Goal: Complete application form: Complete application form

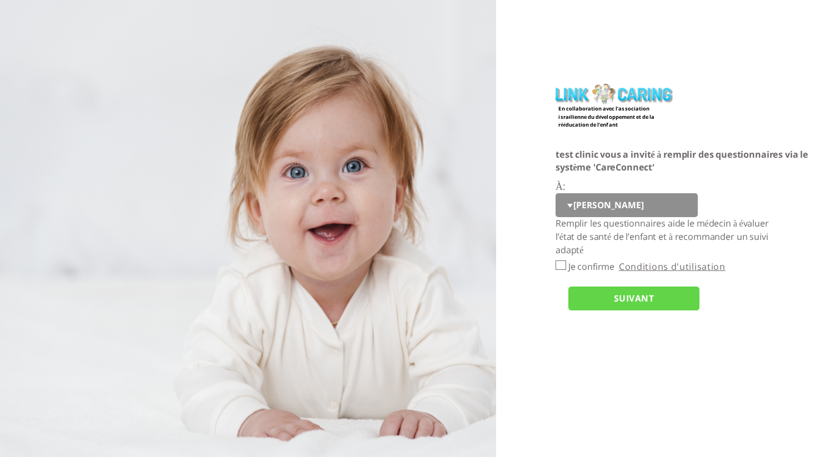
click at [641, 203] on select "יוסי q w e r t tt pp cc opo er" at bounding box center [627, 205] width 142 height 24
select select "X1WoU%2B4NUXbOqIK8RsQ3eg%3D%3D"
click at [556, 193] on select "יוסי q w e r t tt pp cc opo er" at bounding box center [627, 205] width 142 height 24
click at [566, 267] on input "Je confirme" at bounding box center [561, 265] width 11 height 9
checkbox input "true"
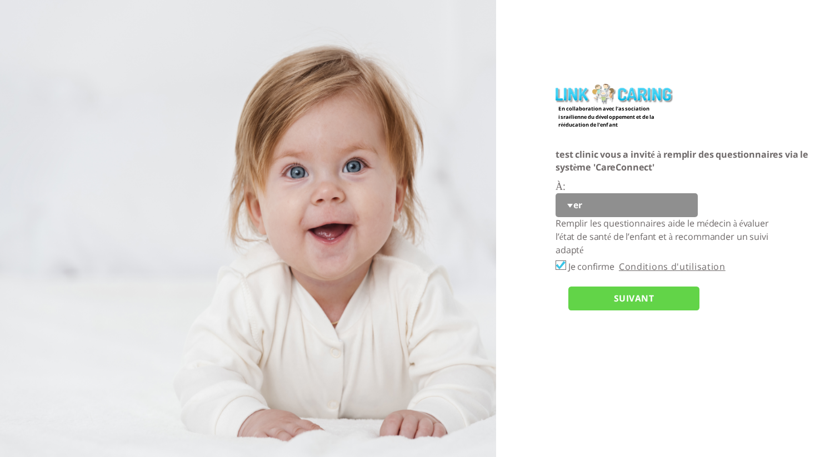
click at [604, 294] on input "SUIVANT" at bounding box center [633, 299] width 131 height 24
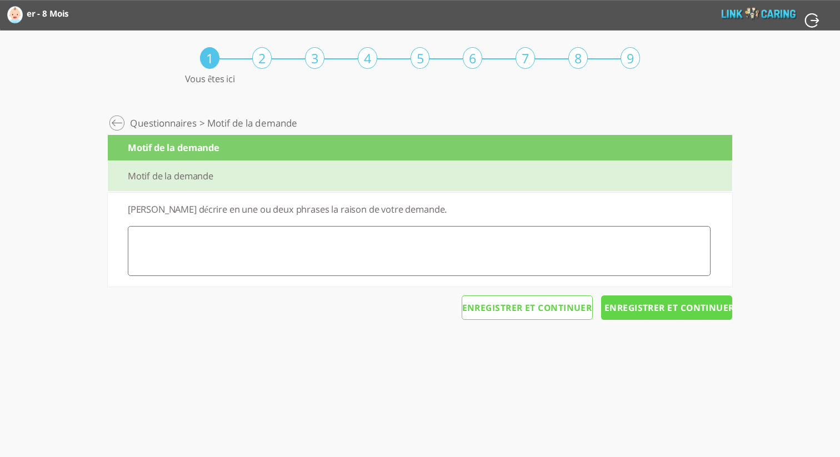
click at [616, 266] on textarea at bounding box center [419, 251] width 583 height 50
type textarea "b"
click at [710, 322] on div "Suivi numérique personnel > Développement > Questionnaires > Motif de la demand…" at bounding box center [420, 226] width 625 height 232
click at [711, 316] on input "Enregistrer et continuer" at bounding box center [666, 308] width 131 height 24
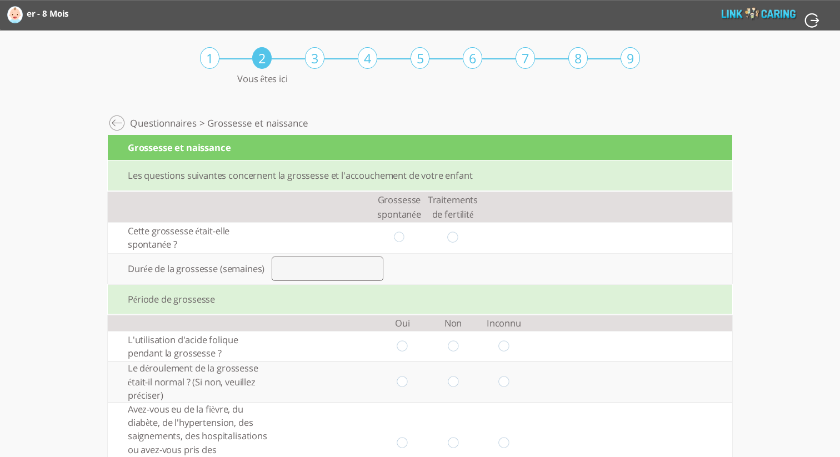
click at [396, 239] on input "radio" at bounding box center [399, 238] width 11 height 12
radio input "true"
click at [346, 274] on input "number" at bounding box center [328, 269] width 112 height 24
type input "33"
click at [460, 289] on div "Période de grossesse" at bounding box center [420, 299] width 625 height 31
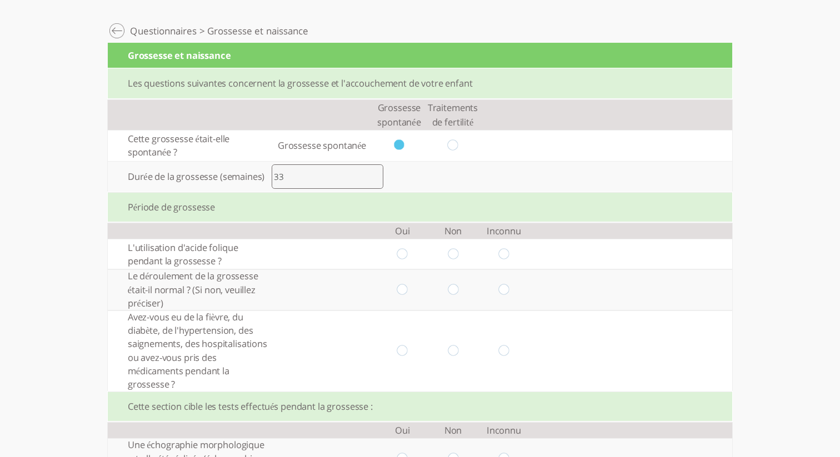
scroll to position [94, 0]
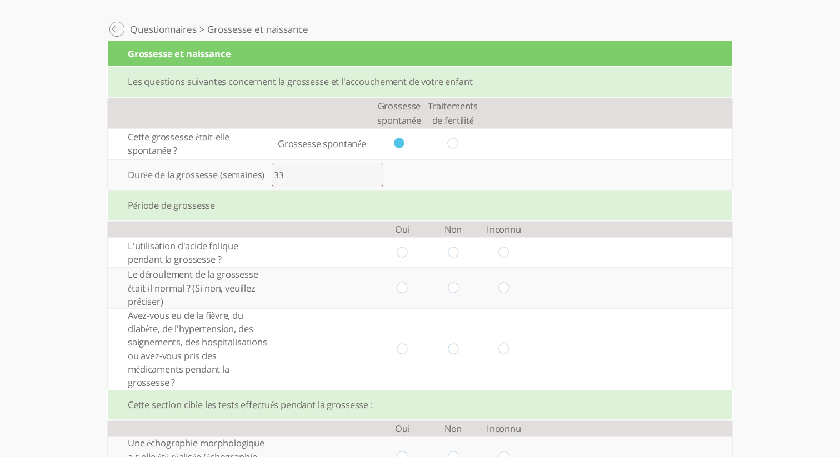
click at [401, 254] on input "radio" at bounding box center [402, 253] width 11 height 12
radio input "true"
drag, startPoint x: 398, startPoint y: 288, endPoint x: 402, endPoint y: 294, distance: 7.2
click at [401, 289] on input "radio" at bounding box center [402, 289] width 11 height 12
radio input "true"
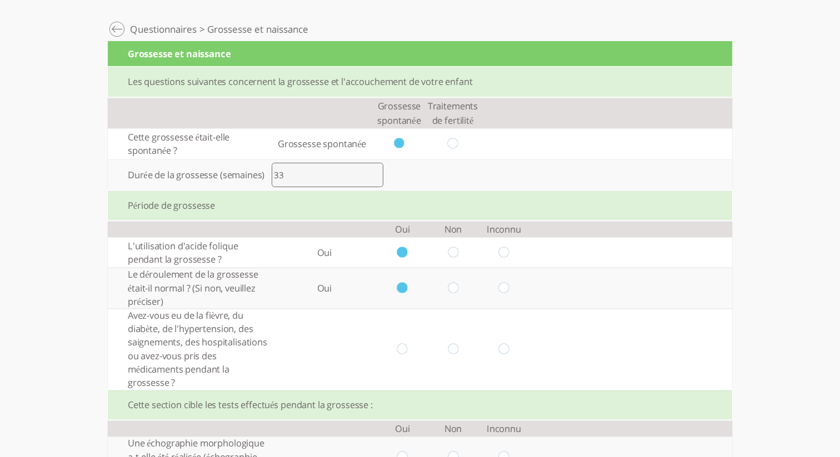
click at [404, 345] on input "radio" at bounding box center [402, 349] width 11 height 12
radio input "true"
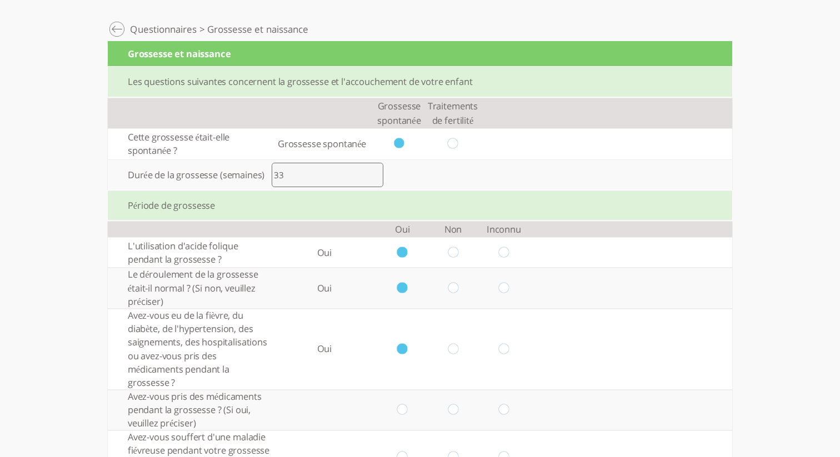
click at [502, 348] on input "radio" at bounding box center [503, 349] width 11 height 12
radio input "true"
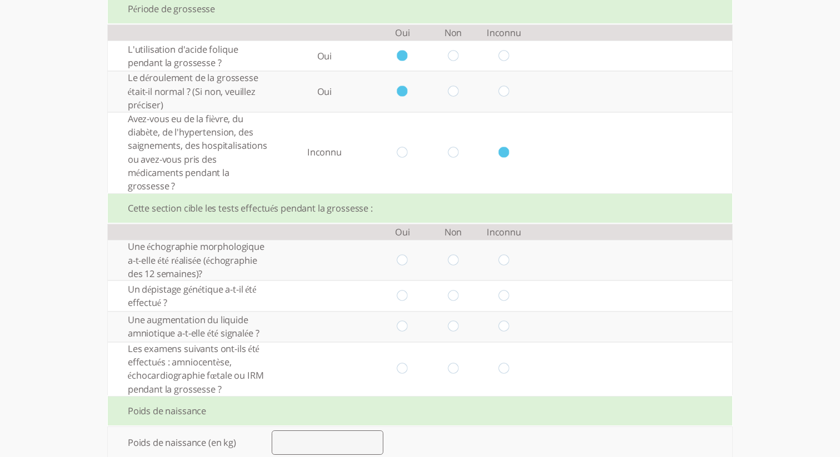
scroll to position [307, 0]
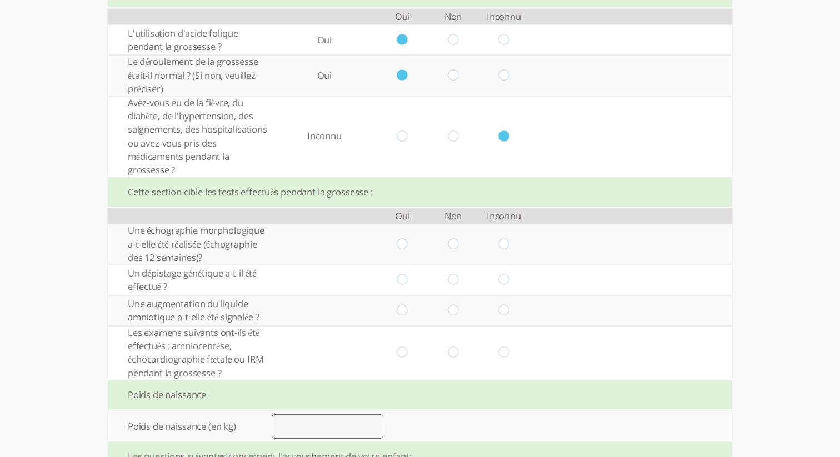
click at [406, 241] on input "radio" at bounding box center [402, 244] width 11 height 12
radio input "true"
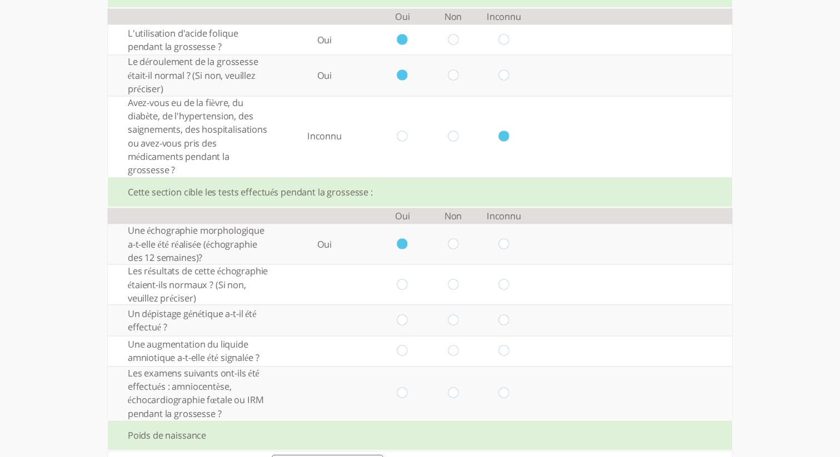
click at [404, 288] on input "radio" at bounding box center [402, 285] width 11 height 12
radio input "true"
click at [402, 326] on input "radio" at bounding box center [402, 321] width 11 height 12
radio input "true"
click at [404, 353] on input "radio" at bounding box center [402, 352] width 11 height 12
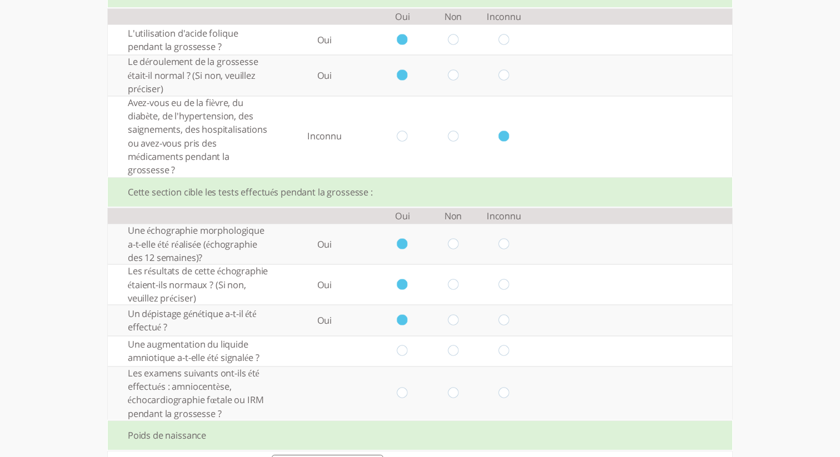
radio input "true"
click at [406, 391] on input "radio" at bounding box center [402, 394] width 11 height 12
radio input "true"
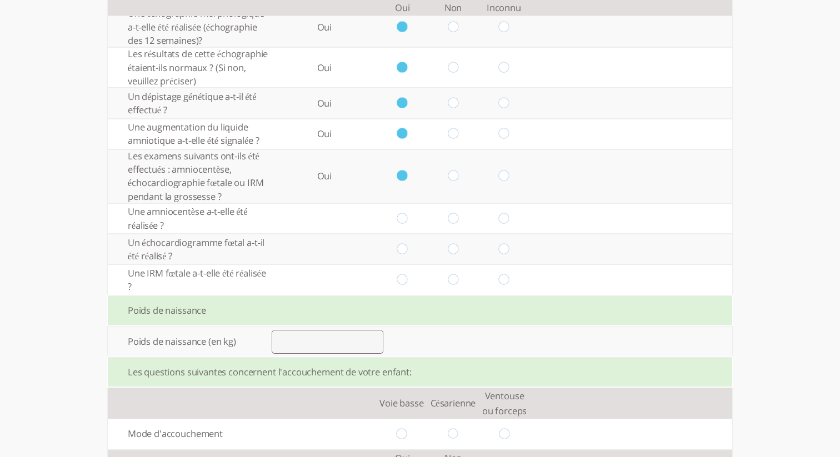
scroll to position [556, 0]
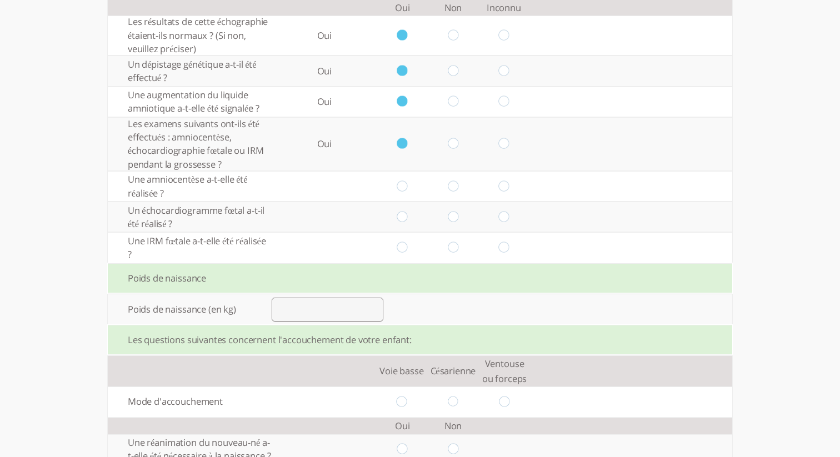
drag, startPoint x: 402, startPoint y: 185, endPoint x: 403, endPoint y: 200, distance: 15.1
click at [402, 185] on input "radio" at bounding box center [402, 187] width 11 height 12
radio input "true"
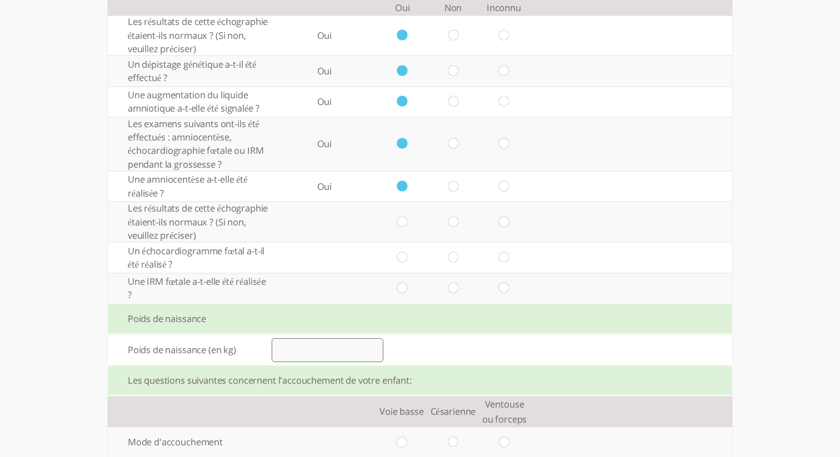
drag, startPoint x: 403, startPoint y: 226, endPoint x: 404, endPoint y: 235, distance: 9.0
click at [403, 226] on input "radio" at bounding box center [402, 222] width 11 height 12
radio input "true"
click at [405, 253] on td at bounding box center [402, 257] width 51 height 31
drag, startPoint x: 405, startPoint y: 258, endPoint x: 398, endPoint y: 279, distance: 21.6
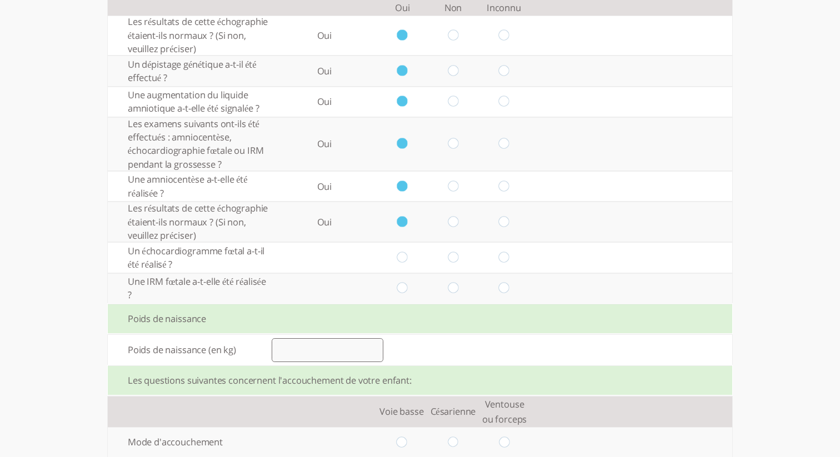
click at [404, 261] on input "radio" at bounding box center [402, 258] width 11 height 12
radio input "true"
drag, startPoint x: 400, startPoint y: 289, endPoint x: 397, endPoint y: 299, distance: 10.5
click at [401, 289] on input "radio" at bounding box center [402, 289] width 11 height 12
radio input "true"
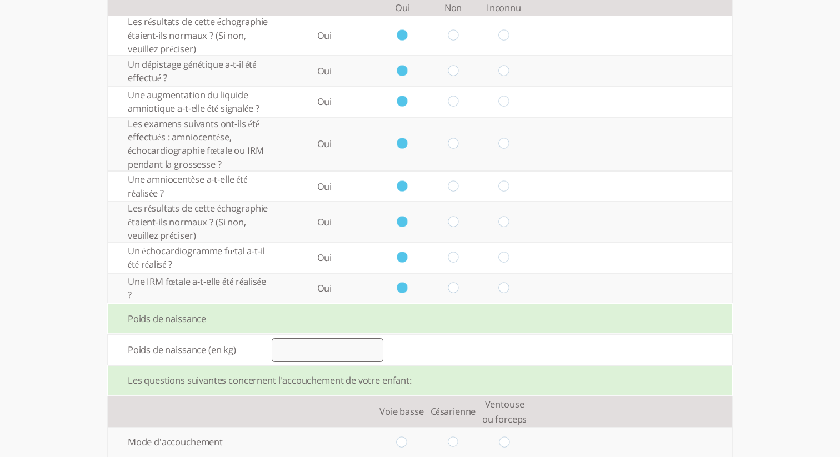
click at [355, 351] on input "number" at bounding box center [328, 350] width 112 height 24
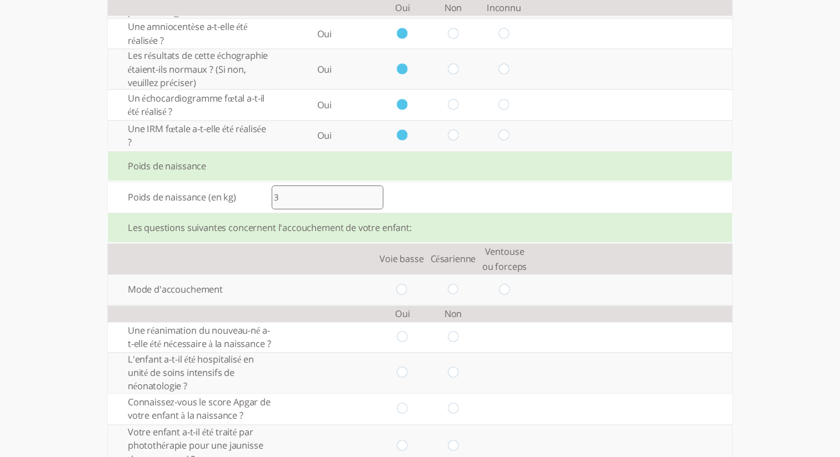
scroll to position [712, 0]
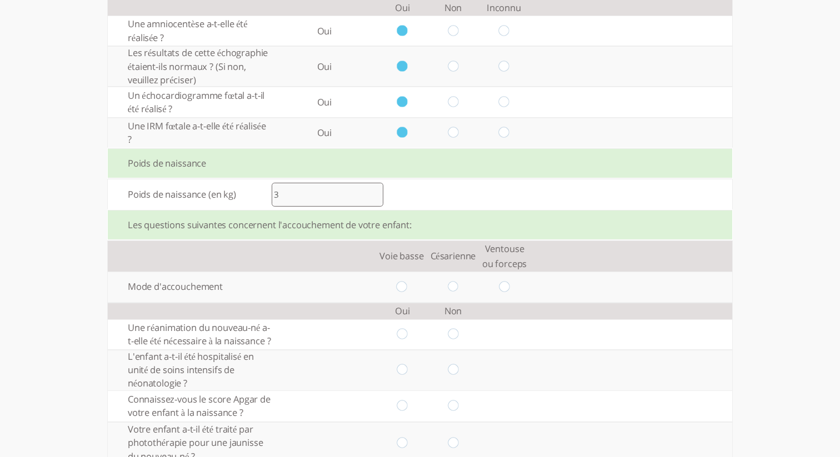
type input "3"
click at [455, 288] on input "radio" at bounding box center [453, 287] width 11 height 12
radio input "true"
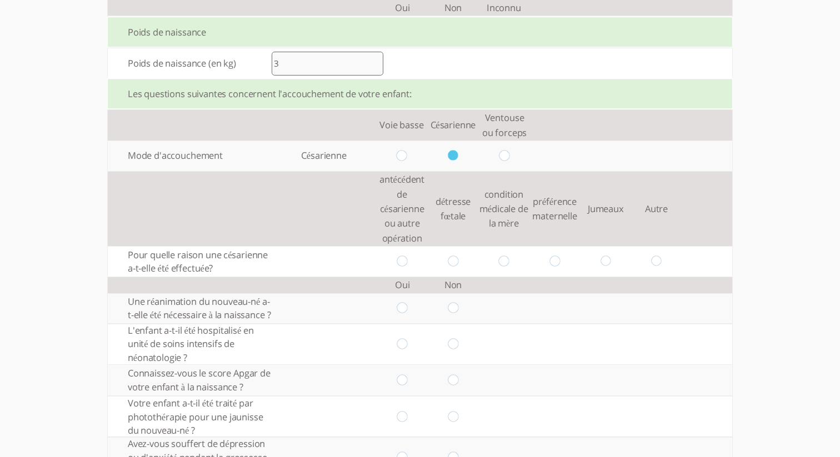
scroll to position [845, 0]
click at [451, 261] on input "radio" at bounding box center [453, 259] width 11 height 12
radio input "true"
click at [407, 259] on input "radio" at bounding box center [402, 259] width 11 height 12
radio input "true"
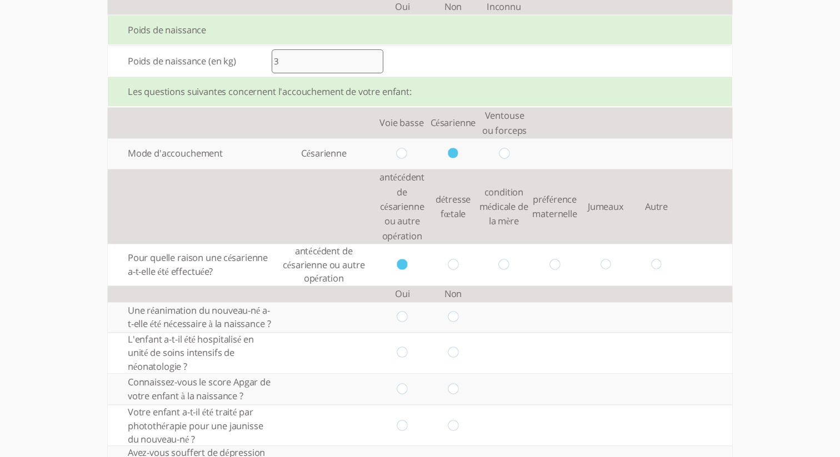
click at [403, 323] on input "radio" at bounding box center [402, 318] width 11 height 12
radio input "true"
drag, startPoint x: 403, startPoint y: 365, endPoint x: 404, endPoint y: 372, distance: 7.3
click at [403, 359] on input "radio" at bounding box center [402, 353] width 11 height 12
radio input "true"
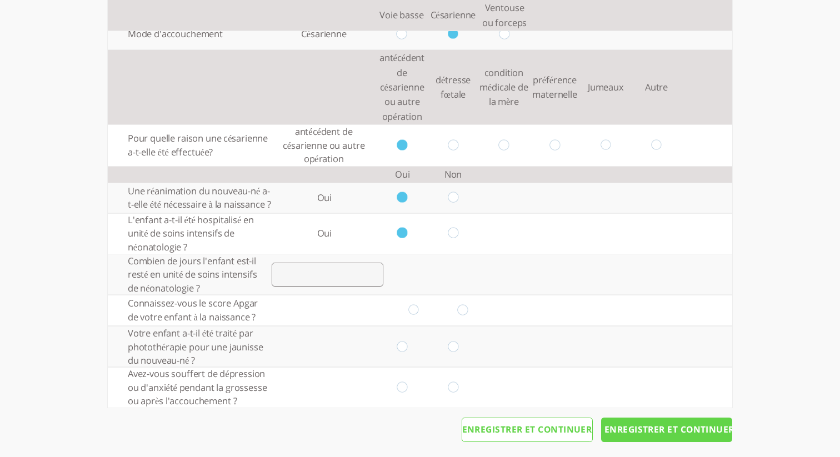
scroll to position [966, 0]
click at [304, 279] on input "number" at bounding box center [328, 274] width 112 height 24
type input "8"
click at [415, 315] on input "radio" at bounding box center [413, 309] width 11 height 12
radio input "true"
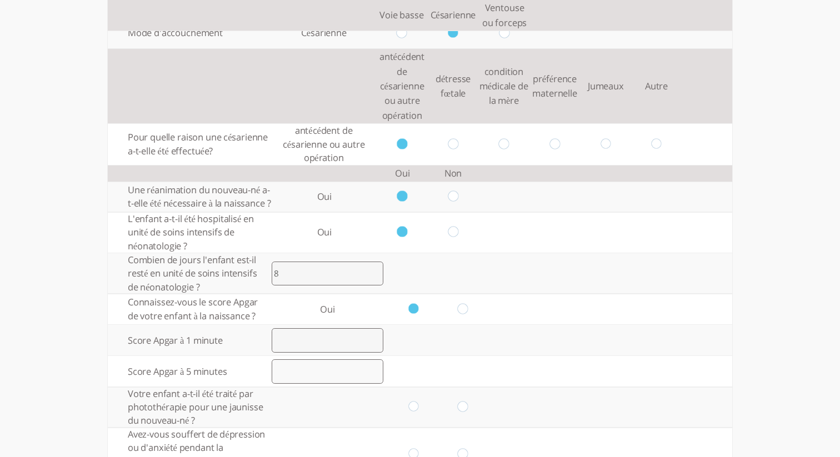
click at [366, 353] on input "number" at bounding box center [328, 340] width 112 height 24
type input "8"
click at [360, 382] on input "number" at bounding box center [328, 372] width 112 height 24
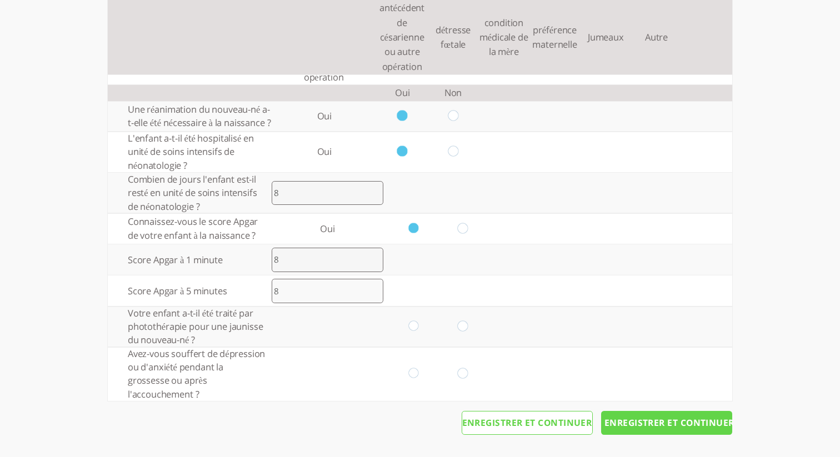
scroll to position [1052, 0]
type input "8"
click at [410, 333] on input "radio" at bounding box center [413, 327] width 11 height 12
radio input "true"
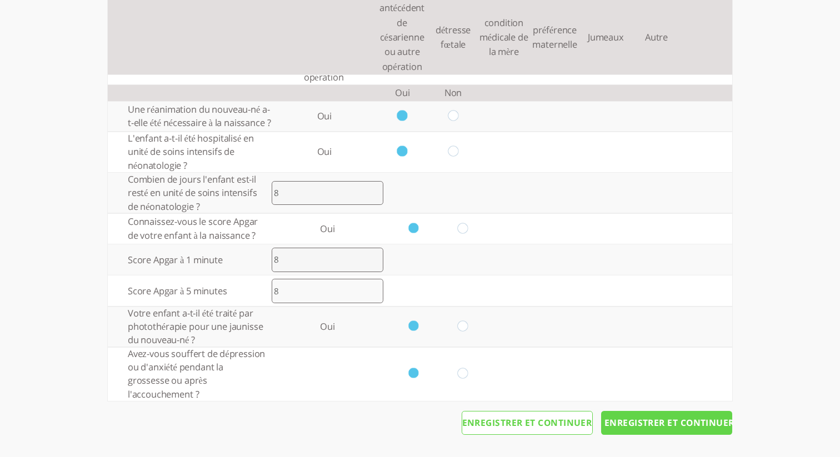
click at [414, 375] on input "radio" at bounding box center [413, 374] width 11 height 12
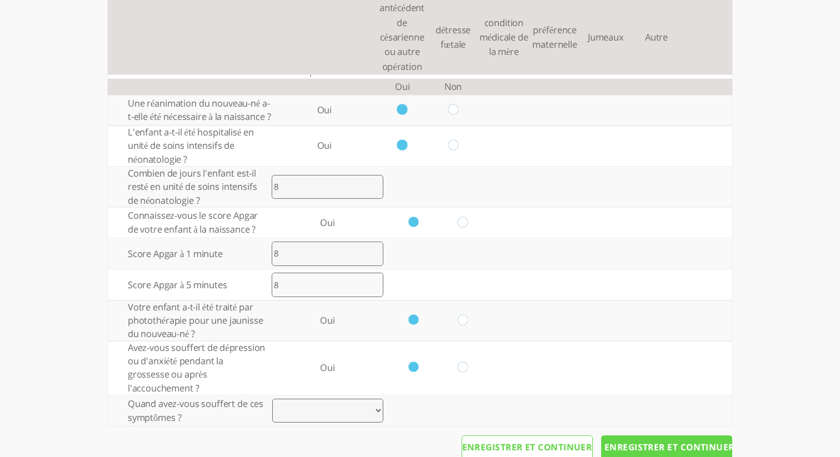
click at [362, 421] on select "Enceinte Post-partum Grossesse et post-partum Autre" at bounding box center [327, 411] width 111 height 24
select select "1"
click at [272, 411] on select "Enceinte Post-partum Grossesse et post-partum Autre" at bounding box center [327, 411] width 111 height 24
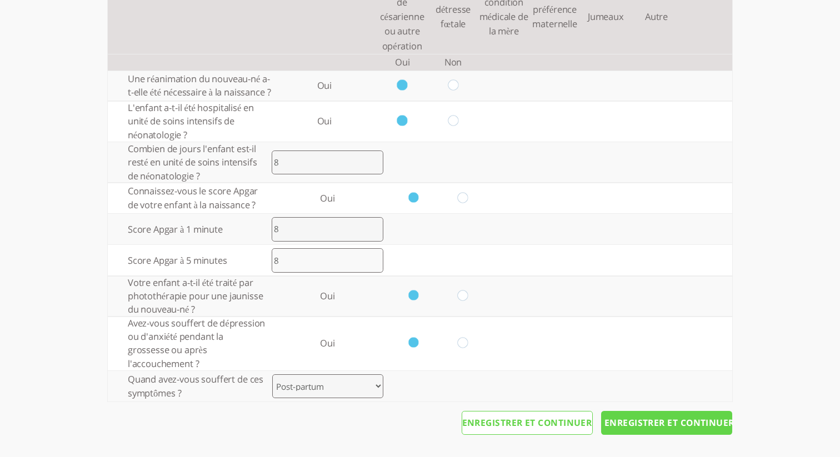
click at [673, 431] on input "Enregistrer et continuer" at bounding box center [666, 423] width 131 height 24
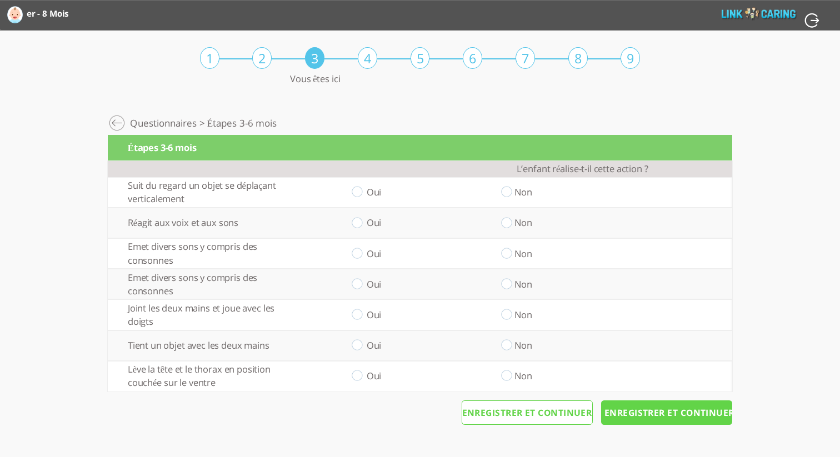
click at [361, 194] on input "radio" at bounding box center [357, 193] width 11 height 12
radio input "true"
drag, startPoint x: 507, startPoint y: 219, endPoint x: 499, endPoint y: 226, distance: 10.3
click at [507, 220] on input "radio" at bounding box center [506, 223] width 11 height 12
radio input "true"
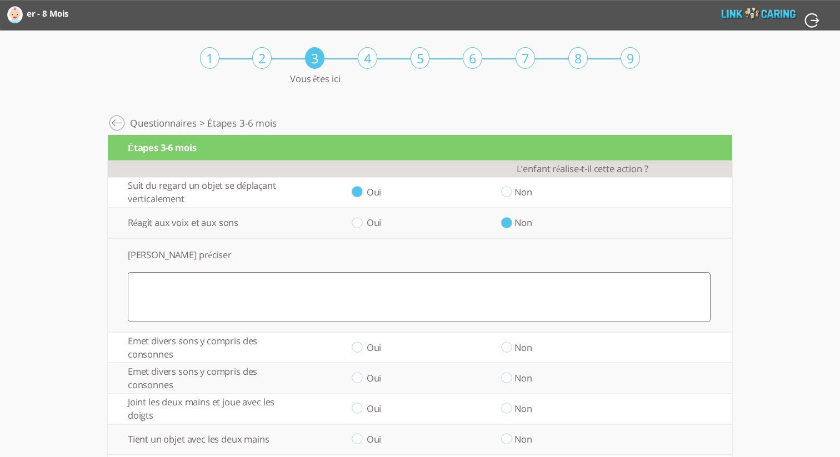
drag, startPoint x: 361, startPoint y: 348, endPoint x: 430, endPoint y: 369, distance: 71.9
click at [365, 349] on td "Oui" at bounding box center [356, 347] width 149 height 31
drag, startPoint x: 352, startPoint y: 349, endPoint x: 361, endPoint y: 350, distance: 9.0
click at [360, 350] on input "radio" at bounding box center [357, 348] width 11 height 12
radio input "true"
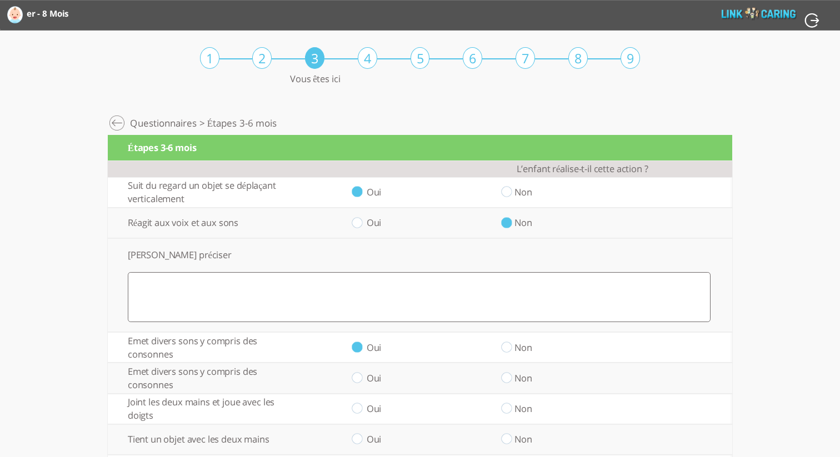
click at [507, 377] on input "radio" at bounding box center [506, 379] width 11 height 12
radio input "true"
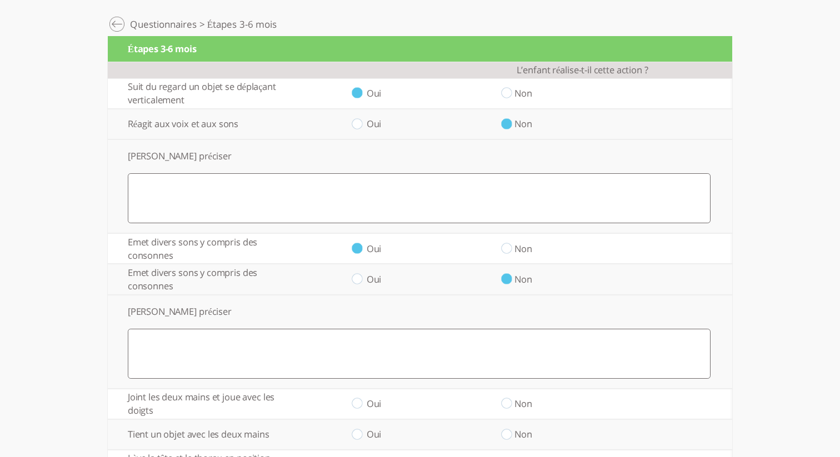
scroll to position [178, 0]
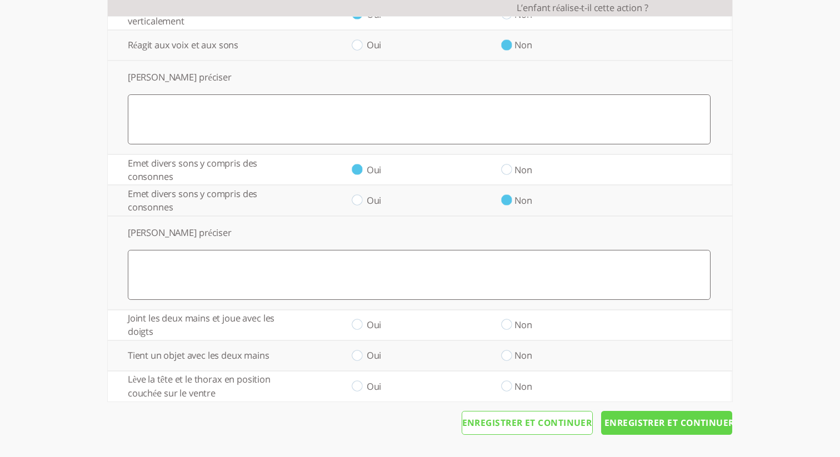
drag, startPoint x: 357, startPoint y: 327, endPoint x: 372, endPoint y: 335, distance: 17.2
click at [361, 327] on input "radio" at bounding box center [357, 326] width 11 height 12
radio input "true"
drag, startPoint x: 505, startPoint y: 355, endPoint x: 506, endPoint y: 376, distance: 21.7
click at [505, 355] on input "radio" at bounding box center [506, 356] width 11 height 12
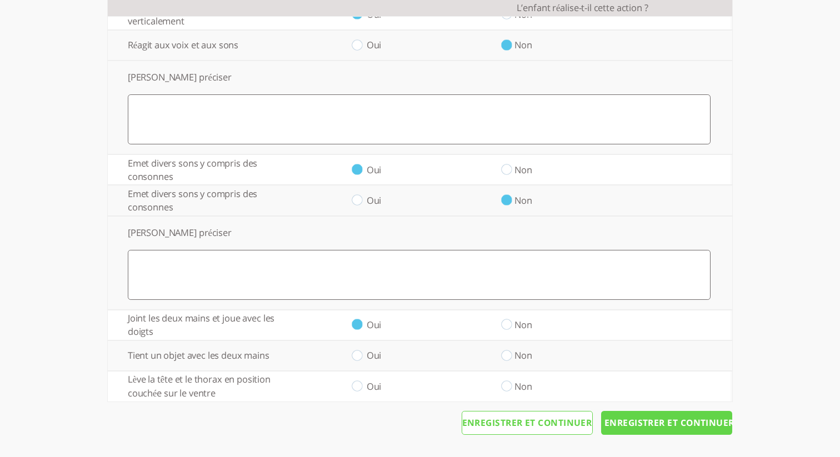
radio input "true"
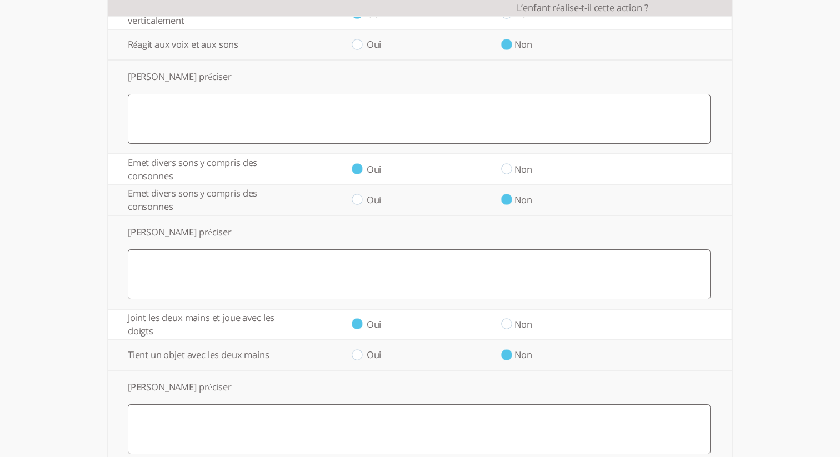
scroll to position [273, 0]
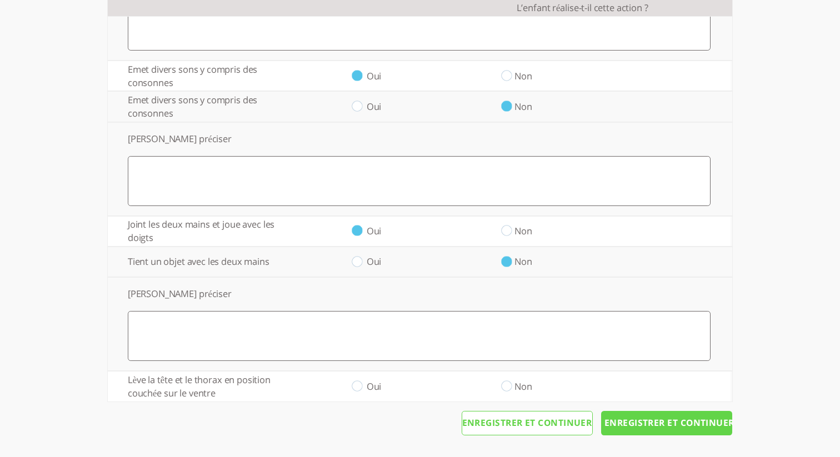
click at [508, 387] on input "radio" at bounding box center [506, 387] width 11 height 12
radio input "true"
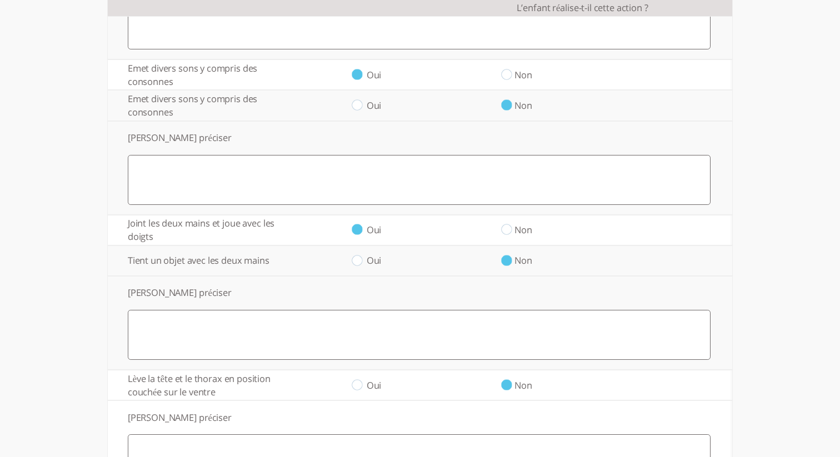
click at [498, 346] on textarea at bounding box center [419, 335] width 583 height 50
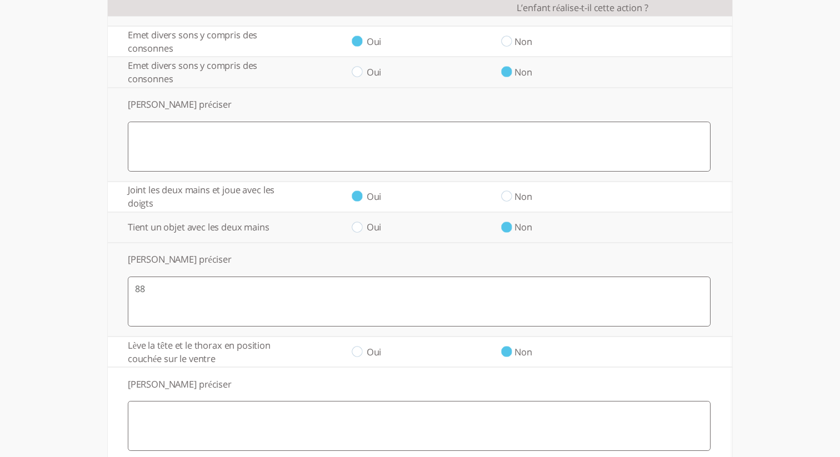
scroll to position [307, 0]
type textarea "8"
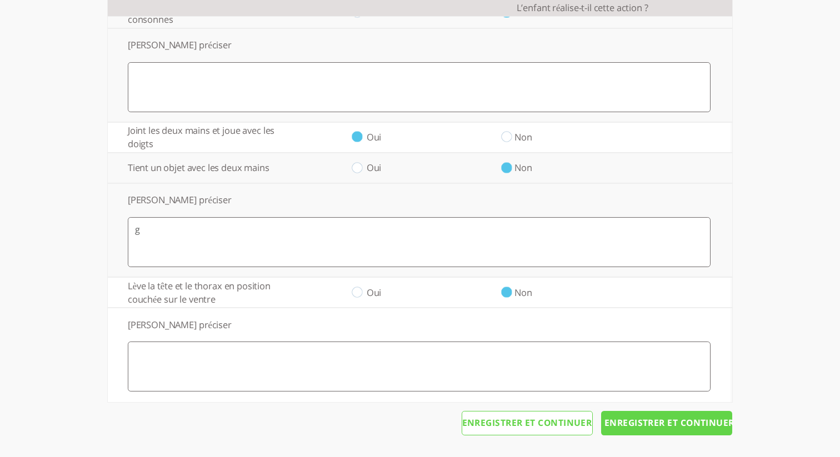
type textarea "g"
click at [651, 421] on input "Enregistrer et continuer" at bounding box center [666, 423] width 131 height 24
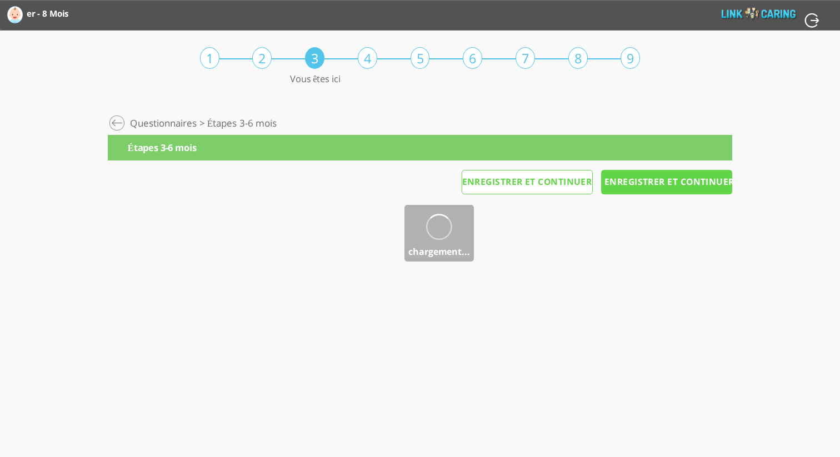
scroll to position [0, 0]
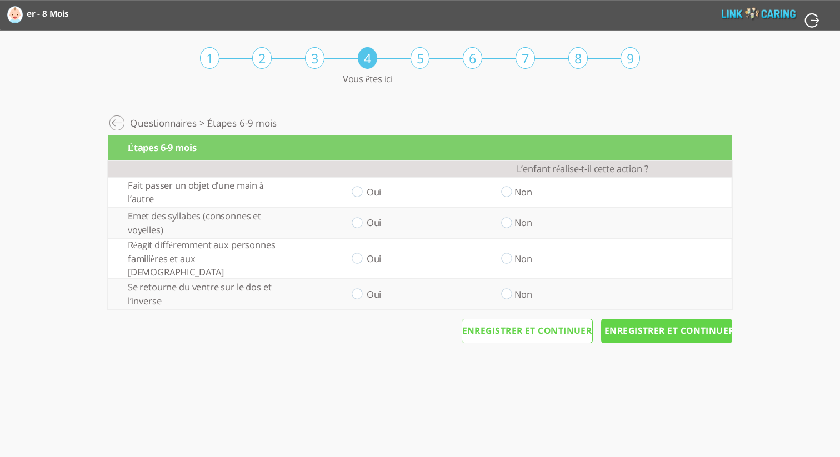
click at [503, 194] on input "radio" at bounding box center [506, 193] width 11 height 12
radio input "true"
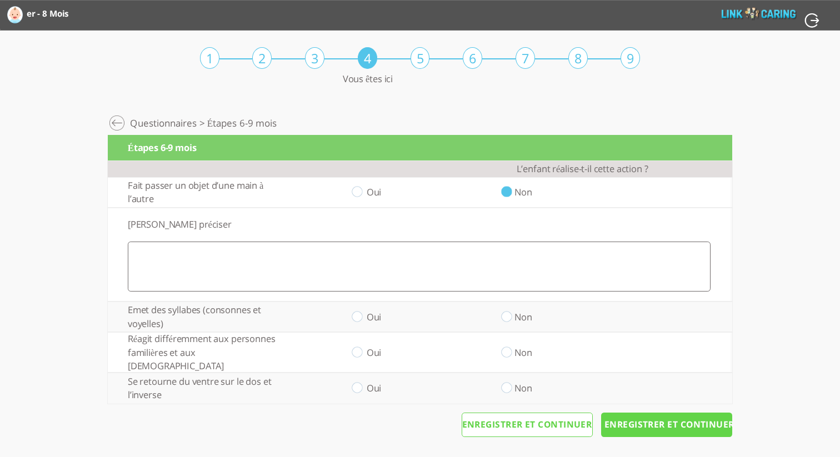
click at [504, 268] on textarea at bounding box center [419, 267] width 583 height 50
type textarea "dfs"
click at [358, 321] on input "radio" at bounding box center [357, 317] width 11 height 12
radio input "true"
click at [360, 347] on input "radio" at bounding box center [357, 353] width 11 height 12
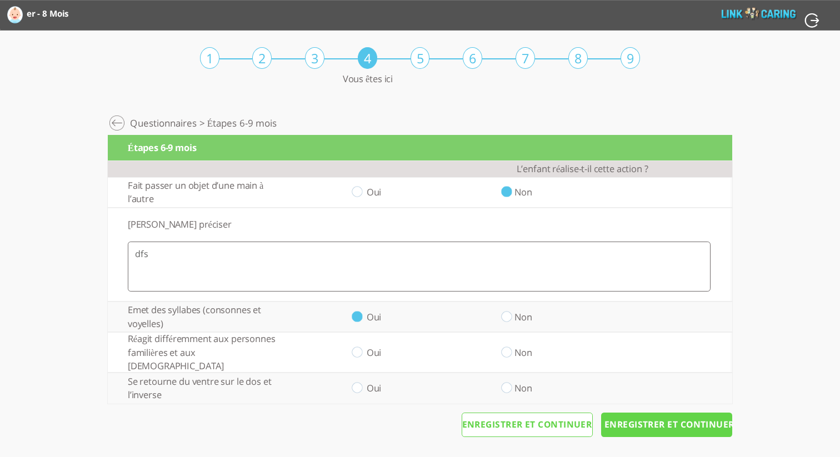
radio input "true"
click at [364, 377] on td "Oui" at bounding box center [356, 388] width 149 height 31
drag, startPoint x: 358, startPoint y: 379, endPoint x: 431, endPoint y: 388, distance: 73.4
click at [359, 383] on input "radio" at bounding box center [357, 389] width 11 height 12
radio input "true"
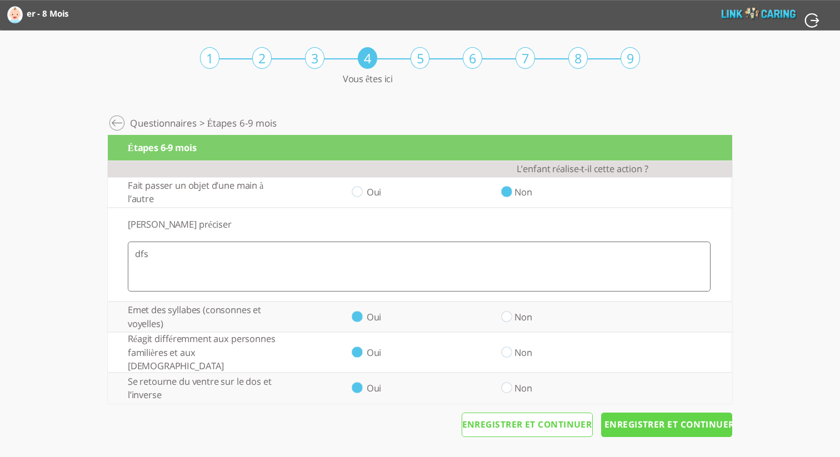
click at [654, 413] on input "Enregistrer et continuer" at bounding box center [666, 425] width 131 height 24
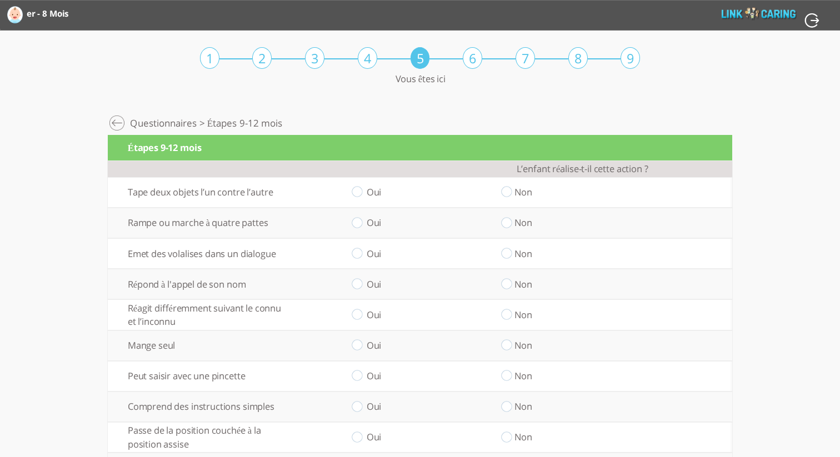
drag, startPoint x: 504, startPoint y: 191, endPoint x: 512, endPoint y: 205, distance: 16.4
click at [504, 191] on input "radio" at bounding box center [506, 193] width 11 height 12
radio input "true"
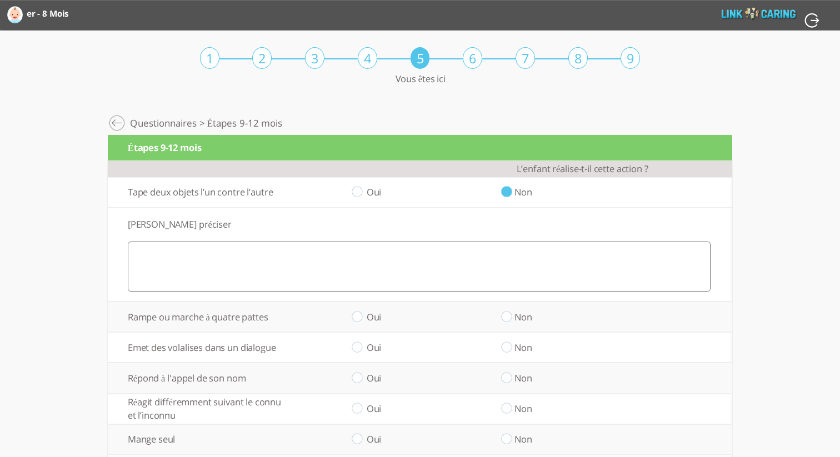
click at [365, 315] on td "Oui" at bounding box center [356, 317] width 149 height 31
drag, startPoint x: 358, startPoint y: 320, endPoint x: 361, endPoint y: 340, distance: 19.6
click at [358, 320] on input "radio" at bounding box center [357, 317] width 11 height 12
radio input "true"
drag, startPoint x: 359, startPoint y: 347, endPoint x: 351, endPoint y: 360, distance: 14.5
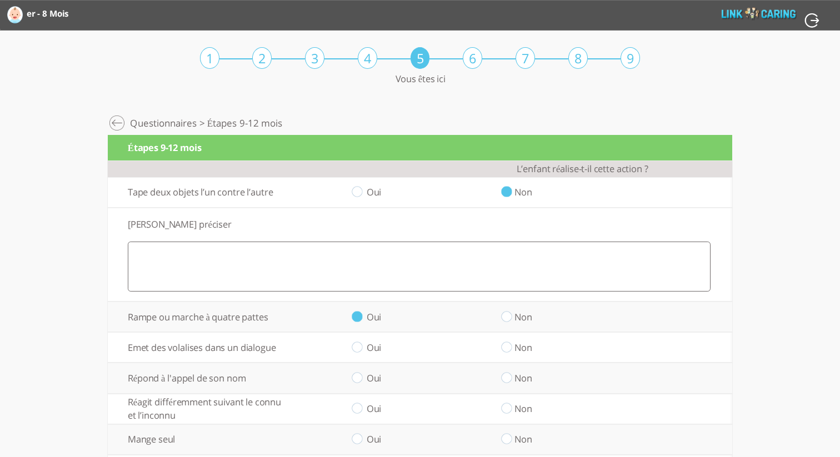
click at [359, 347] on input "radio" at bounding box center [357, 348] width 11 height 12
radio input "true"
click at [355, 376] on input "radio" at bounding box center [357, 379] width 11 height 12
radio input "true"
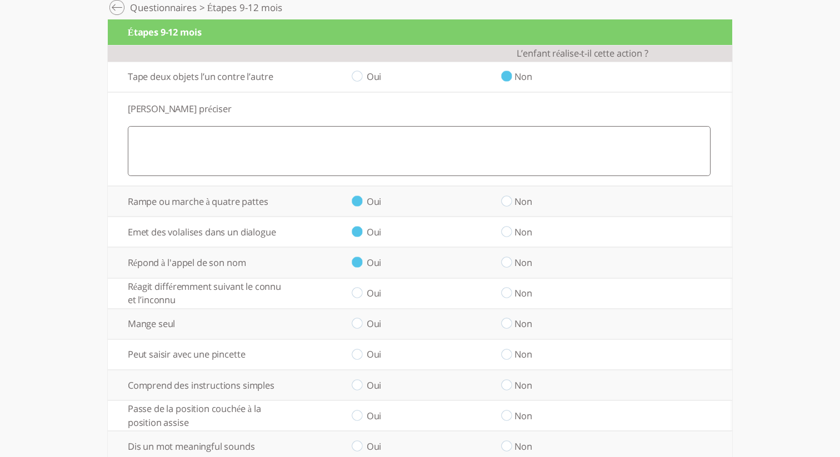
scroll to position [176, 0]
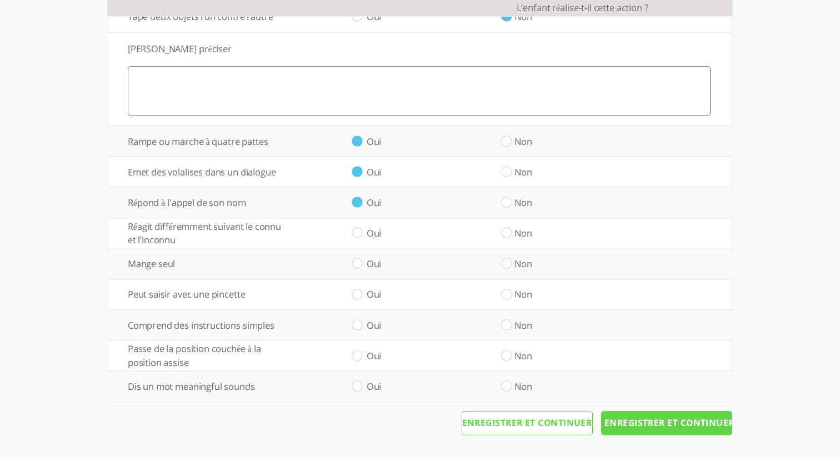
click at [360, 234] on input "radio" at bounding box center [357, 234] width 11 height 12
radio input "true"
drag, startPoint x: 357, startPoint y: 269, endPoint x: 361, endPoint y: 274, distance: 6.7
click at [358, 270] on td "Oui" at bounding box center [356, 264] width 149 height 31
drag, startPoint x: 356, startPoint y: 292, endPoint x: 350, endPoint y: 266, distance: 26.7
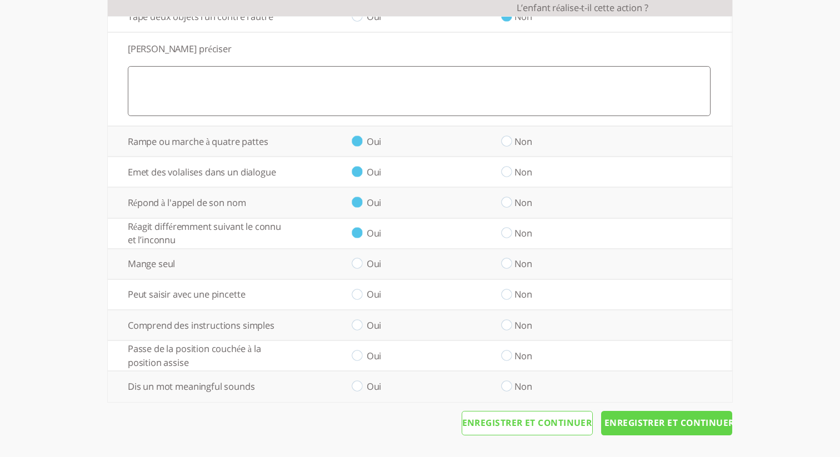
click at [356, 291] on input "radio" at bounding box center [357, 295] width 11 height 12
radio input "true"
drag, startPoint x: 356, startPoint y: 258, endPoint x: 361, endPoint y: 262, distance: 6.8
click at [358, 259] on input "radio" at bounding box center [357, 264] width 11 height 12
radio input "true"
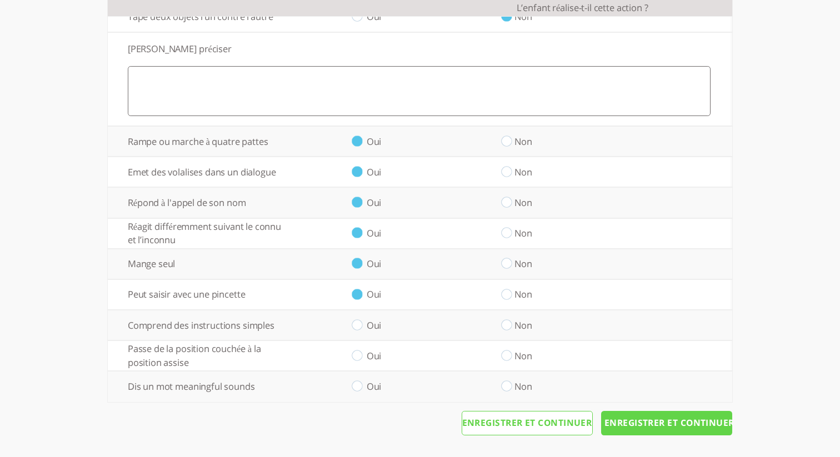
drag, startPoint x: 355, startPoint y: 325, endPoint x: 360, endPoint y: 343, distance: 19.5
click at [355, 327] on input "radio" at bounding box center [357, 326] width 11 height 12
radio input "true"
click at [360, 357] on input "radio" at bounding box center [357, 356] width 11 height 12
radio input "true"
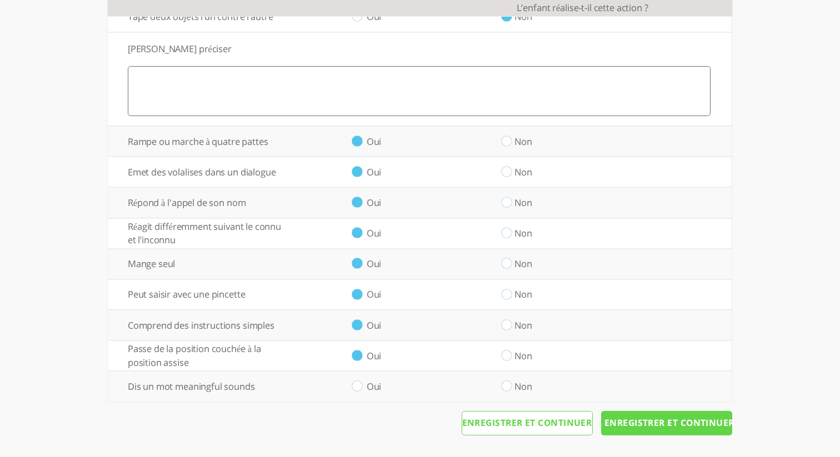
click at [366, 385] on td "Oui" at bounding box center [356, 386] width 149 height 31
drag, startPoint x: 359, startPoint y: 384, endPoint x: 375, endPoint y: 387, distance: 16.4
click at [362, 384] on input "radio" at bounding box center [357, 387] width 11 height 12
radio input "true"
click at [687, 422] on input "Enregistrer et continuer" at bounding box center [666, 423] width 131 height 24
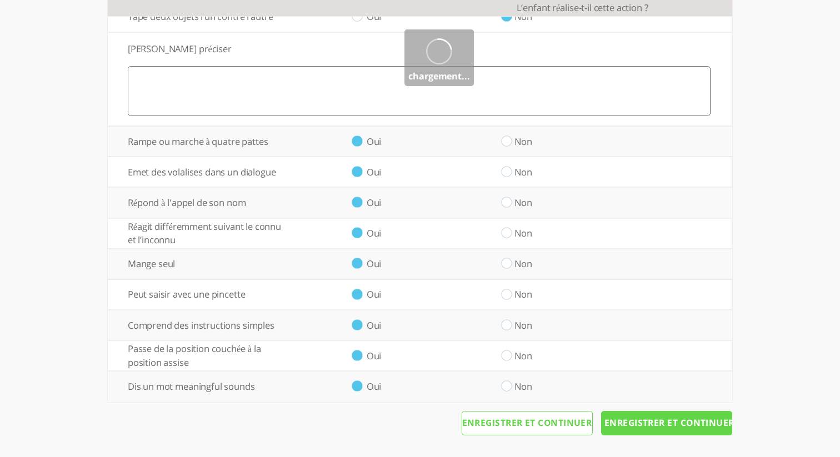
scroll to position [0, 0]
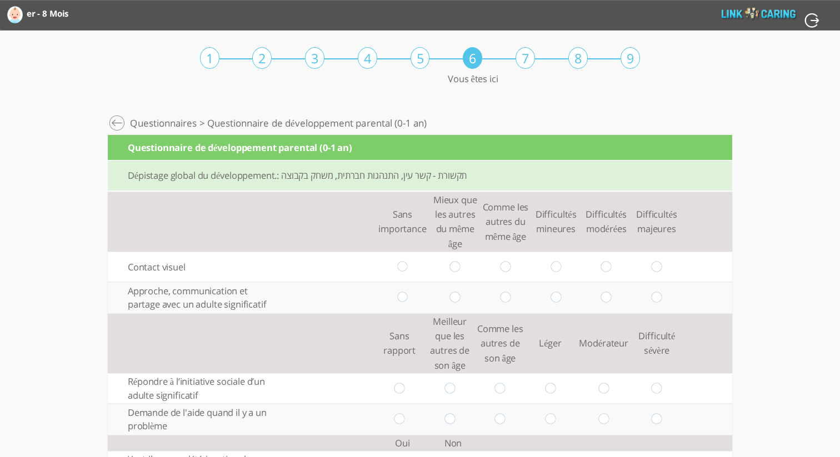
drag, startPoint x: 456, startPoint y: 267, endPoint x: 467, endPoint y: 270, distance: 11.6
click at [458, 267] on input "radio" at bounding box center [455, 267] width 11 height 12
radio input "true"
click at [511, 294] on input "radio" at bounding box center [505, 298] width 11 height 12
radio input "true"
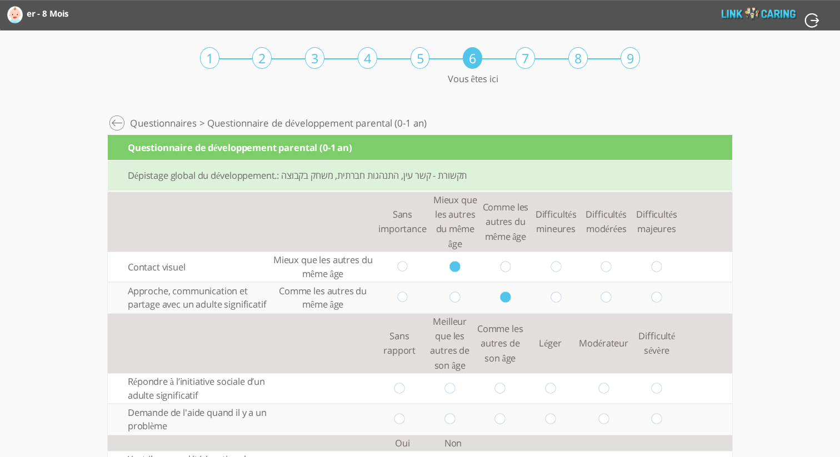
drag, startPoint x: 550, startPoint y: 388, endPoint x: 544, endPoint y: 393, distance: 7.9
click at [547, 391] on input "radio" at bounding box center [550, 389] width 11 height 12
radio input "true"
click at [503, 415] on input "radio" at bounding box center [500, 420] width 11 height 12
radio input "true"
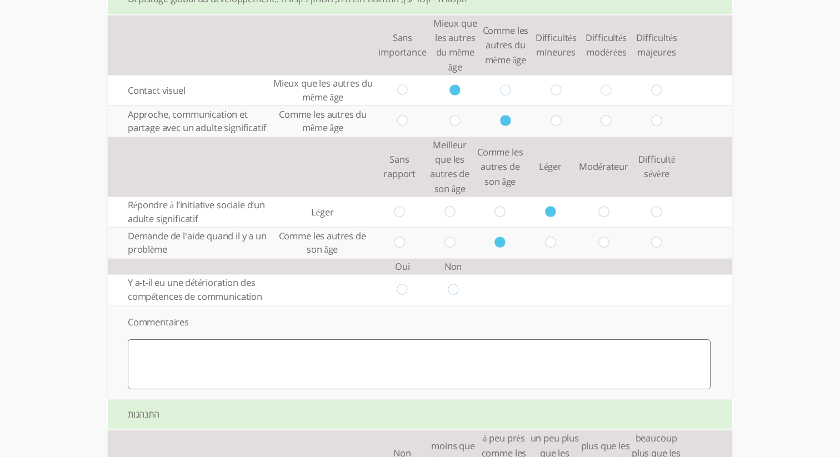
click at [452, 286] on input "radio" at bounding box center [453, 290] width 11 height 12
radio input "true"
click at [461, 361] on textarea at bounding box center [419, 364] width 583 height 50
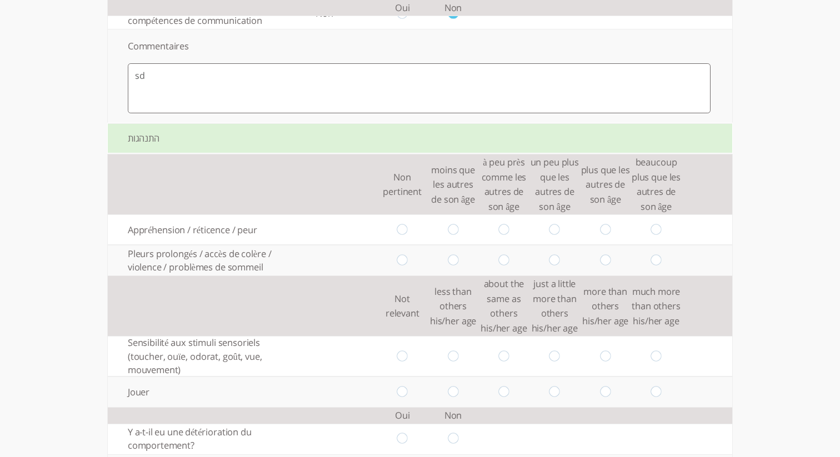
scroll to position [507, 0]
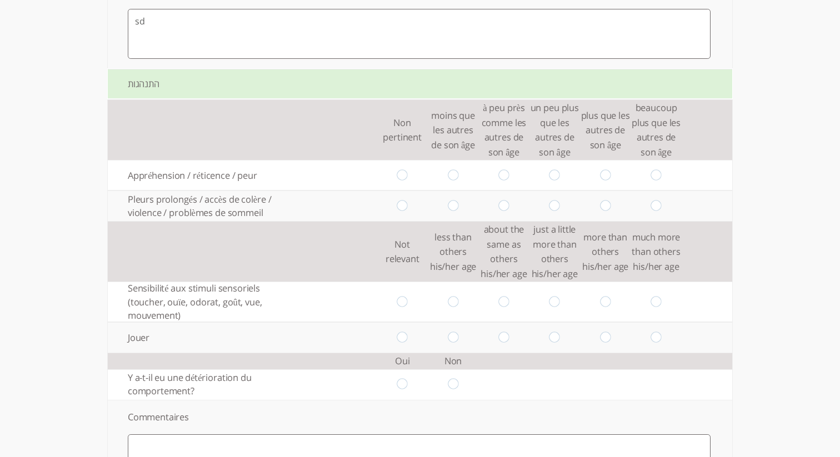
type textarea "sd"
click at [404, 181] on input "radio" at bounding box center [402, 175] width 11 height 12
radio input "true"
click at [401, 207] on input "radio" at bounding box center [402, 206] width 11 height 12
radio input "true"
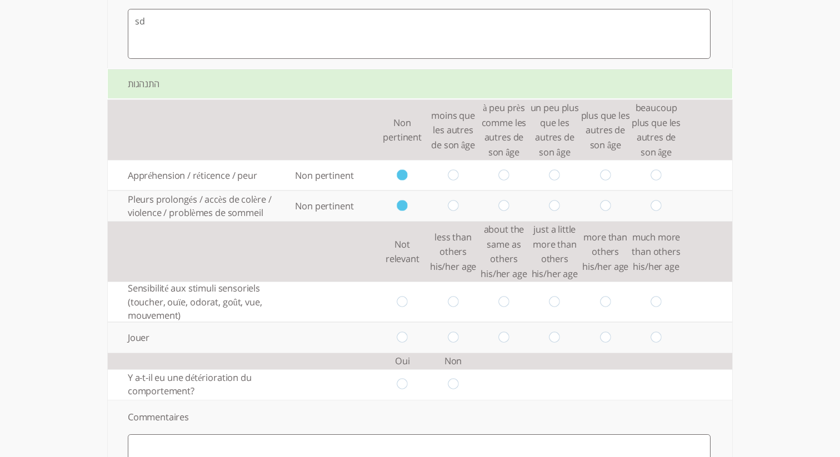
drag, startPoint x: 401, startPoint y: 305, endPoint x: 406, endPoint y: 315, distance: 11.7
click at [403, 306] on input "radio" at bounding box center [402, 302] width 11 height 12
radio input "true"
click at [406, 334] on input "radio" at bounding box center [402, 338] width 11 height 12
radio input "true"
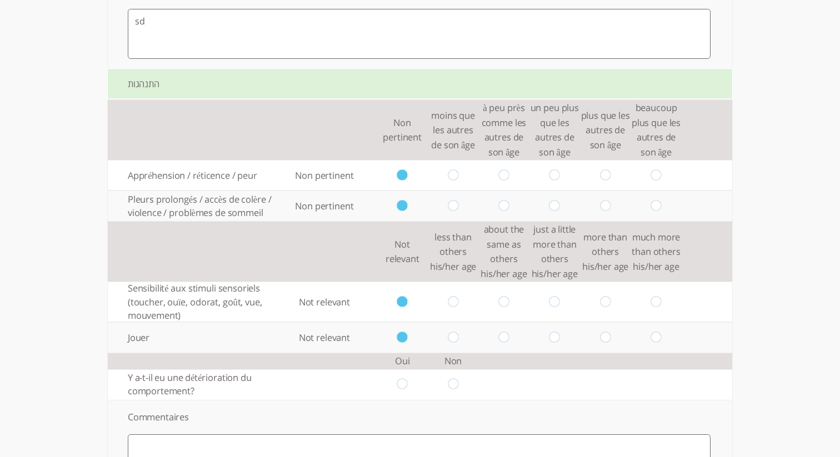
drag, startPoint x: 451, startPoint y: 386, endPoint x: 453, endPoint y: 362, distance: 24.1
click at [452, 385] on input "radio" at bounding box center [453, 385] width 11 height 12
radio input "true"
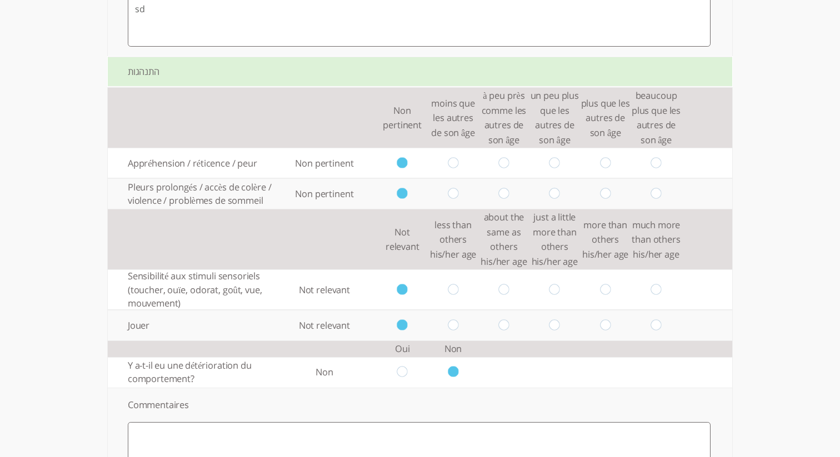
click at [461, 326] on td at bounding box center [453, 325] width 51 height 31
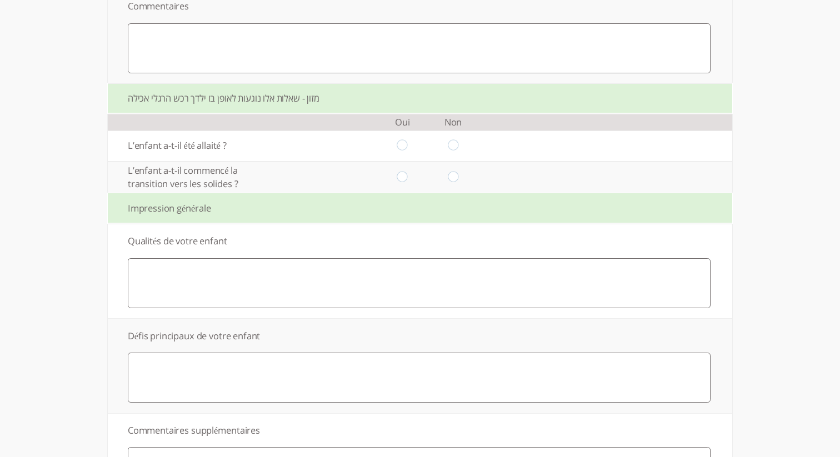
scroll to position [919, 0]
drag, startPoint x: 402, startPoint y: 146, endPoint x: 405, endPoint y: 173, distance: 27.4
click at [402, 146] on input "radio" at bounding box center [402, 145] width 11 height 12
radio input "true"
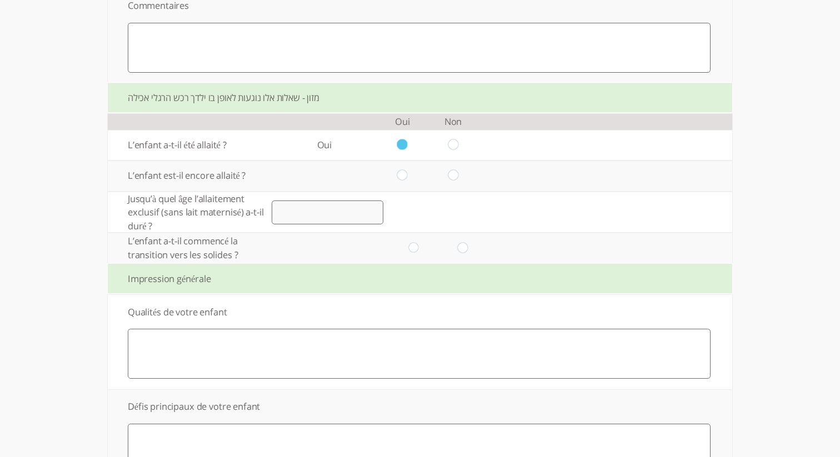
click at [402, 182] on input "radio" at bounding box center [402, 176] width 11 height 12
radio input "true"
click at [356, 222] on input "number" at bounding box center [328, 213] width 112 height 24
type input "5"
click at [415, 252] on input "radio" at bounding box center [413, 248] width 11 height 12
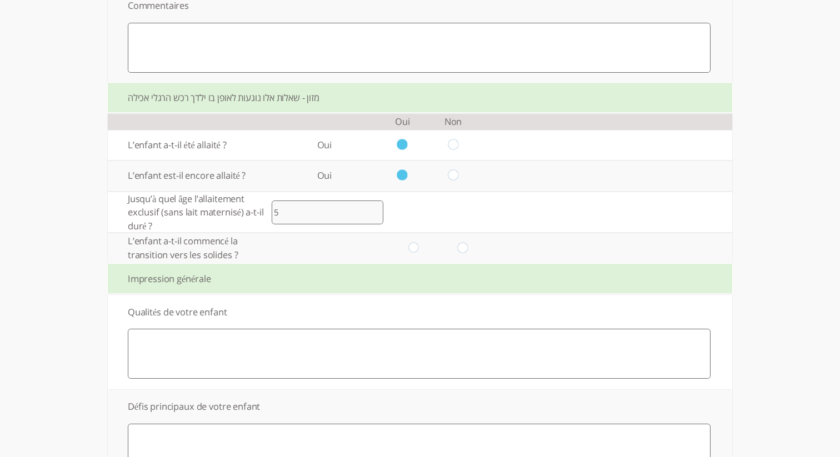
radio input "true"
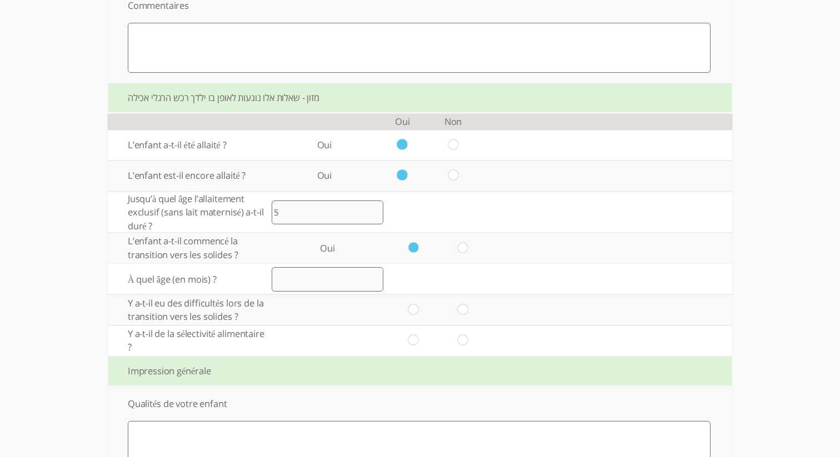
click at [336, 286] on input "number" at bounding box center [328, 279] width 112 height 24
type input "6"
click at [413, 313] on input "radio" at bounding box center [413, 311] width 11 height 12
radio input "true"
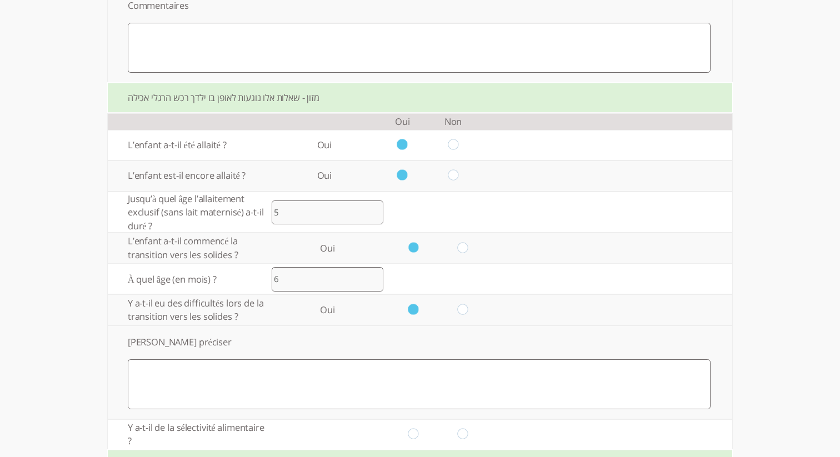
click at [425, 396] on textarea at bounding box center [419, 385] width 583 height 50
type textarea "6"
type textarea "י"
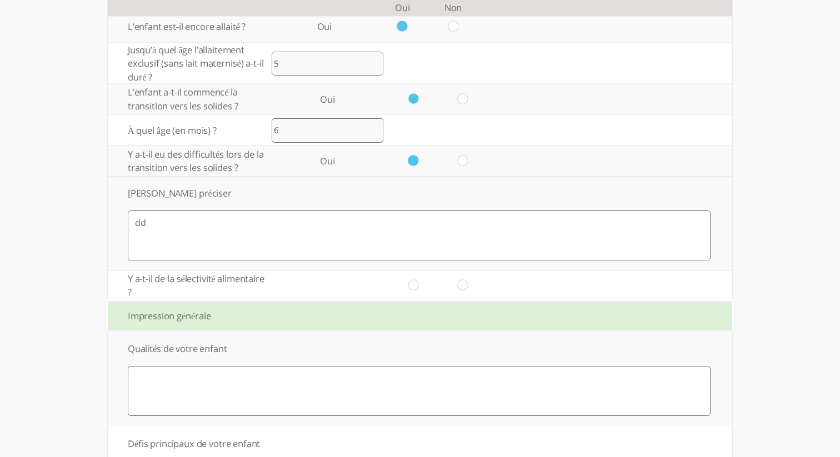
scroll to position [1099, 0]
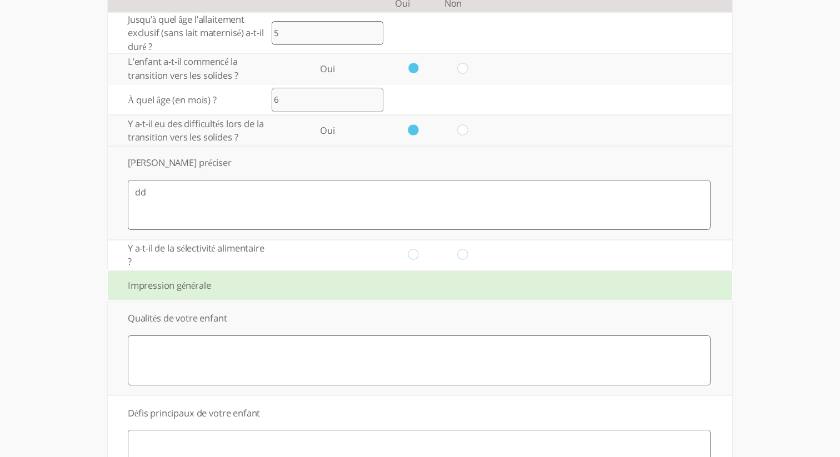
type textarea "dd"
click at [416, 254] on input "radio" at bounding box center [413, 255] width 11 height 12
radio input "true"
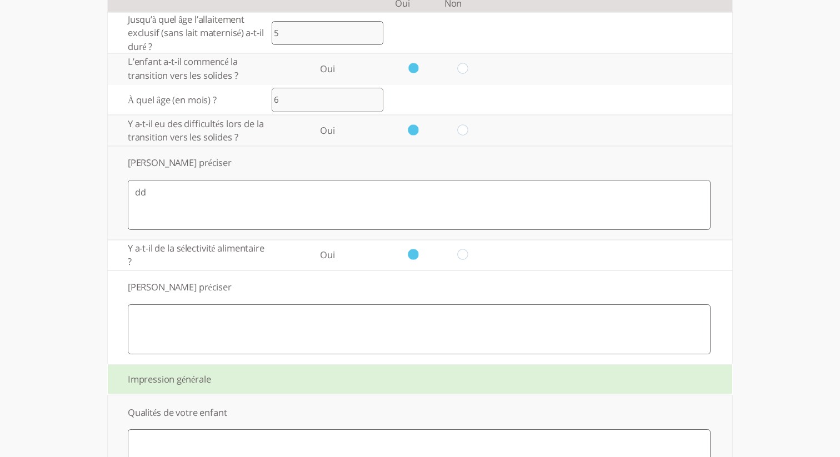
click at [377, 211] on textarea "dd" at bounding box center [419, 205] width 583 height 50
type textarea "d"
type textarea "1"
click at [403, 269] on td at bounding box center [413, 255] width 49 height 31
click at [381, 318] on textarea at bounding box center [419, 330] width 583 height 50
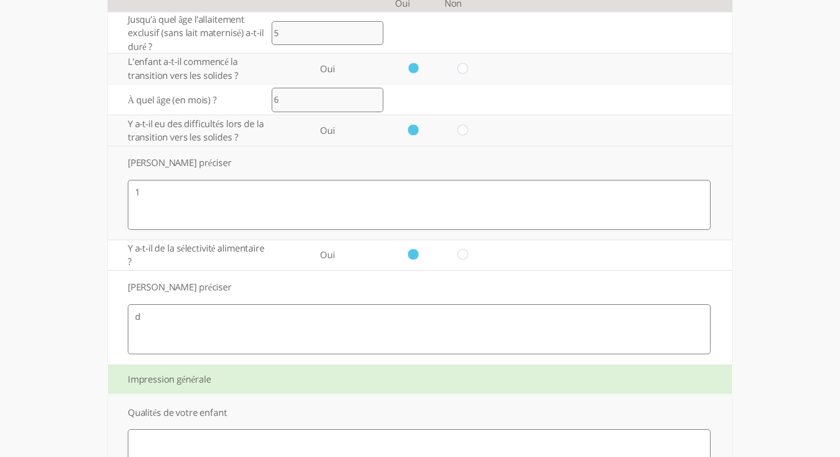
type textarea "d"
click at [411, 372] on div "Impression générale" at bounding box center [420, 380] width 625 height 31
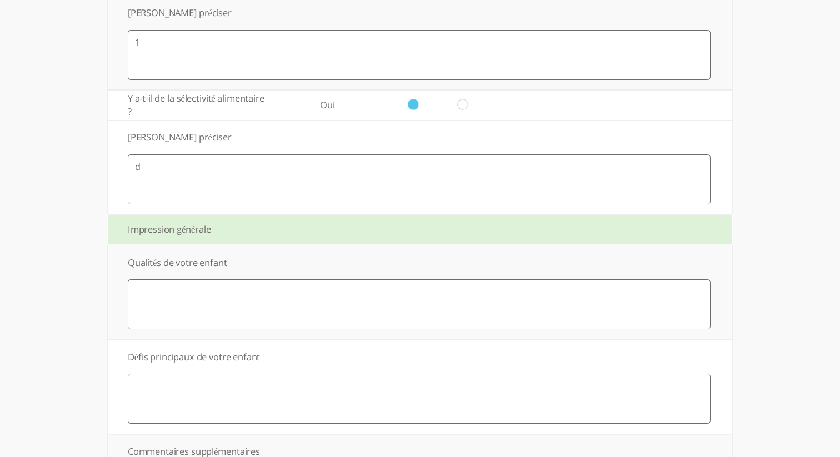
click at [358, 330] on textarea at bounding box center [419, 304] width 583 height 50
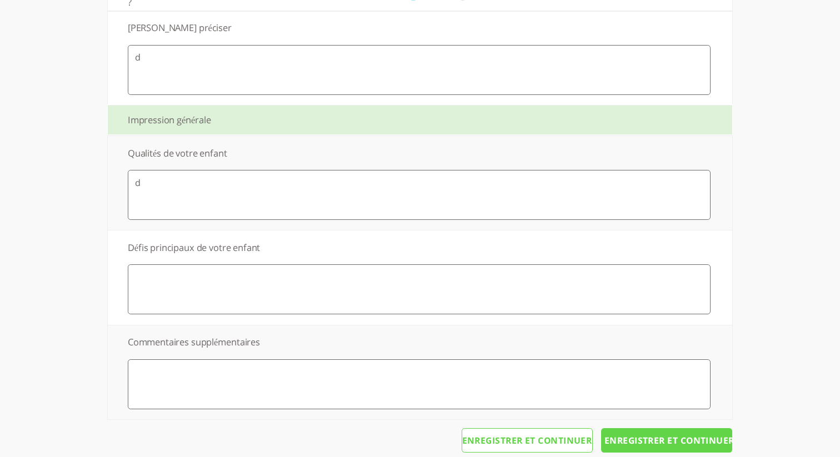
scroll to position [1375, 0]
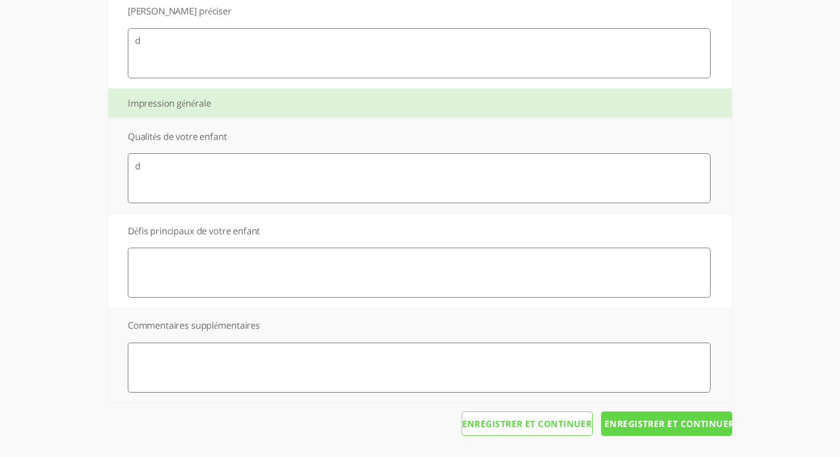
type textarea "d"
click at [226, 296] on textarea at bounding box center [419, 273] width 583 height 50
type textarea "d"
click at [259, 378] on textarea at bounding box center [419, 368] width 583 height 50
type textarea "d"
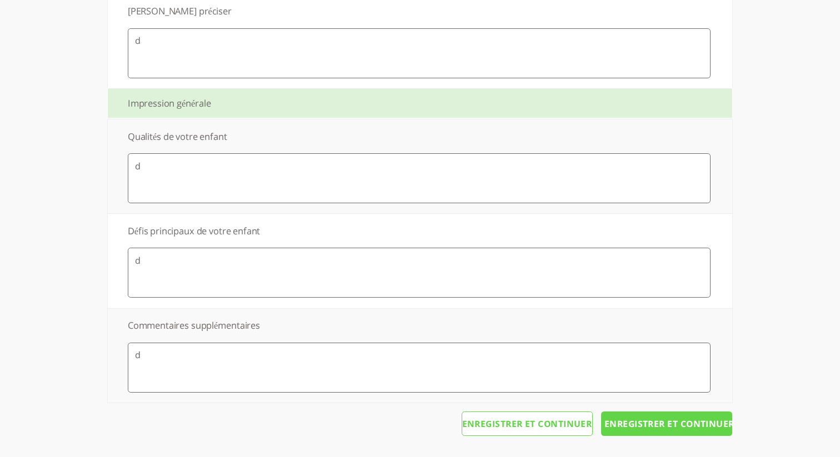
click at [641, 427] on input "Enregistrer et continuer" at bounding box center [666, 424] width 131 height 24
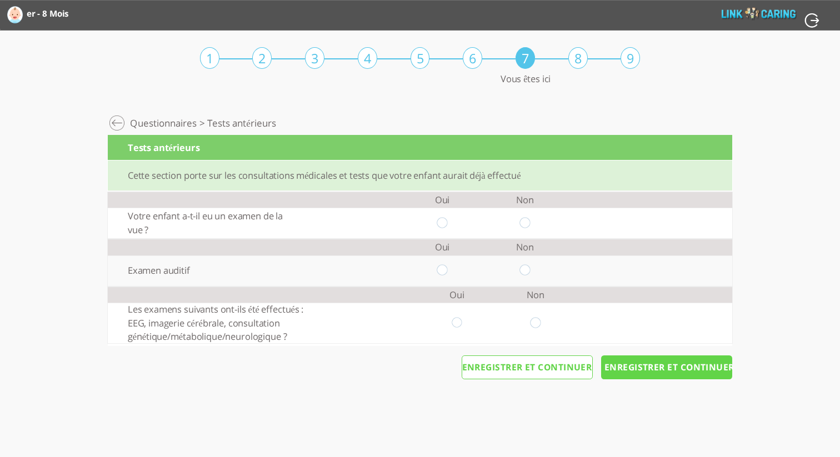
click at [528, 221] on input "radio" at bounding box center [525, 223] width 11 height 12
radio input "true"
drag, startPoint x: 441, startPoint y: 270, endPoint x: 499, endPoint y: 297, distance: 63.9
click at [444, 271] on input "radio" at bounding box center [442, 271] width 11 height 12
radio input "true"
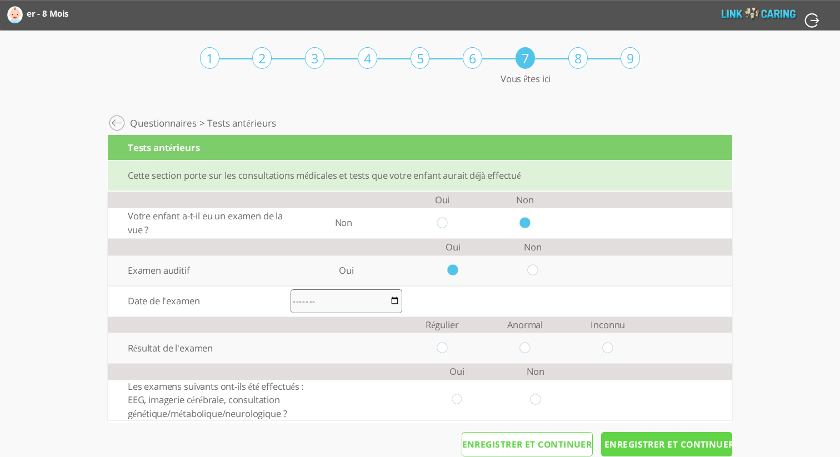
click at [383, 304] on input "month" at bounding box center [347, 301] width 112 height 24
click at [395, 302] on input "month" at bounding box center [347, 301] width 112 height 24
click at [396, 300] on input "2023-02" at bounding box center [347, 301] width 112 height 24
type input "2025-06"
click at [531, 350] on td at bounding box center [525, 348] width 83 height 31
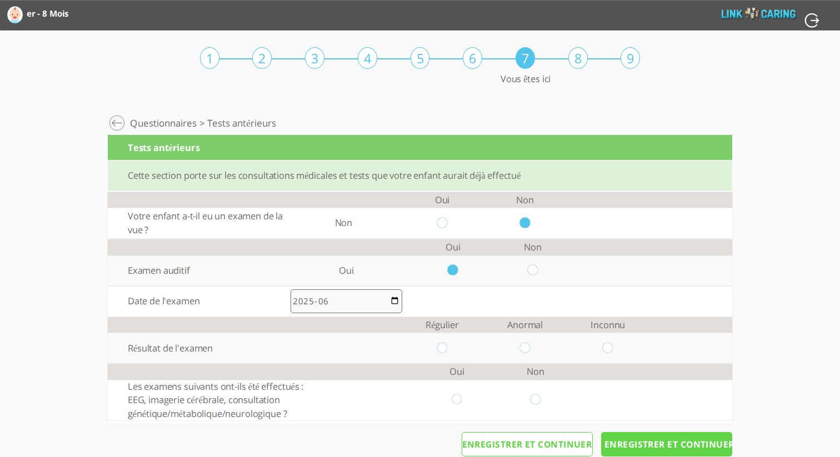
drag, startPoint x: 527, startPoint y: 347, endPoint x: 531, endPoint y: 353, distance: 6.5
click at [530, 347] on input "radio" at bounding box center [525, 348] width 11 height 12
radio input "true"
click at [539, 399] on input "radio" at bounding box center [536, 401] width 11 height 12
radio input "true"
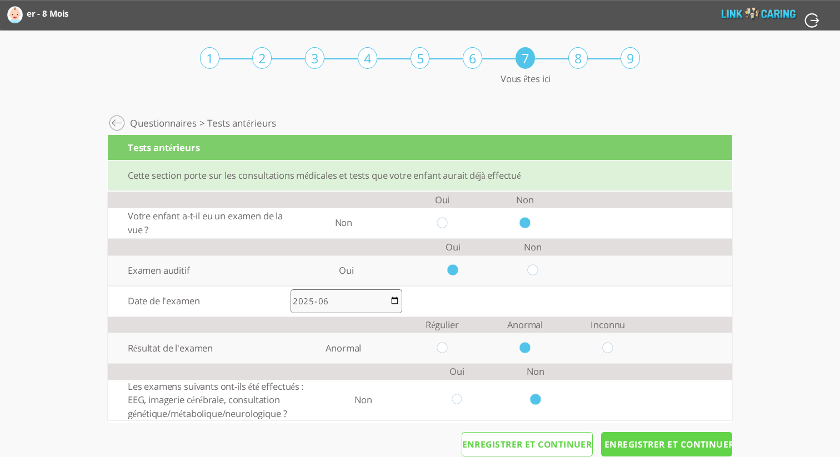
scroll to position [23, 0]
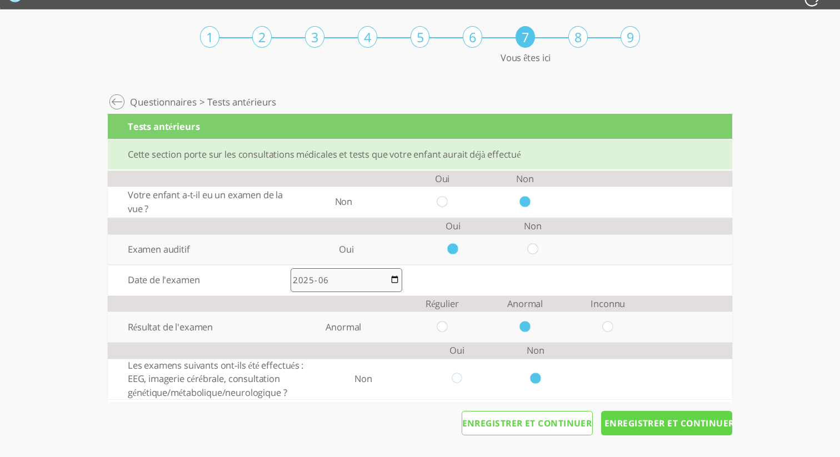
click at [705, 412] on input "Enregistrer et continuer" at bounding box center [666, 423] width 131 height 24
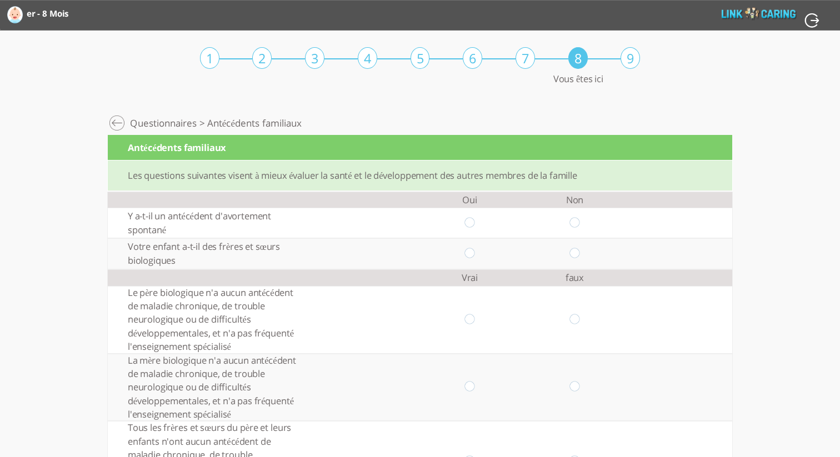
click at [472, 224] on input "radio" at bounding box center [470, 223] width 11 height 12
radio input "true"
drag, startPoint x: 466, startPoint y: 251, endPoint x: 479, endPoint y: 282, distance: 34.2
click at [467, 251] on input "radio" at bounding box center [470, 254] width 11 height 12
radio input "true"
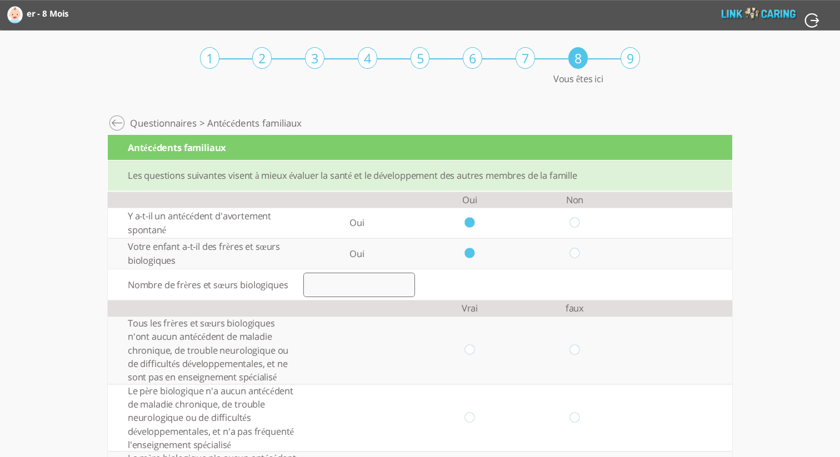
click at [393, 288] on input "number" at bounding box center [359, 285] width 112 height 24
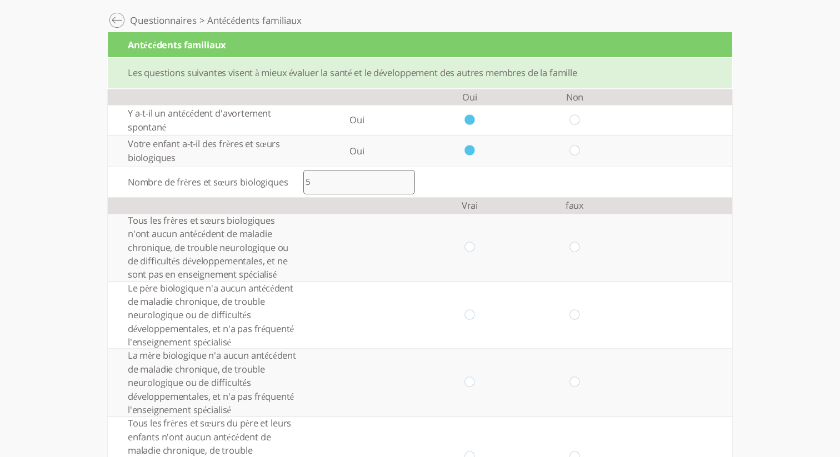
scroll to position [121, 0]
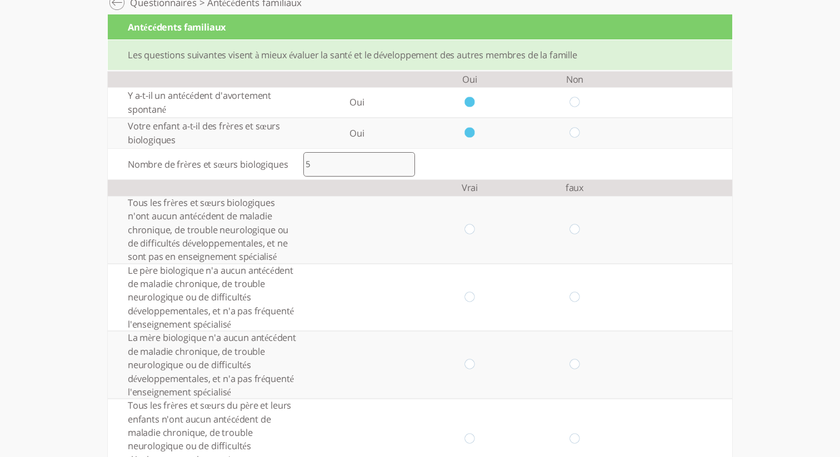
type input "5"
drag, startPoint x: 402, startPoint y: 266, endPoint x: 408, endPoint y: 264, distance: 7.0
click at [408, 265] on td at bounding box center [356, 297] width 121 height 68
click at [477, 231] on td at bounding box center [469, 230] width 105 height 68
drag, startPoint x: 473, startPoint y: 231, endPoint x: 461, endPoint y: 283, distance: 53.0
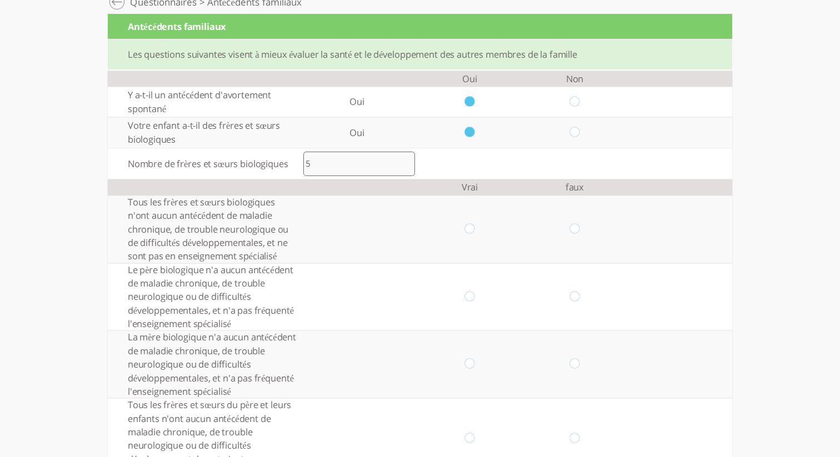
click at [473, 232] on input "radio" at bounding box center [470, 229] width 11 height 12
radio input "true"
drag, startPoint x: 468, startPoint y: 296, endPoint x: 468, endPoint y: 358, distance: 62.2
click at [469, 298] on input "radio" at bounding box center [470, 297] width 11 height 12
radio input "true"
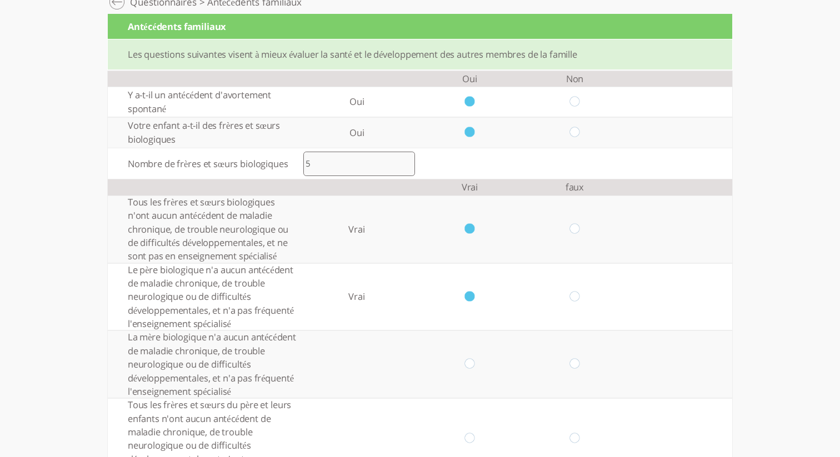
click at [475, 361] on input "radio" at bounding box center [470, 365] width 11 height 12
radio input "true"
click at [577, 440] on input "radio" at bounding box center [575, 439] width 11 height 12
radio input "true"
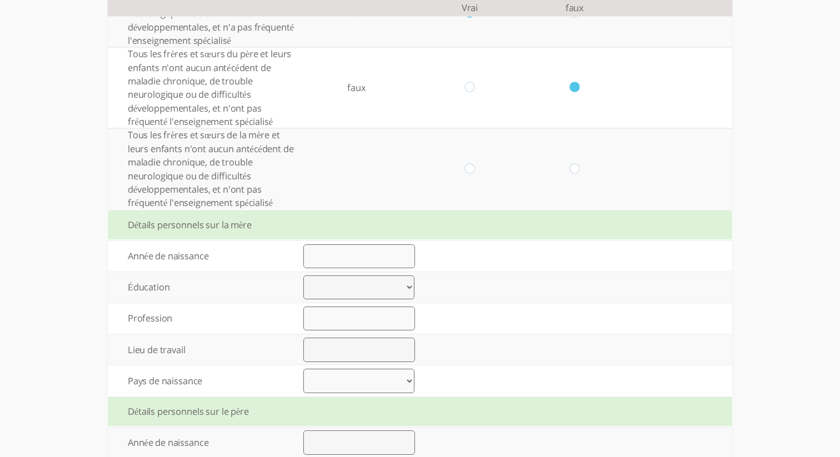
scroll to position [484, 0]
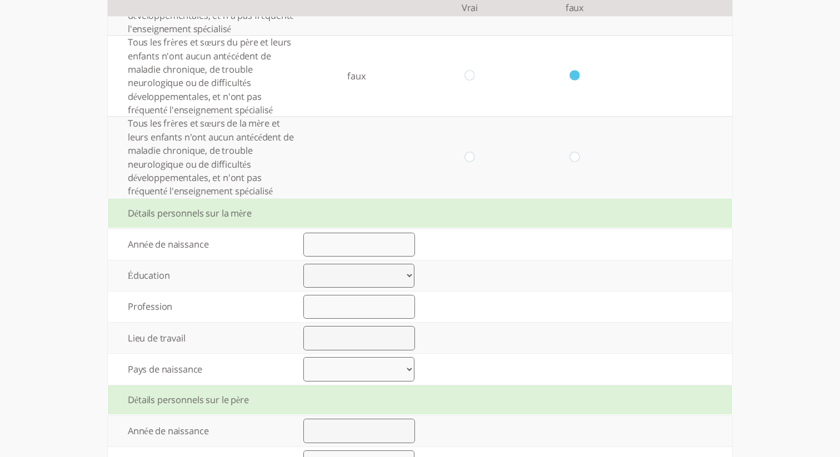
drag, startPoint x: 473, startPoint y: 157, endPoint x: 430, endPoint y: 194, distance: 57.5
click at [472, 157] on input "radio" at bounding box center [470, 158] width 11 height 12
radio input "true"
click at [353, 245] on input "number" at bounding box center [359, 245] width 112 height 24
type input "1990"
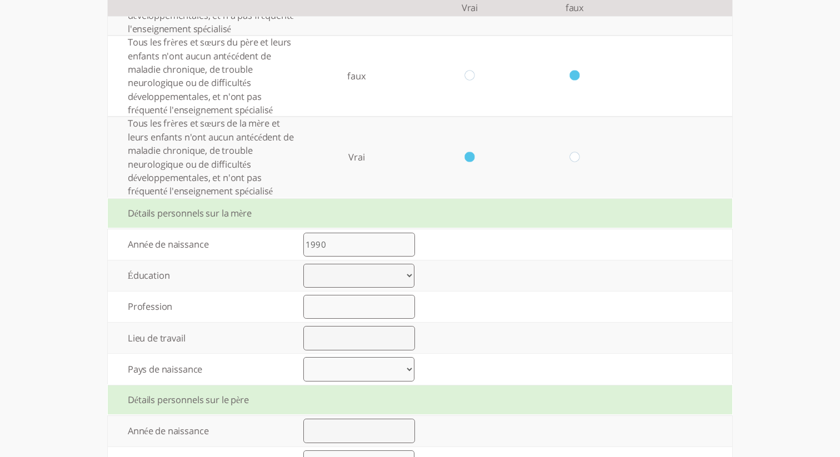
click at [393, 273] on select "Élémentaire jusqu’à 8 années d’études Lycée jusqu’à 12 années d’études Lycée fi…" at bounding box center [358, 276] width 111 height 24
select select "1"
click at [303, 264] on select "Élémentaire jusqu’à 8 années d’études Lycée jusqu’à 12 années d’études Lycée fi…" at bounding box center [358, 276] width 111 height 24
click at [377, 310] on input "text" at bounding box center [359, 307] width 112 height 24
type input "ss"
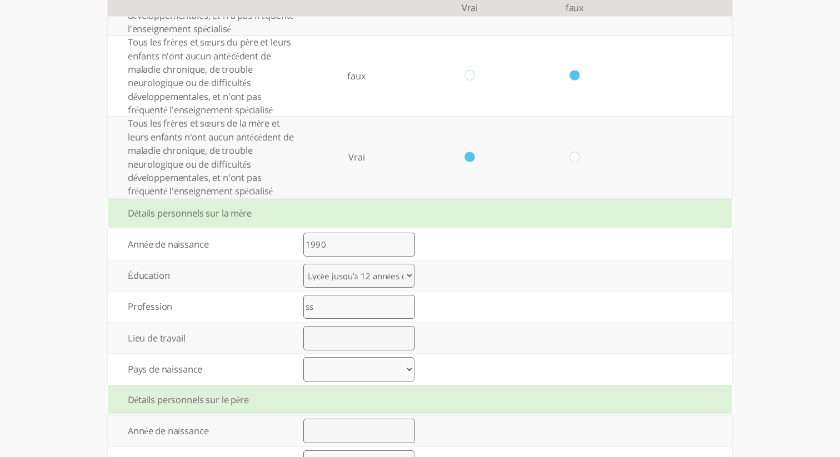
click at [375, 343] on input "text" at bounding box center [359, 338] width 112 height 24
type input "ss"
click at [472, 332] on td at bounding box center [480, 338] width 101 height 31
click at [389, 376] on select "Armenia Austria Azerbaijan Belarus Belgium Bosnia and Herzegovina Bulgaria Croa…" at bounding box center [358, 369] width 111 height 24
click at [303, 359] on select "Armenia Austria Azerbaijan Belarus Belgium Bosnia and Herzegovina Bulgaria Croa…" at bounding box center [358, 369] width 111 height 24
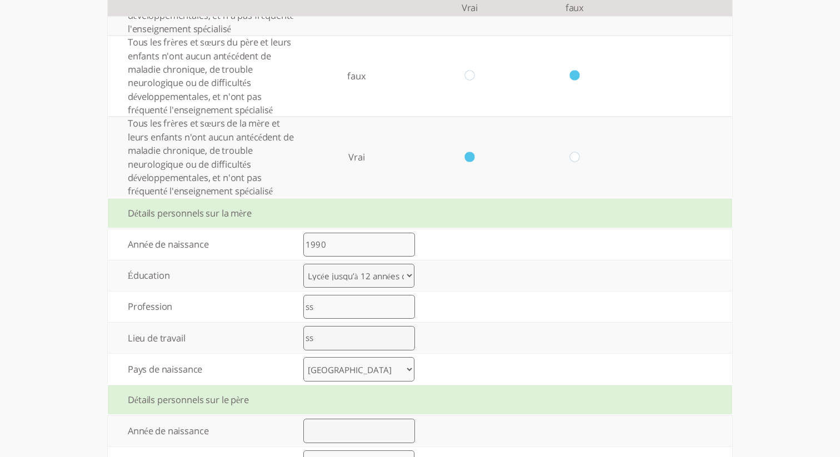
click at [375, 383] on td "Armenia Austria Azerbaijan Belarus Belgium Bosnia and Herzegovina Bulgaria Croa…" at bounding box center [358, 369] width 139 height 31
click at [377, 375] on select "Armenia Austria Azerbaijan Belarus Belgium Bosnia and Herzegovina Bulgaria Croa…" at bounding box center [358, 369] width 111 height 24
select select "47"
click at [303, 359] on select "Armenia Austria Azerbaijan Belarus Belgium Bosnia and Herzegovina Bulgaria Croa…" at bounding box center [358, 369] width 111 height 24
click at [453, 369] on td at bounding box center [479, 369] width 101 height 31
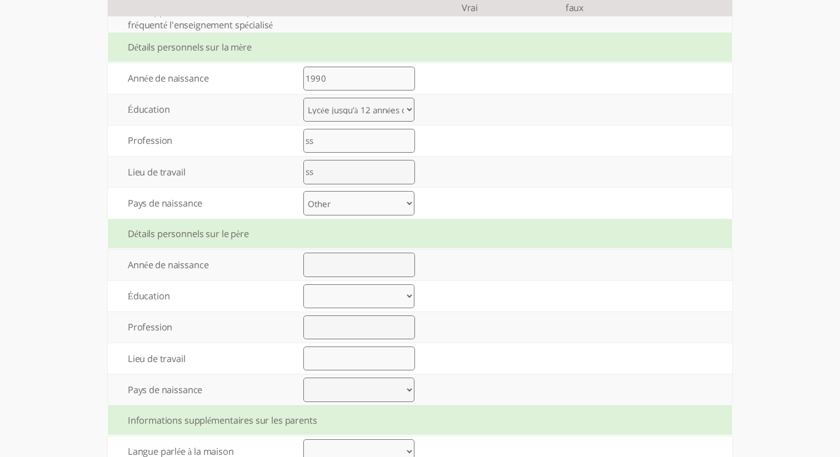
scroll to position [651, 0]
click at [396, 277] on input "number" at bounding box center [359, 264] width 112 height 24
type input "1990"
click at [350, 293] on select "Élémentaire jusqu’à 8 années d’études Lycée jusqu’à 12 années d’études Lycée fi…" at bounding box center [358, 296] width 111 height 24
select select "0"
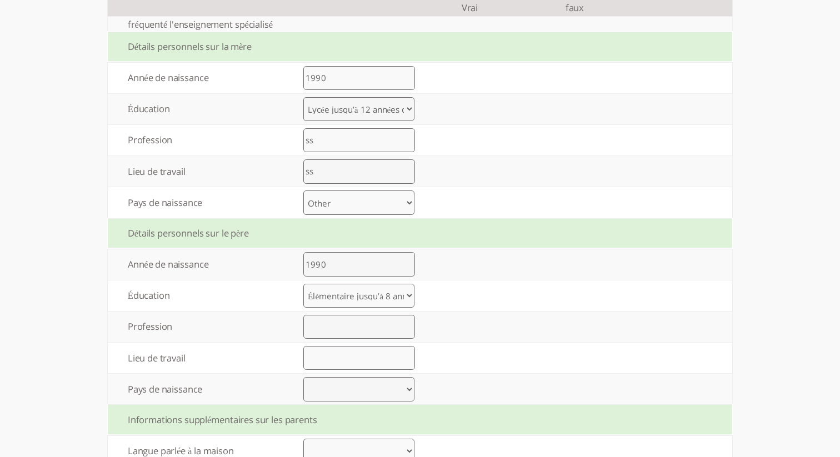
click at [303, 286] on select "Élémentaire jusqu’à 8 années d’études Lycée jusqu’à 12 années d’études Lycée fi…" at bounding box center [358, 296] width 111 height 24
click at [355, 328] on input "text" at bounding box center [359, 327] width 112 height 24
type input "s"
click at [347, 355] on input "text" at bounding box center [359, 358] width 112 height 24
type input "d"
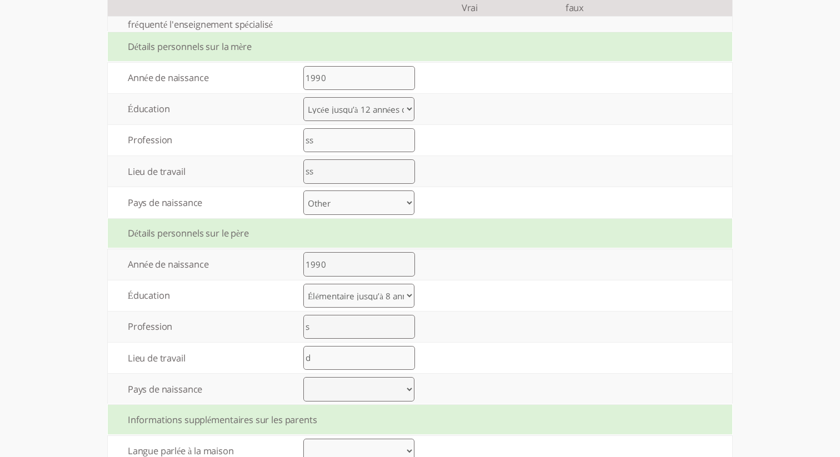
click at [321, 397] on select "Armenia Austria Azerbaijan Belarus Belgium Bosnia and Herzegovina Bulgaria Croa…" at bounding box center [358, 389] width 111 height 24
click at [303, 380] on select "Armenia Austria Azerbaijan Belarus Belgium Bosnia and Herzegovina Bulgaria Croa…" at bounding box center [358, 389] width 111 height 24
click at [383, 396] on select "Armenia Austria Azerbaijan Belarus Belgium Bosnia and Herzegovina Bulgaria Croa…" at bounding box center [358, 389] width 111 height 24
select select "47"
click at [303, 380] on select "Armenia Austria Azerbaijan Belarus Belgium Bosnia and Herzegovina Bulgaria Croa…" at bounding box center [358, 389] width 111 height 24
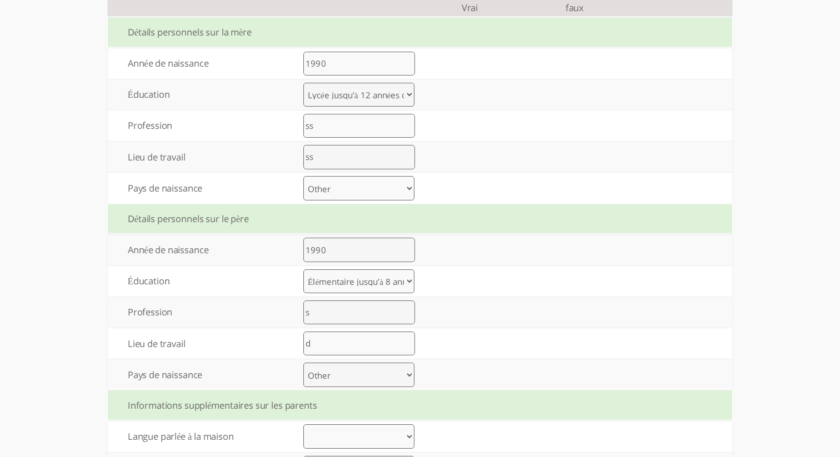
scroll to position [798, 0]
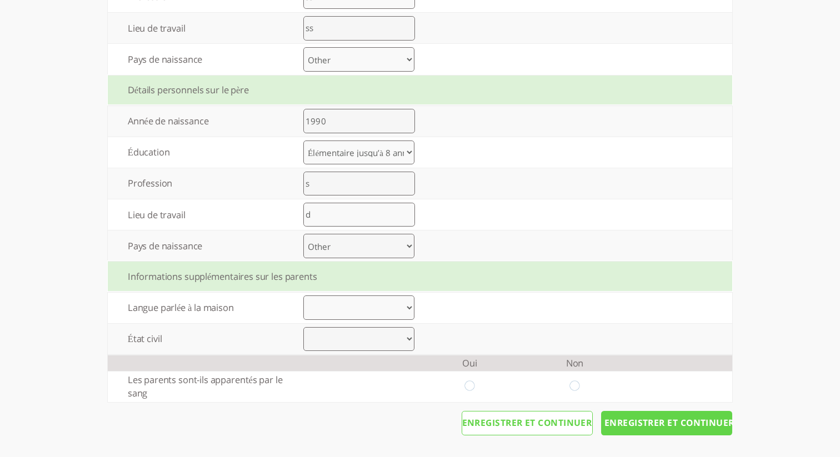
click at [378, 307] on select "Albanian Armenian Azerbaijani Basque Belarusian Bosnian Bulgarian Catalan Croat…" at bounding box center [358, 308] width 111 height 24
click at [303, 296] on select "Albanian Armenian Azerbaijani Basque Belarusian Bosnian Bulgarian Catalan Croat…" at bounding box center [358, 308] width 111 height 24
click at [381, 311] on select "Albanian Armenian Azerbaijani Basque Belarusian Bosnian Bulgarian Catalan Croat…" at bounding box center [358, 308] width 111 height 24
select select "45"
click at [303, 296] on select "Albanian Armenian Azerbaijani Basque Belarusian Bosnian Bulgarian Catalan Croat…" at bounding box center [358, 308] width 111 height 24
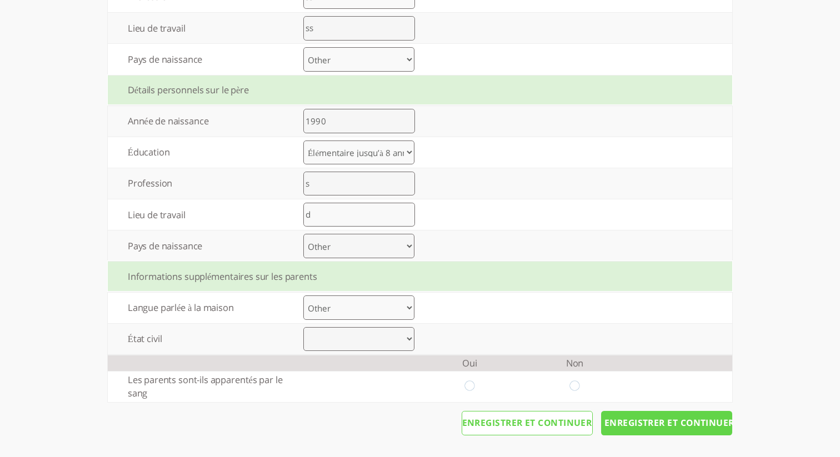
click at [388, 332] on select "Marié Divorce Autre" at bounding box center [358, 339] width 111 height 24
select select "0"
click at [303, 327] on select "Marié Divorce Autre" at bounding box center [358, 339] width 111 height 24
click at [570, 386] on td at bounding box center [574, 386] width 105 height 31
click at [574, 386] on input "radio" at bounding box center [575, 387] width 11 height 12
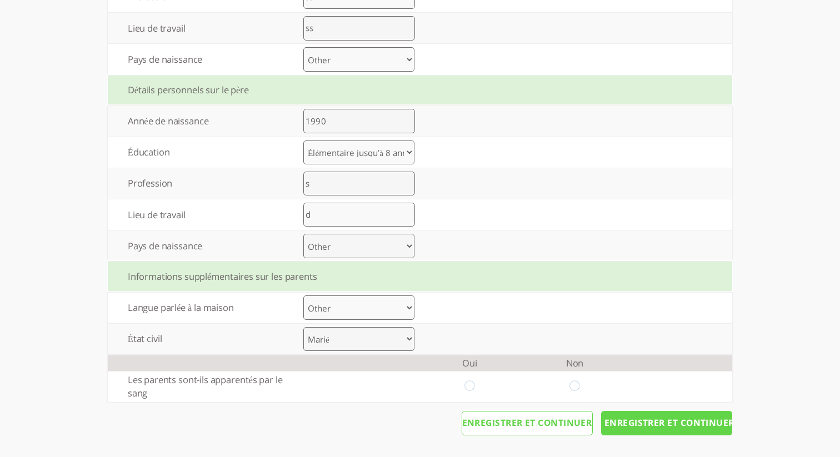
radio input "true"
click at [666, 427] on input "Enregistrer et continuer" at bounding box center [666, 423] width 131 height 24
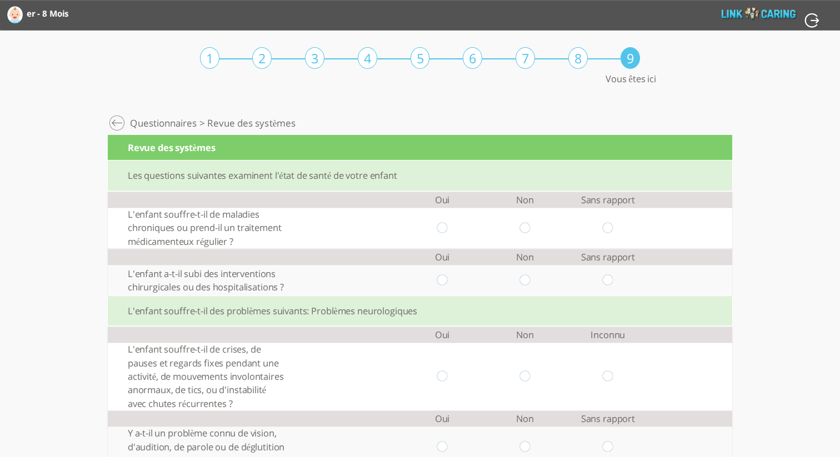
drag, startPoint x: 525, startPoint y: 231, endPoint x: 521, endPoint y: 246, distance: 15.4
click at [525, 231] on input "radio" at bounding box center [525, 228] width 11 height 12
radio input "true"
drag, startPoint x: 527, startPoint y: 284, endPoint x: 452, endPoint y: 314, distance: 80.3
click at [527, 284] on input "radio" at bounding box center [525, 281] width 11 height 12
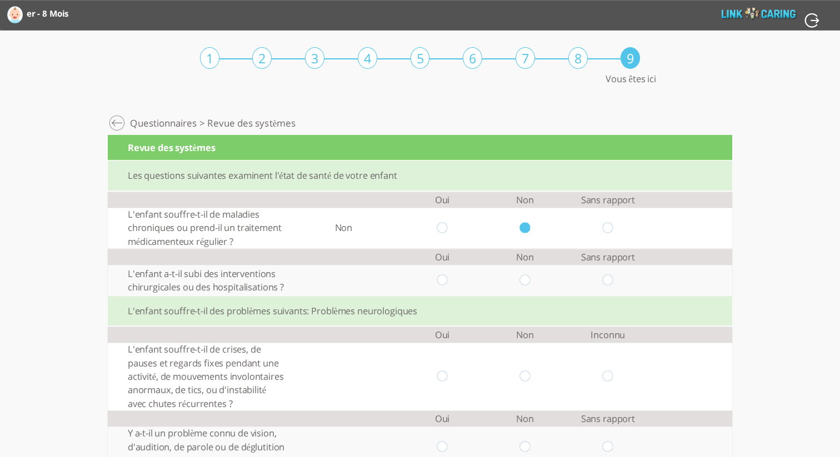
radio input "true"
click at [442, 381] on input "radio" at bounding box center [442, 377] width 11 height 12
radio input "true"
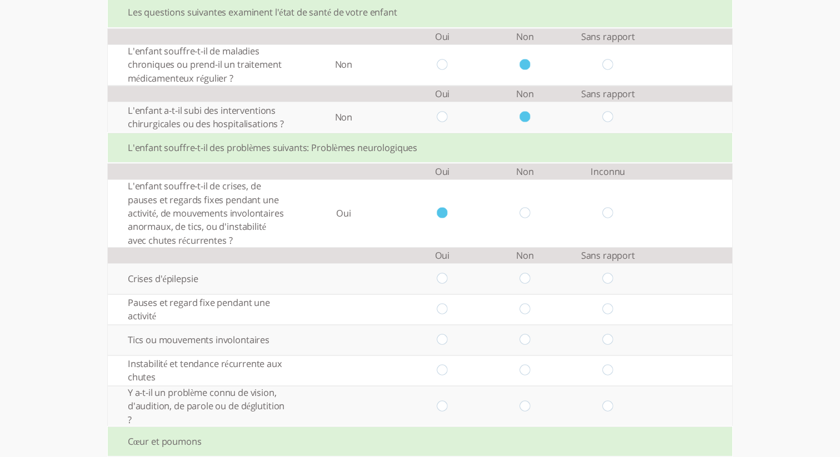
scroll to position [177, 0]
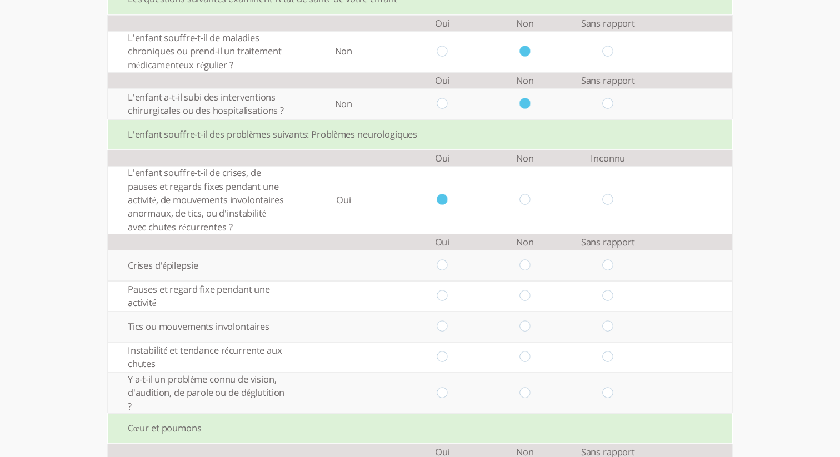
drag, startPoint x: 445, startPoint y: 264, endPoint x: 441, endPoint y: 285, distance: 21.4
click at [445, 264] on input "radio" at bounding box center [442, 266] width 11 height 12
radio input "true"
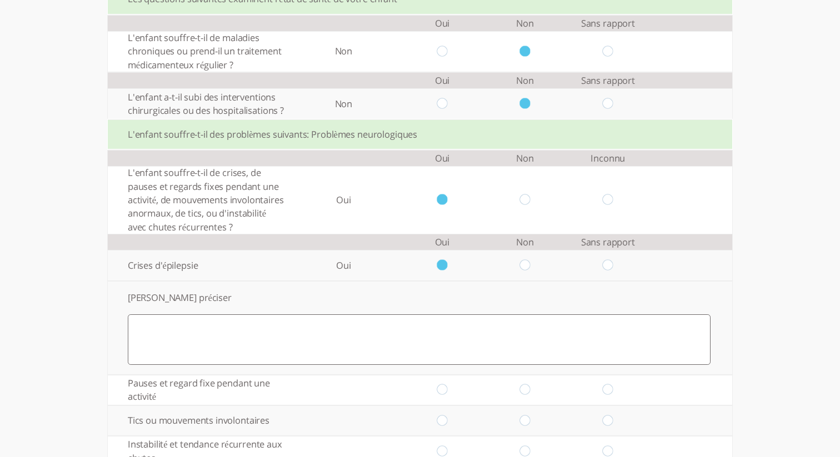
click at [445, 343] on textarea at bounding box center [419, 340] width 583 height 50
click at [440, 393] on input "radio" at bounding box center [442, 391] width 11 height 12
radio input "true"
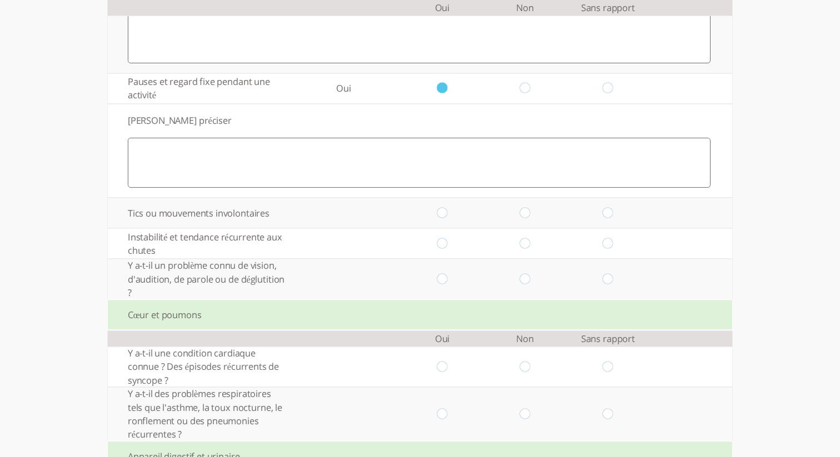
scroll to position [490, 0]
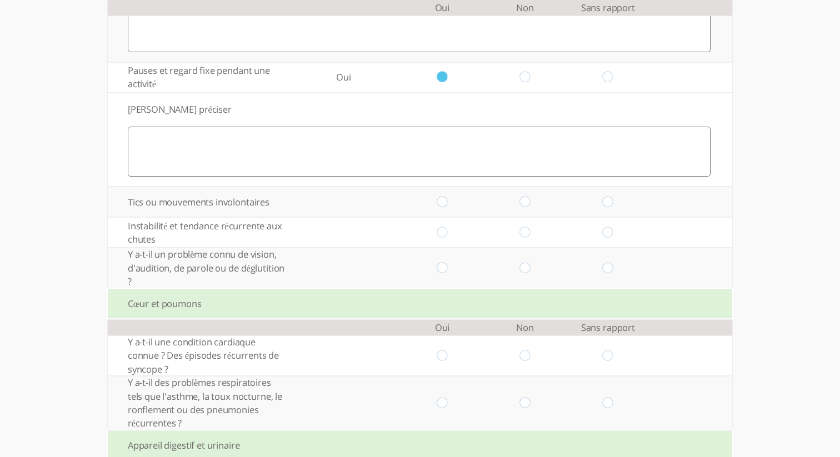
drag, startPoint x: 442, startPoint y: 207, endPoint x: 444, endPoint y: 232, distance: 25.1
click at [443, 207] on input "radio" at bounding box center [442, 202] width 11 height 12
radio input "true"
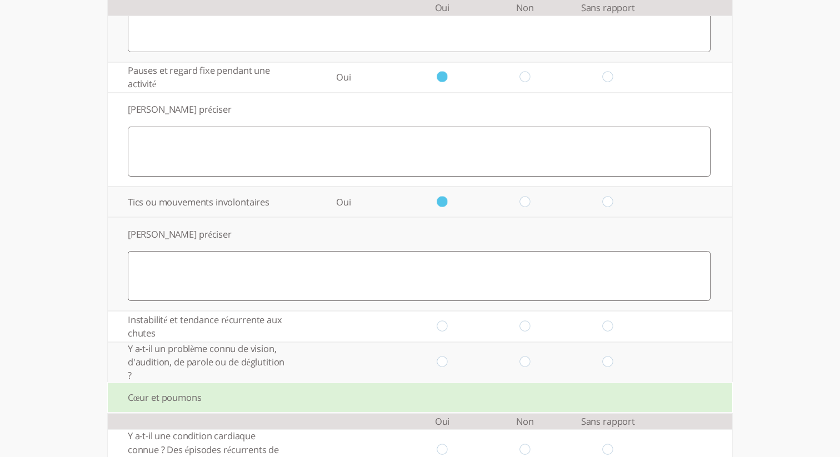
drag, startPoint x: 443, startPoint y: 329, endPoint x: 435, endPoint y: 380, distance: 51.2
click at [443, 330] on input "radio" at bounding box center [442, 327] width 11 height 12
radio input "true"
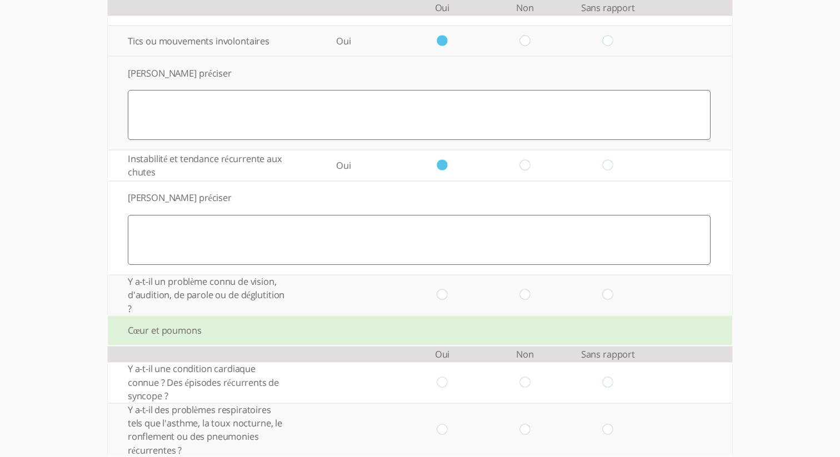
scroll to position [709, 0]
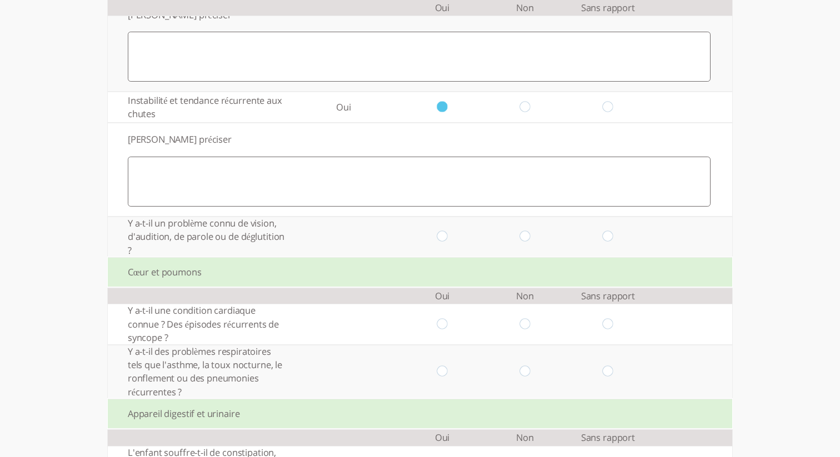
drag, startPoint x: 443, startPoint y: 243, endPoint x: 469, endPoint y: 295, distance: 58.4
click at [443, 243] on input "radio" at bounding box center [442, 237] width 11 height 12
radio input "true"
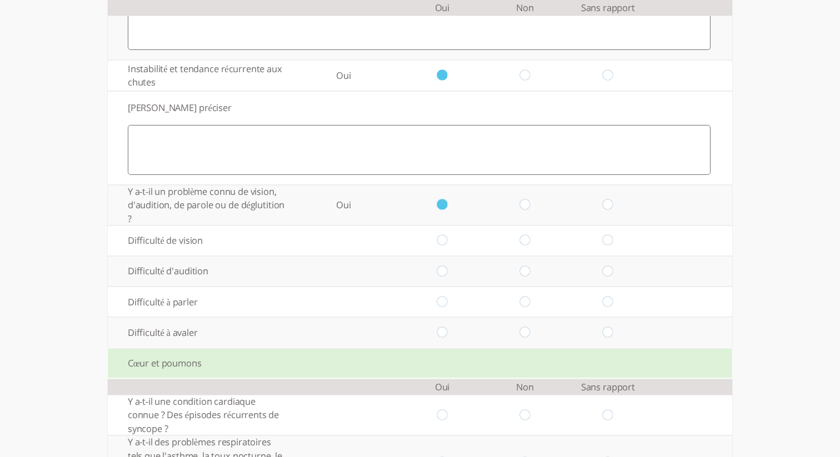
scroll to position [762, 0]
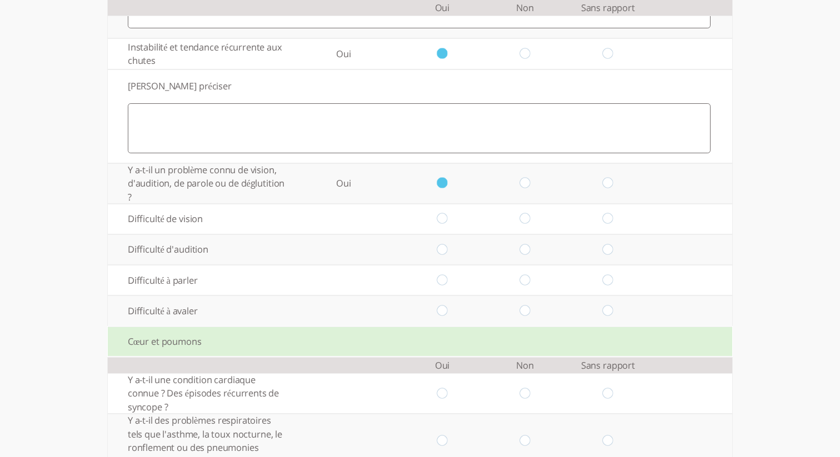
drag, startPoint x: 441, startPoint y: 221, endPoint x: 431, endPoint y: 269, distance: 49.9
click at [443, 221] on input "radio" at bounding box center [442, 219] width 11 height 12
radio input "true"
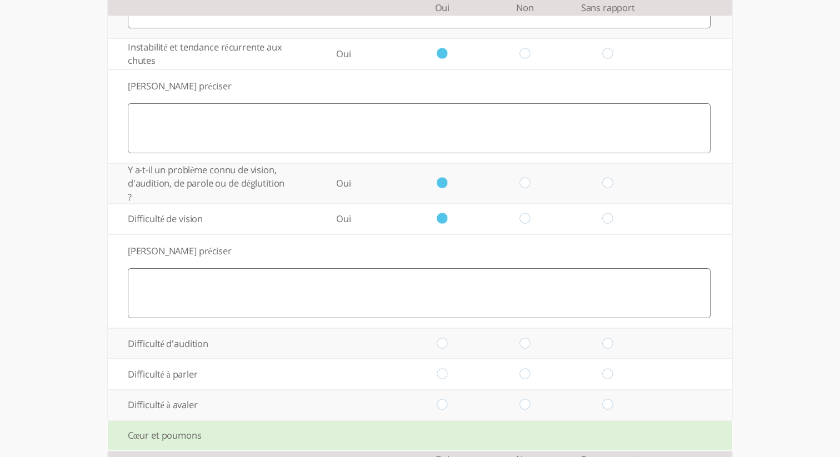
click at [526, 347] on input "radio" at bounding box center [525, 344] width 11 height 12
radio input "true"
drag, startPoint x: 443, startPoint y: 350, endPoint x: 444, endPoint y: 359, distance: 8.9
click at [444, 350] on input "radio" at bounding box center [442, 344] width 11 height 12
radio input "true"
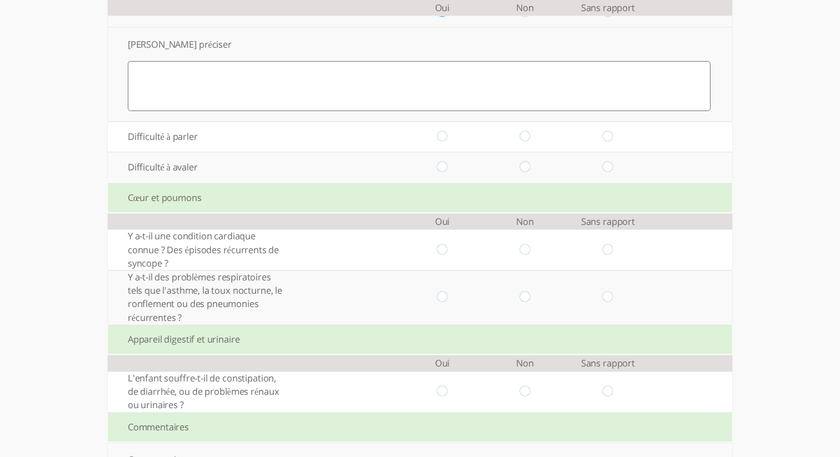
scroll to position [1115, 0]
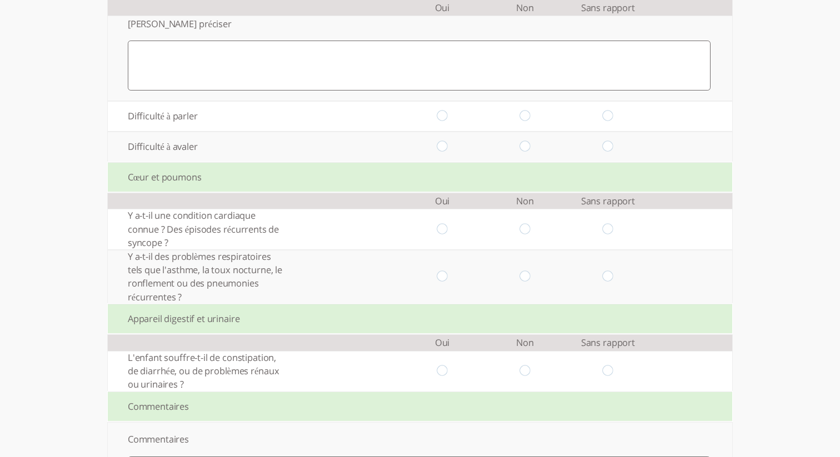
click at [445, 119] on input "radio" at bounding box center [442, 117] width 11 height 12
radio input "true"
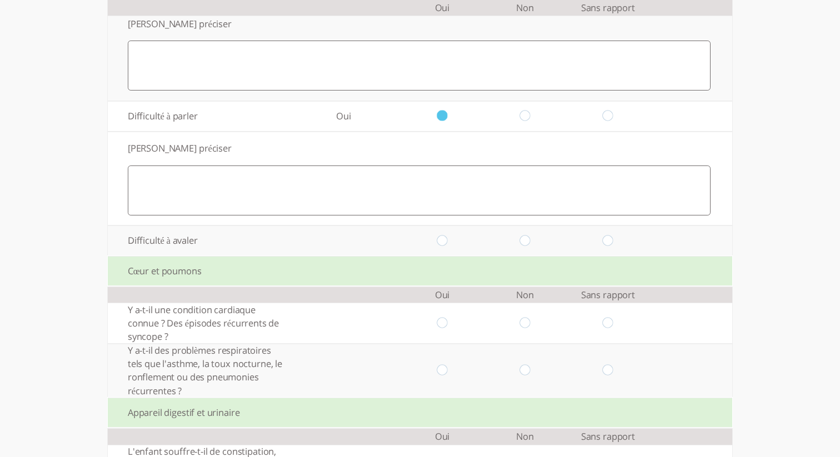
click at [440, 247] on input "radio" at bounding box center [442, 241] width 11 height 12
radio input "true"
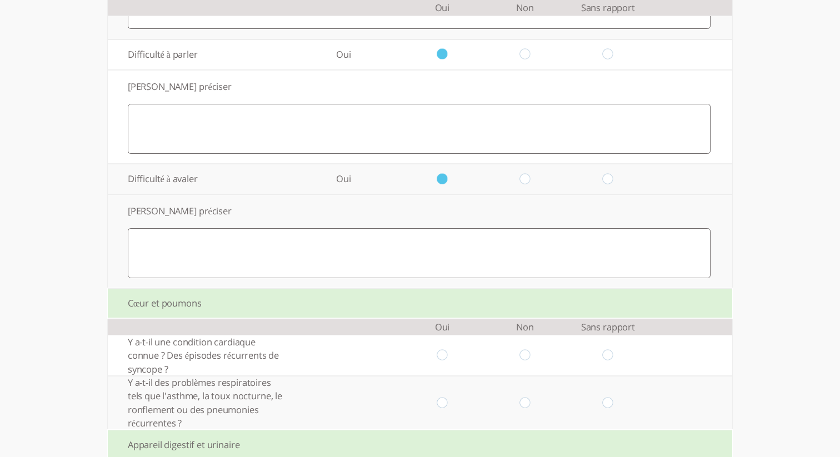
click at [428, 284] on td "Veuillez préciser" at bounding box center [420, 241] width 625 height 94
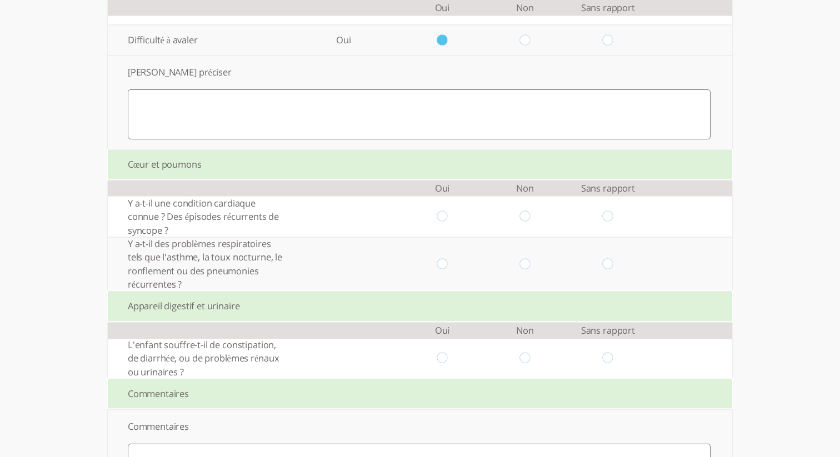
scroll to position [1324, 0]
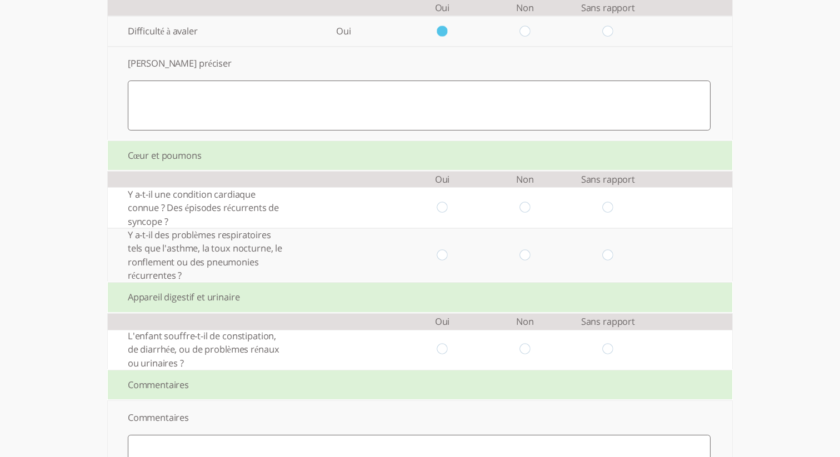
drag, startPoint x: 446, startPoint y: 212, endPoint x: 452, endPoint y: 227, distance: 16.0
click at [447, 214] on input "radio" at bounding box center [442, 208] width 11 height 12
radio input "true"
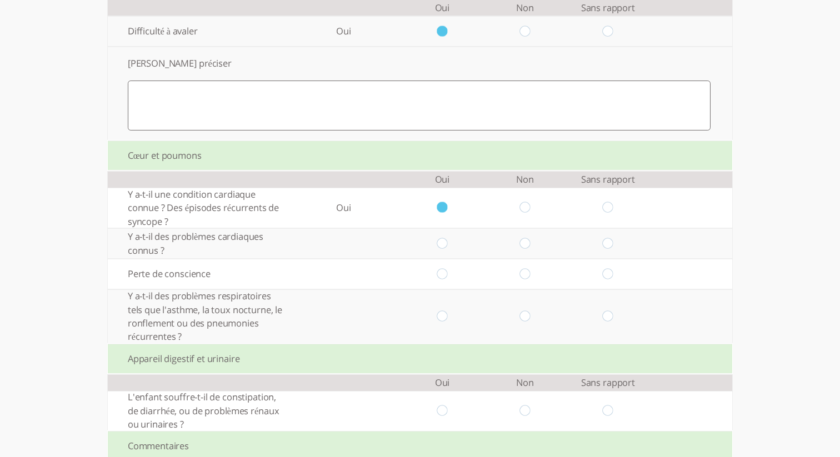
click at [525, 249] on input "radio" at bounding box center [525, 244] width 11 height 12
radio input "true"
click at [437, 280] on input "radio" at bounding box center [442, 274] width 11 height 12
radio input "true"
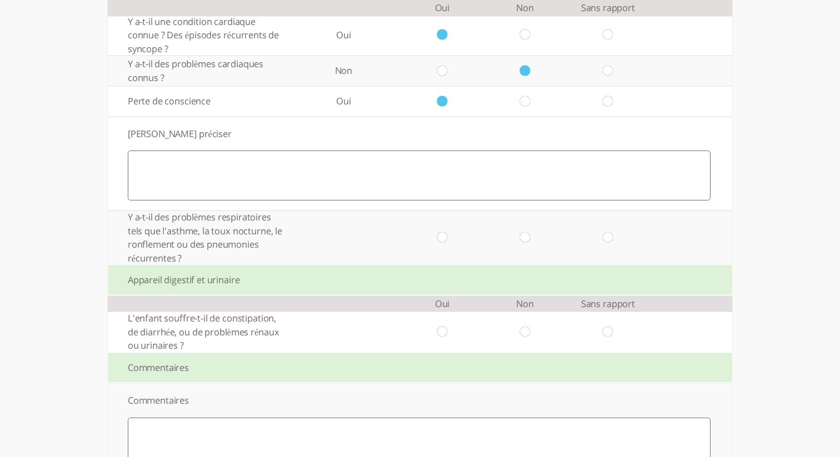
scroll to position [1580, 0]
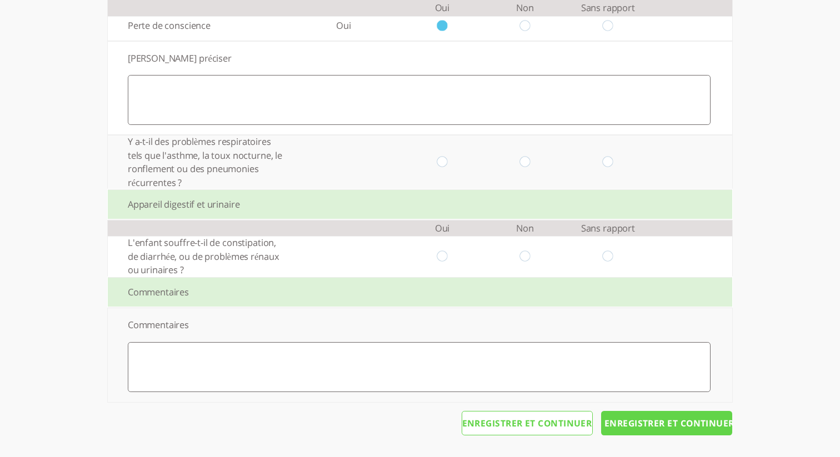
click at [443, 158] on input "radio" at bounding box center [442, 163] width 11 height 12
radio input "true"
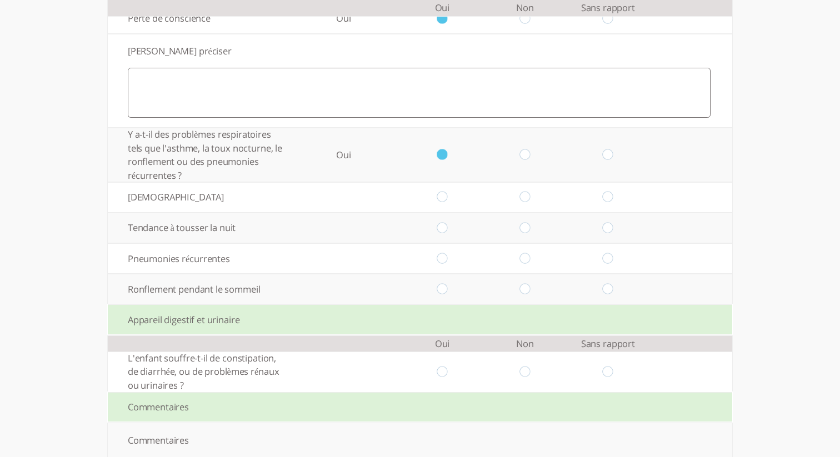
drag, startPoint x: 441, startPoint y: 265, endPoint x: 441, endPoint y: 246, distance: 18.9
click at [441, 264] on input "radio" at bounding box center [442, 259] width 11 height 12
radio input "true"
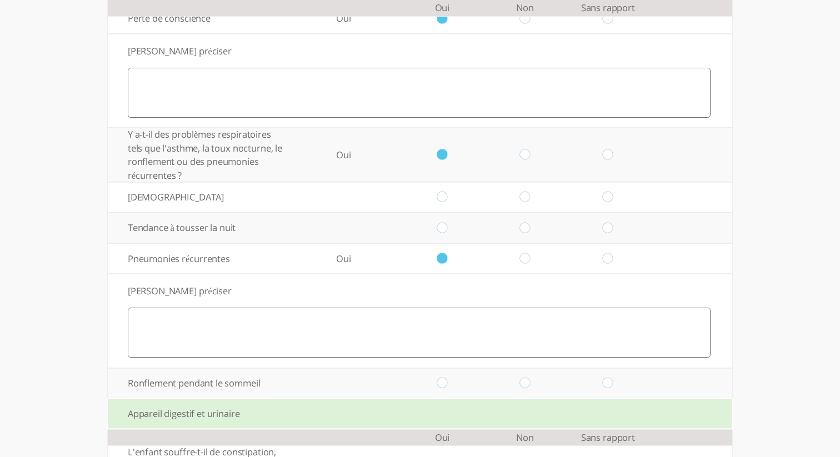
click at [441, 203] on input "radio" at bounding box center [442, 198] width 11 height 12
radio input "true"
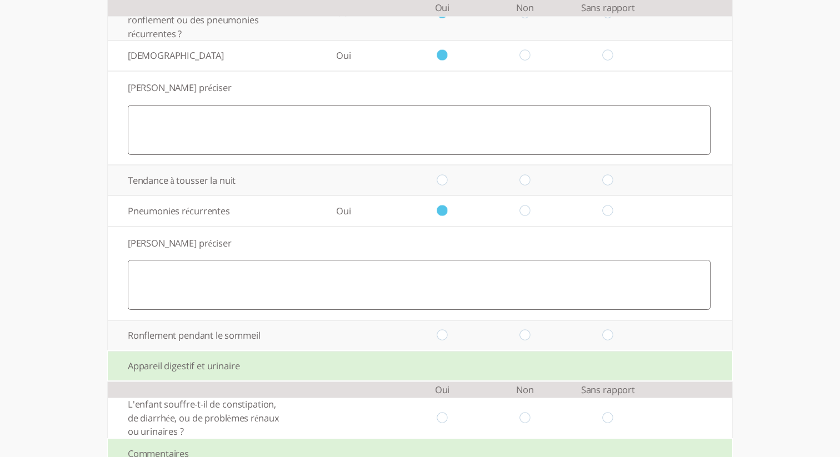
scroll to position [1721, 0]
drag, startPoint x: 443, startPoint y: 188, endPoint x: 455, endPoint y: 199, distance: 15.7
click at [444, 187] on input "radio" at bounding box center [442, 181] width 11 height 12
radio input "true"
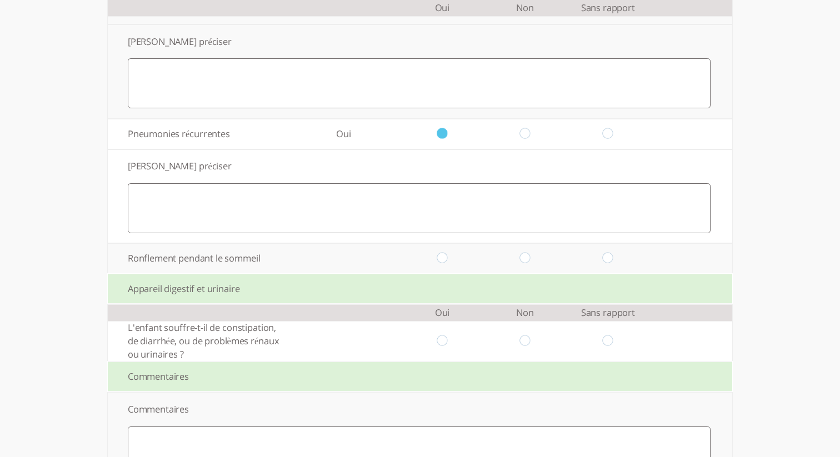
scroll to position [1899, 0]
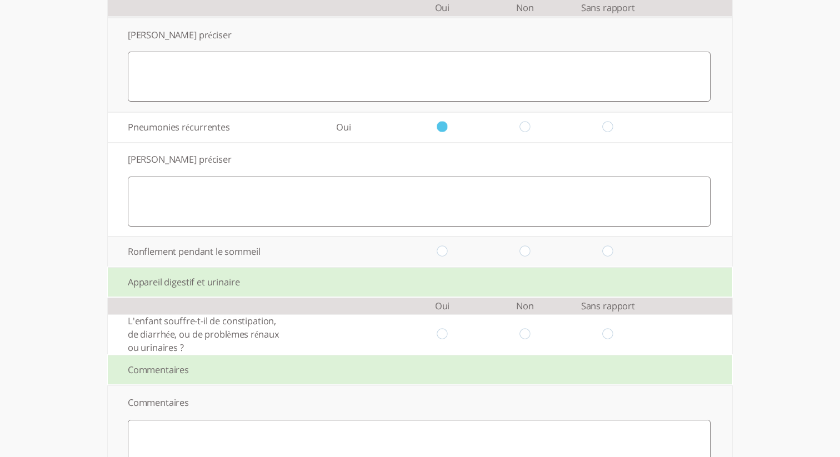
drag, startPoint x: 532, startPoint y: 262, endPoint x: 526, endPoint y: 263, distance: 5.7
click at [526, 263] on td at bounding box center [525, 252] width 83 height 31
click at [525, 258] on input "radio" at bounding box center [525, 252] width 11 height 12
radio input "true"
click at [607, 341] on input "radio" at bounding box center [608, 335] width 11 height 12
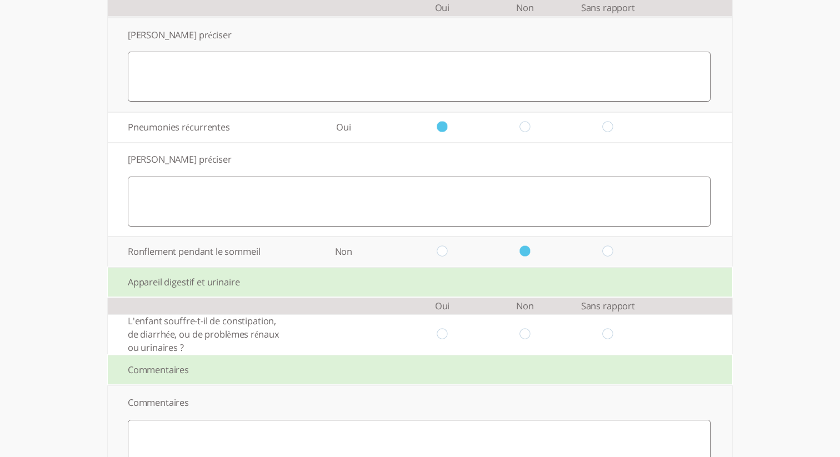
radio input "true"
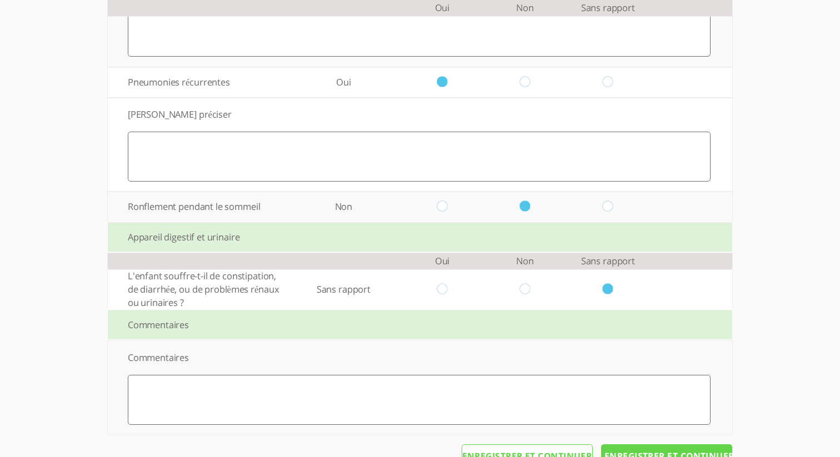
scroll to position [1986, 0]
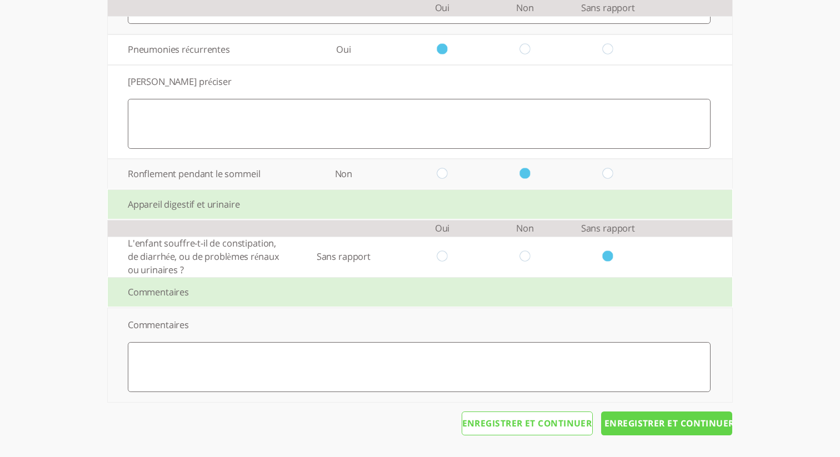
click at [645, 431] on input "Enregistrer et continuer" at bounding box center [666, 424] width 131 height 24
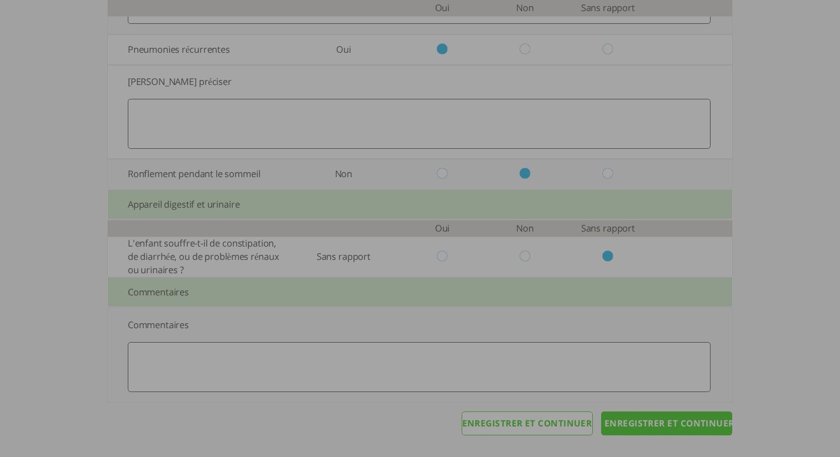
scroll to position [0, 0]
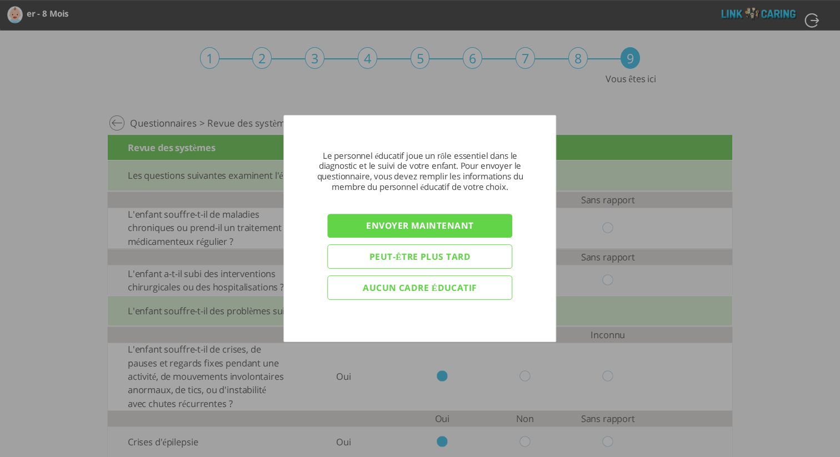
click at [438, 225] on input "Envoyer maintenant" at bounding box center [420, 226] width 185 height 24
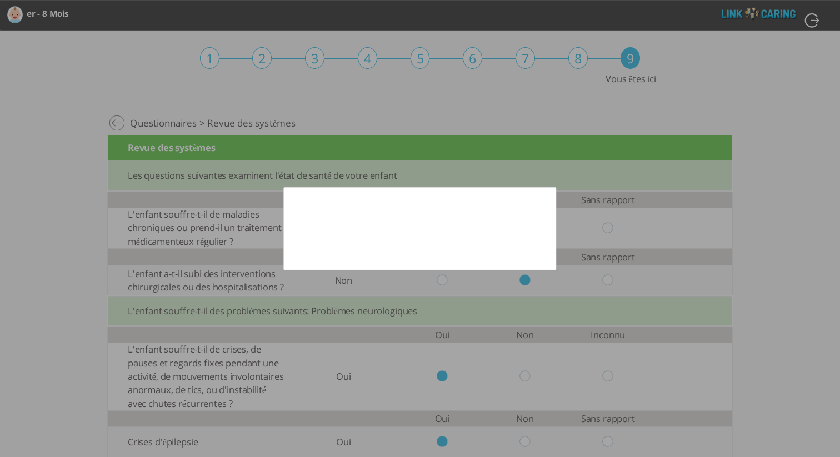
scroll to position [2, 0]
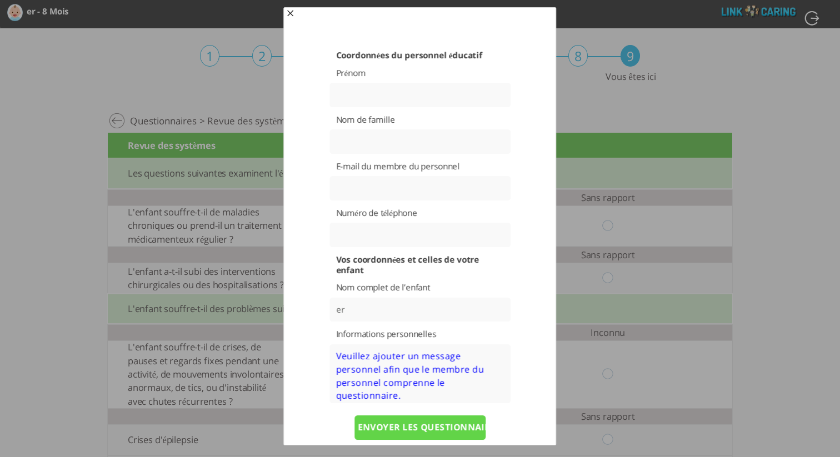
click at [455, 98] on input "text" at bounding box center [420, 95] width 181 height 24
type input "א"
type input "sds"
click at [431, 143] on input "text" at bounding box center [420, 141] width 181 height 24
type input "dsfdf"
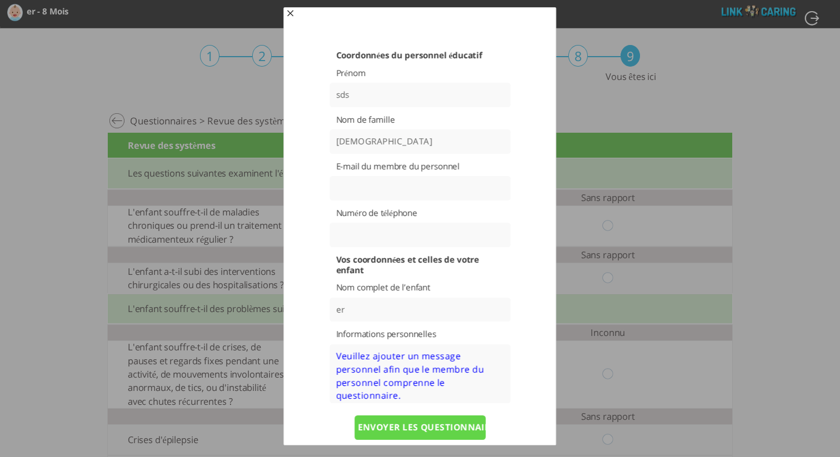
click at [427, 187] on input "text" at bounding box center [420, 188] width 181 height 24
paste input "mapila9571@inupup.com"
type input "mapila9571@inupup.com"
click at [522, 215] on div "Coordonnées du personnel éducatif Prénom sds Nom de famille dsfdf E-mail du mem…" at bounding box center [420, 270] width 228 height 440
click at [422, 391] on textarea at bounding box center [420, 374] width 181 height 59
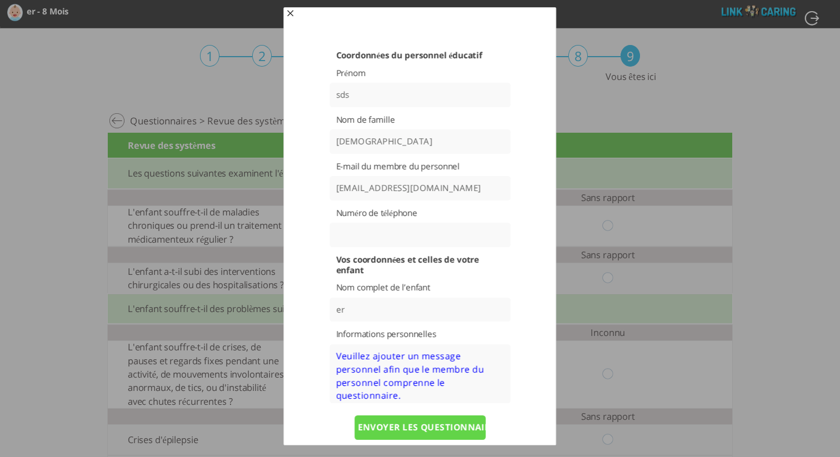
click at [422, 391] on textarea at bounding box center [420, 374] width 181 height 59
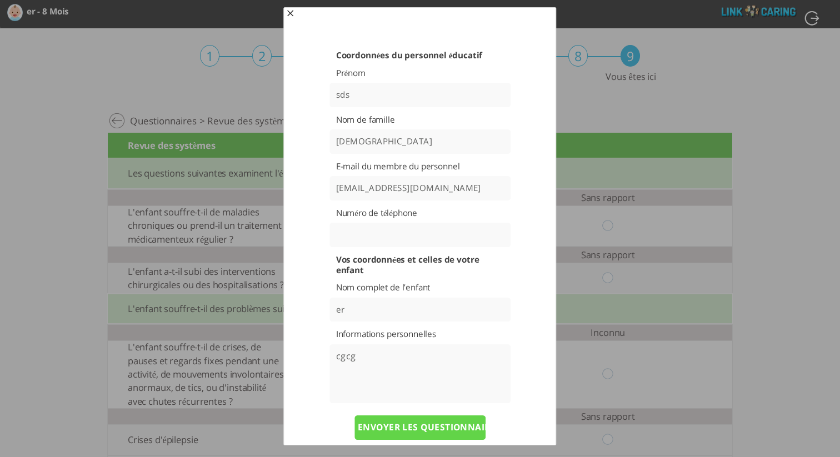
type textarea "cgcg"
click at [441, 432] on input "ENVOYER LES QUESTIONNAIRES" at bounding box center [420, 428] width 131 height 24
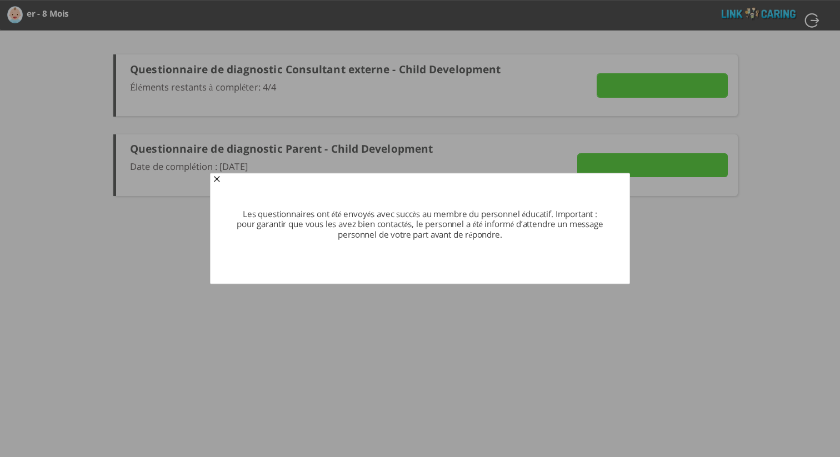
type input "Détails"
type input "VOIR LES RÉPONSES"
type input "ENVOYER MAINTENANT"
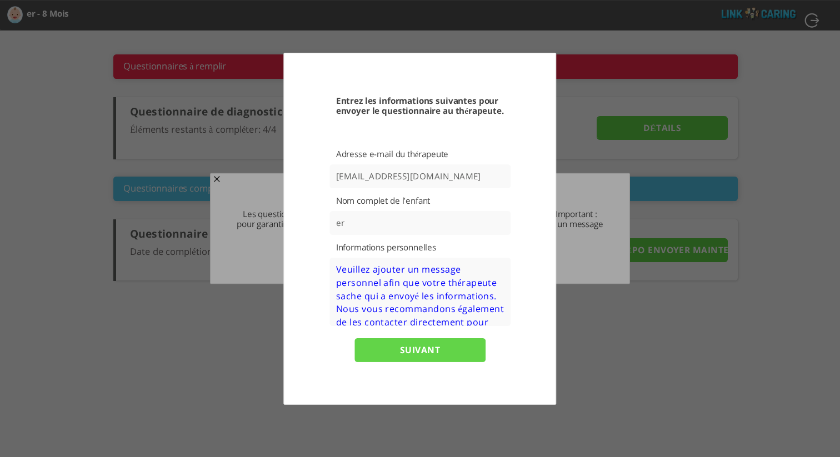
click at [418, 305] on textarea at bounding box center [420, 292] width 181 height 68
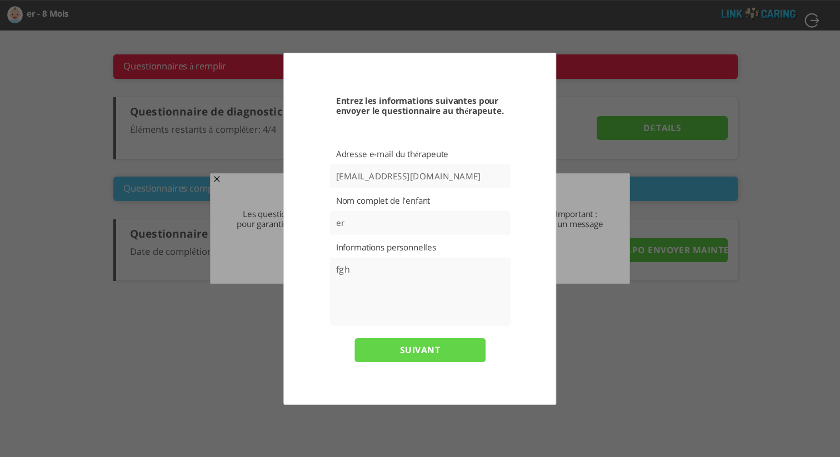
type textarea "fgh"
click at [430, 356] on input "SUIVANT" at bounding box center [420, 350] width 131 height 24
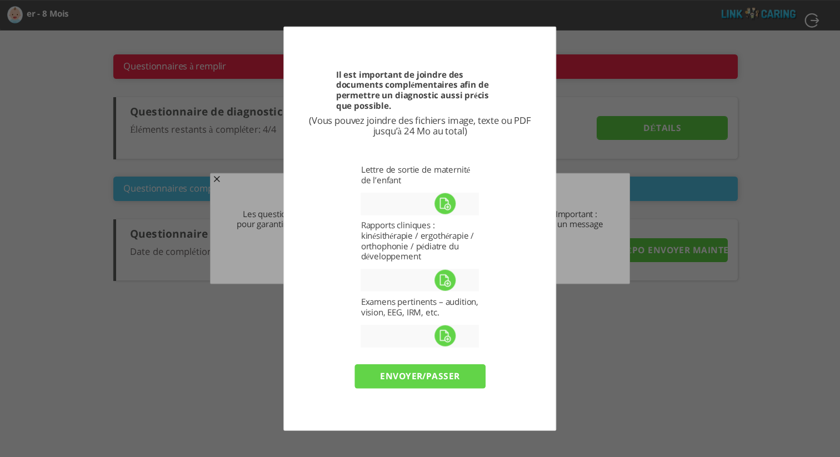
click at [445, 202] on label at bounding box center [445, 203] width 168 height 23
click at [0, 0] on input "file" at bounding box center [0, 0] width 0 height 0
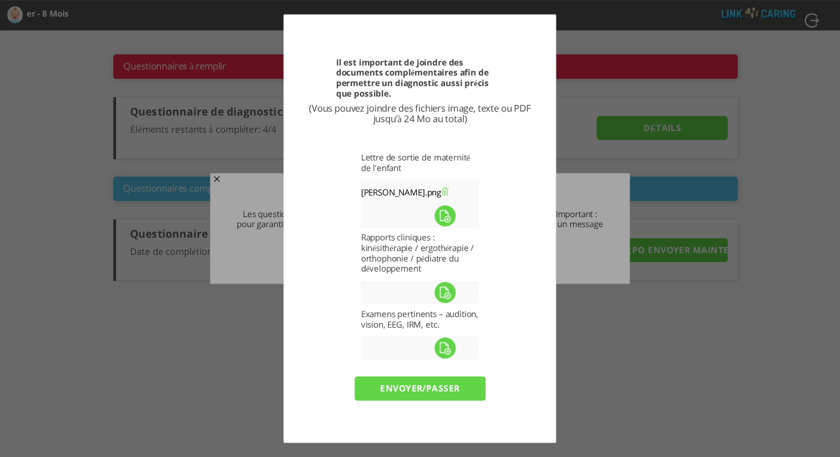
click at [443, 294] on label at bounding box center [445, 292] width 168 height 23
click at [0, 0] on input "file" at bounding box center [0, 0] width 0 height 0
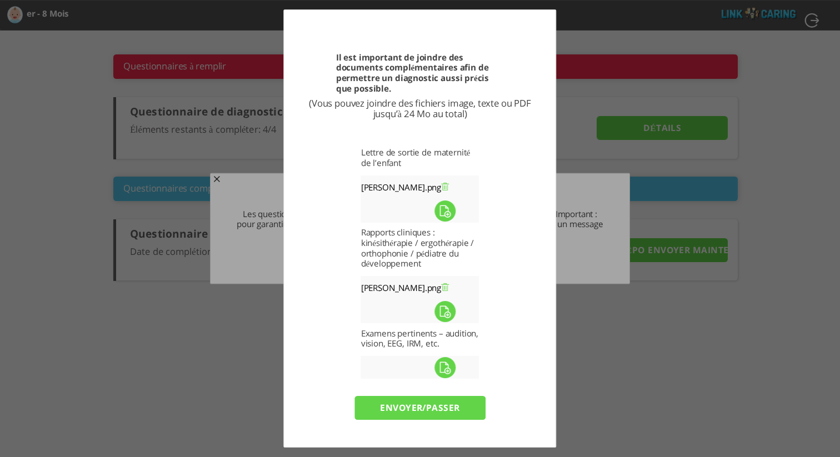
click at [446, 371] on label at bounding box center [445, 367] width 168 height 23
click at [0, 0] on input "file" at bounding box center [0, 0] width 0 height 0
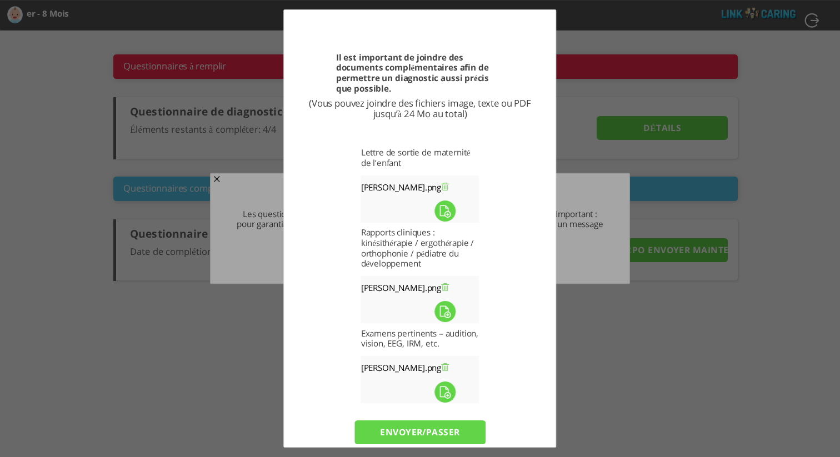
click at [410, 437] on input "envoyer/passer" at bounding box center [420, 433] width 131 height 24
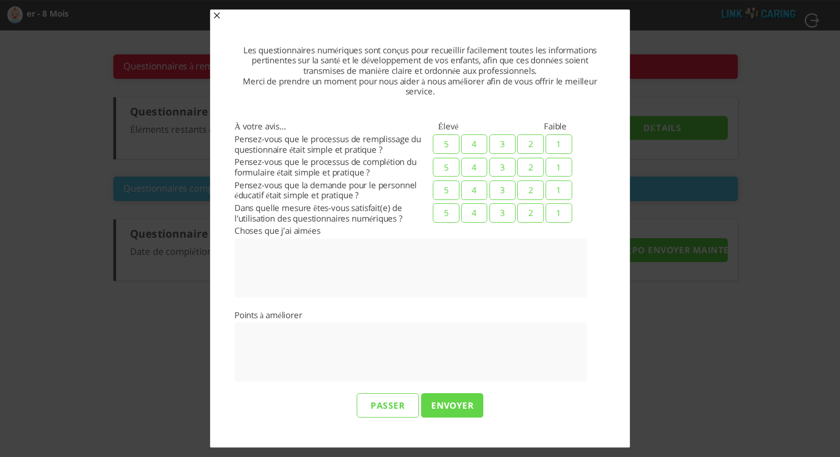
click at [401, 407] on input "Passer" at bounding box center [388, 406] width 62 height 24
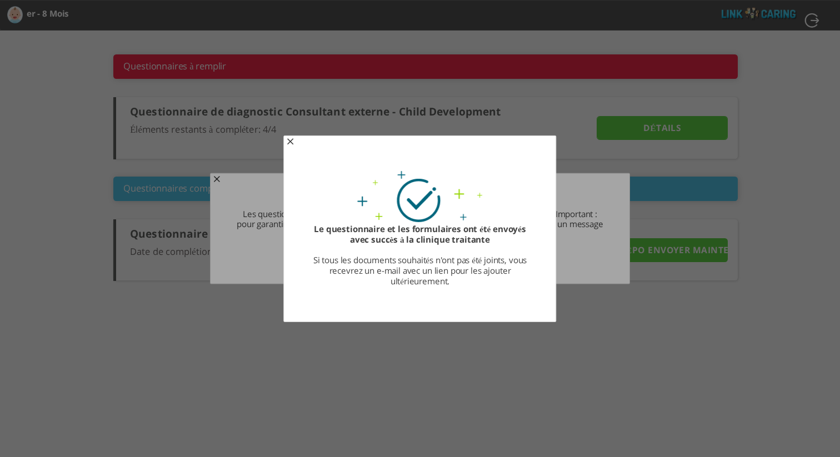
click at [292, 144] on span "button" at bounding box center [290, 142] width 9 height 9
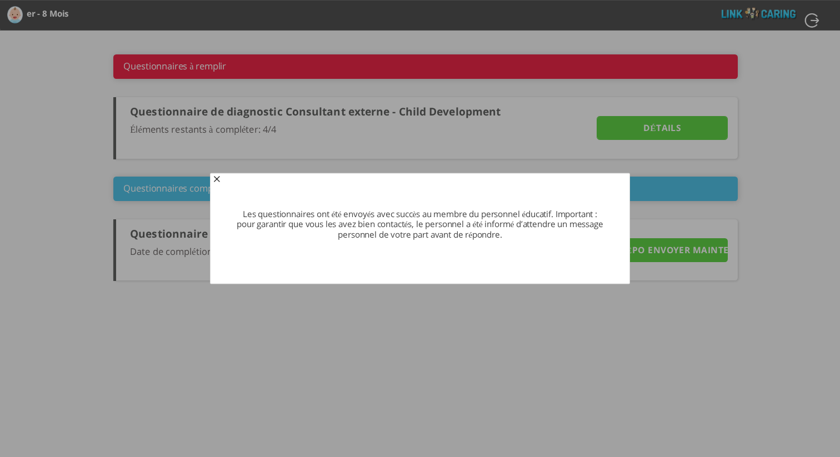
click at [214, 181] on span "button" at bounding box center [216, 180] width 9 height 9
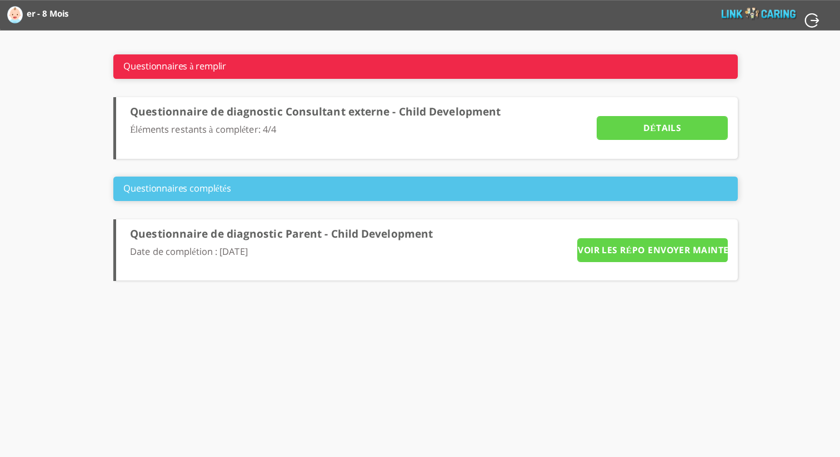
click at [669, 131] on input "Détails" at bounding box center [662, 128] width 131 height 24
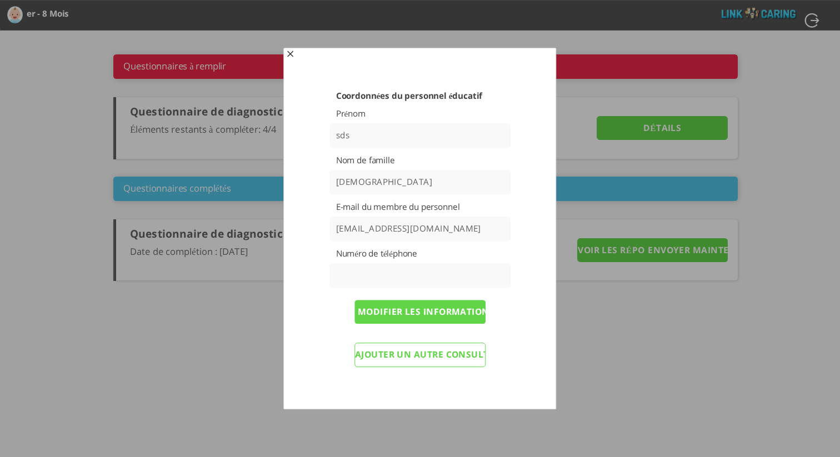
click at [290, 57] on span "button" at bounding box center [290, 55] width 9 height 9
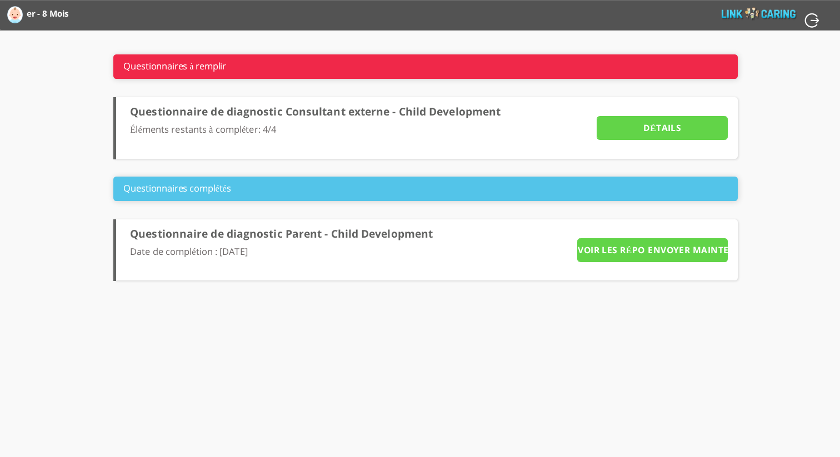
click at [665, 254] on input "ENVOYER MAINTENANT" at bounding box center [686, 250] width 83 height 24
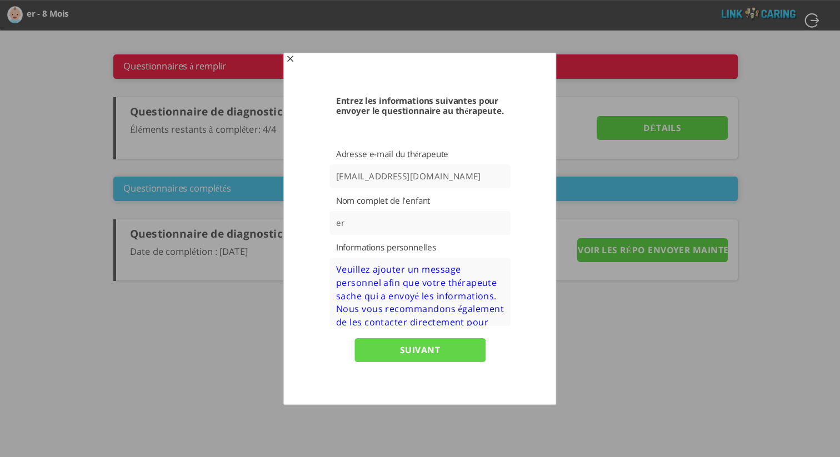
click at [288, 57] on span "button" at bounding box center [290, 60] width 9 height 9
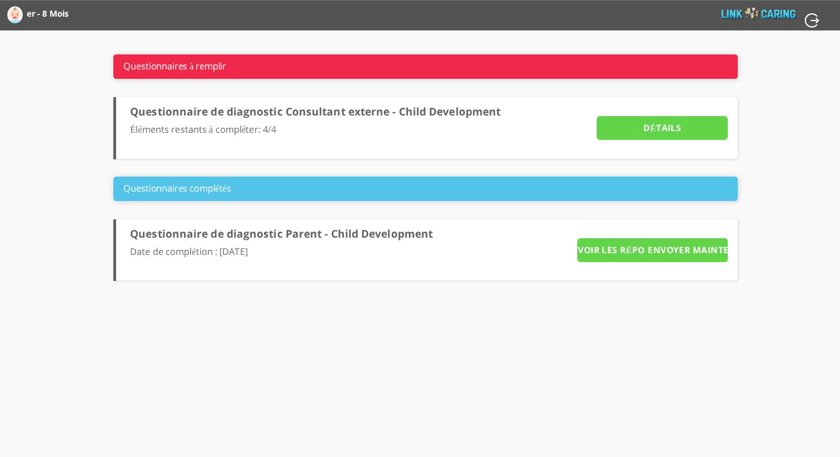
click at [627, 255] on input "VOIR LES RÉPONSES" at bounding box center [618, 250] width 83 height 24
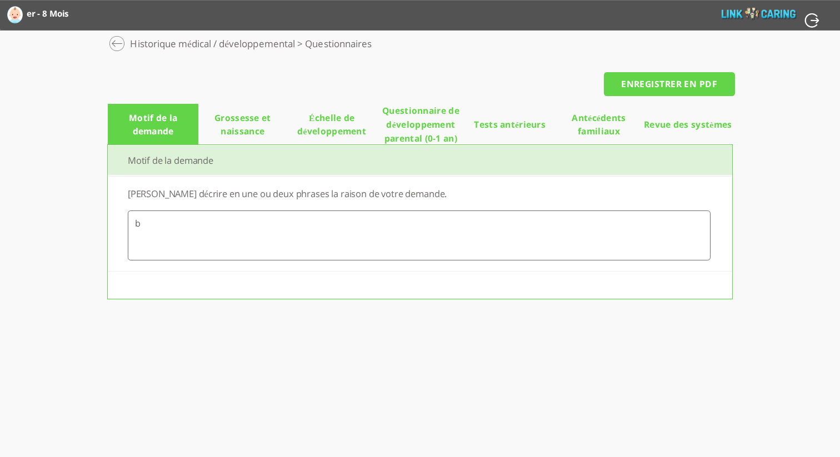
click at [242, 128] on span "Grossesse et naissance" at bounding box center [242, 124] width 89 height 27
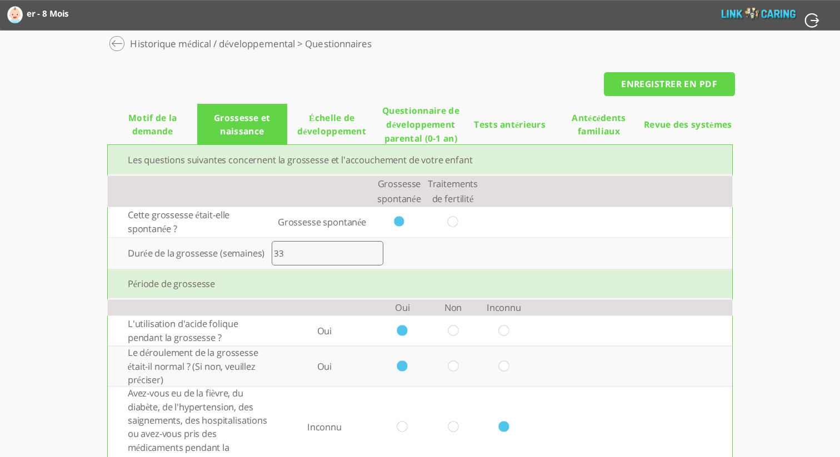
click at [306, 129] on span "Échelle de développement" at bounding box center [331, 124] width 89 height 27
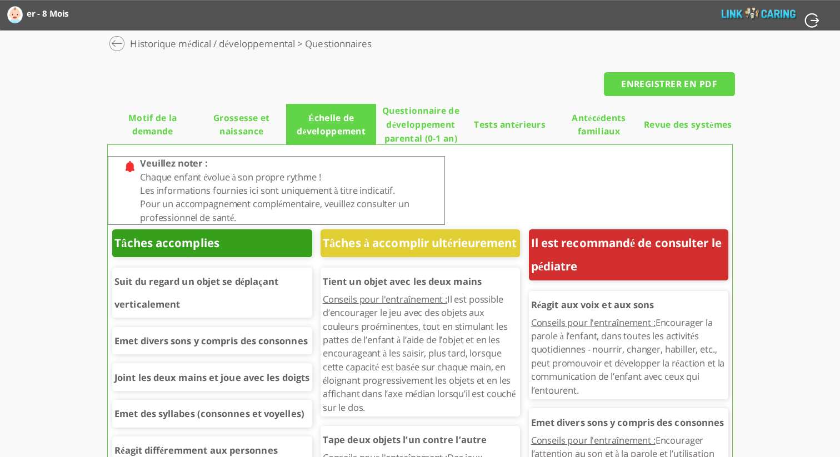
click at [415, 128] on span "Questionnaire de développement parental (0-1 an)" at bounding box center [420, 124] width 89 height 41
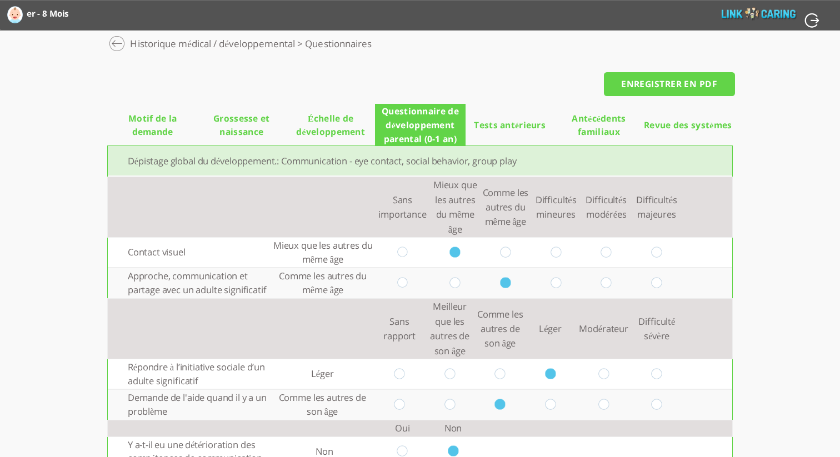
click at [522, 130] on span "Tests antérieurs" at bounding box center [510, 125] width 72 height 14
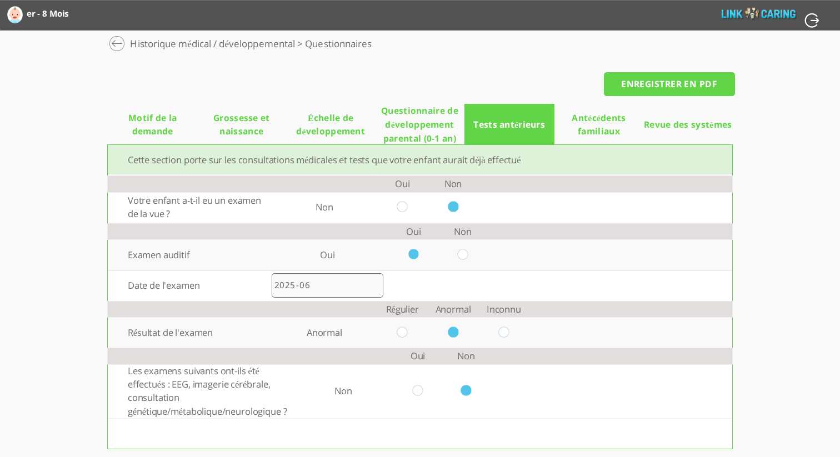
click at [596, 131] on span "Antécédents familiaux" at bounding box center [599, 124] width 89 height 27
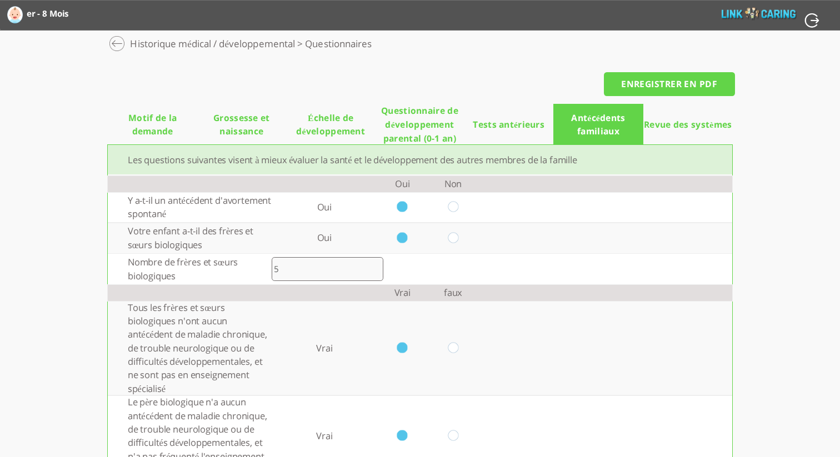
click at [682, 132] on li "Revue des systèmes" at bounding box center [687, 124] width 89 height 41
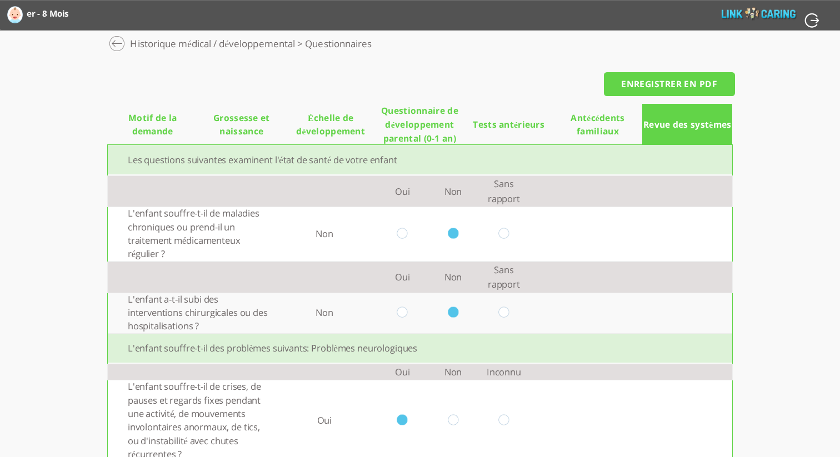
click at [685, 89] on input "ENREGISTRER EN PDF" at bounding box center [669, 84] width 131 height 24
click at [355, 118] on span "Échelle de développement" at bounding box center [330, 124] width 89 height 27
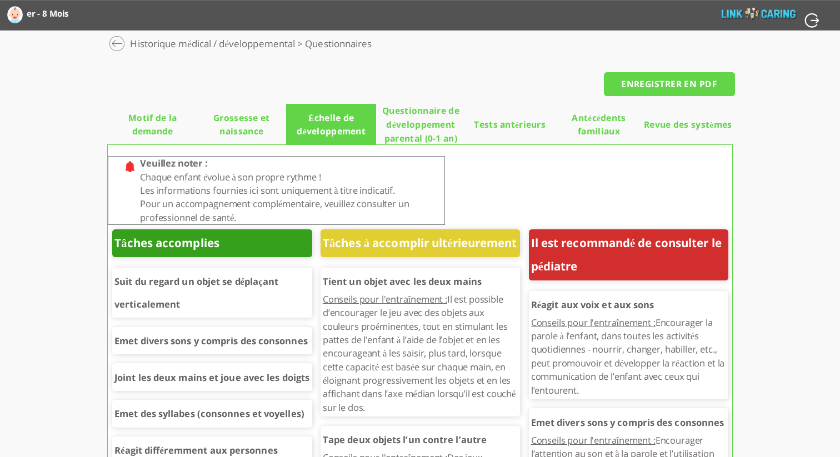
click at [36, 15] on label "er - 8 Mois" at bounding box center [51, 13] width 49 height 18
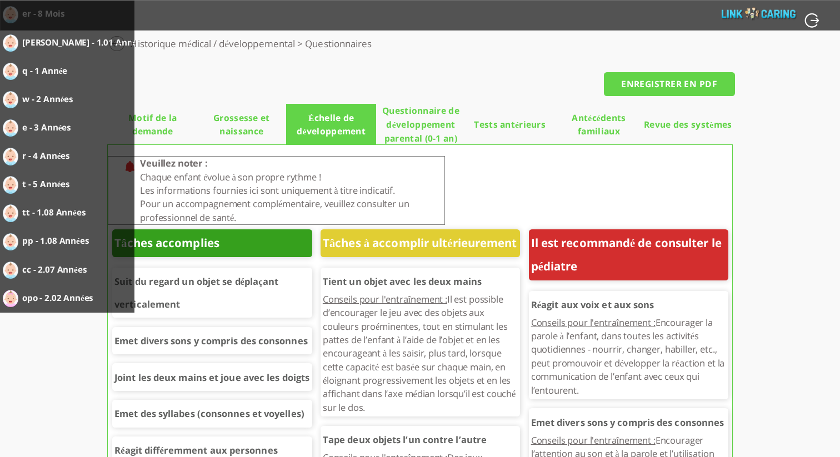
click at [442, 17] on div "Calculateur de l’échelle de développement THIS er - 8 Mois יוסי - 1.01 Années q…" at bounding box center [420, 15] width 841 height 31
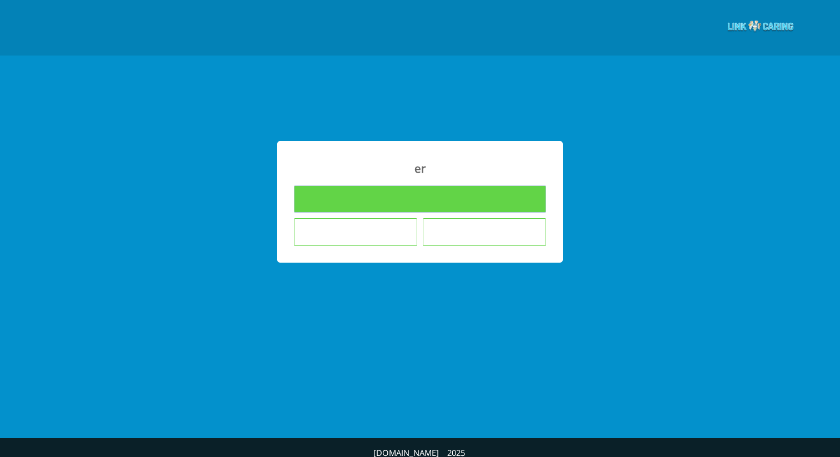
type input "Remplir les questionnaires"
type input "Je ne souhaite pas répondre aux questionnaires"
type input "L'enfant n'est pas dans le cadre éducatif où j’enseigne"
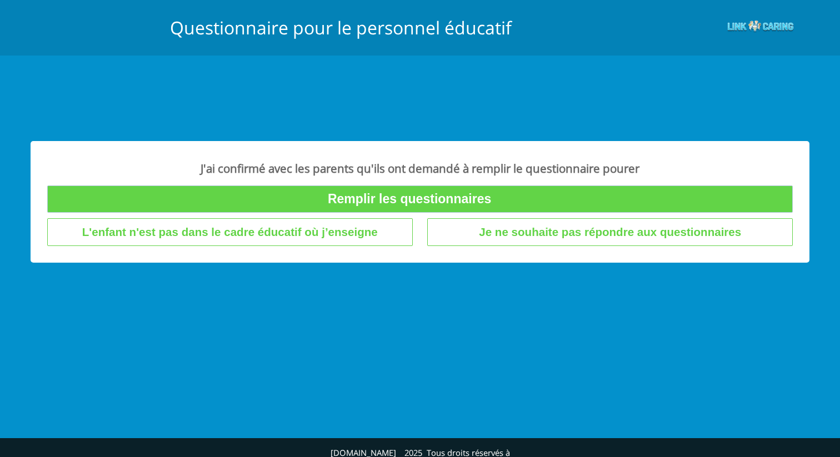
click at [468, 197] on input "Remplir les questionnaires" at bounding box center [420, 199] width 746 height 27
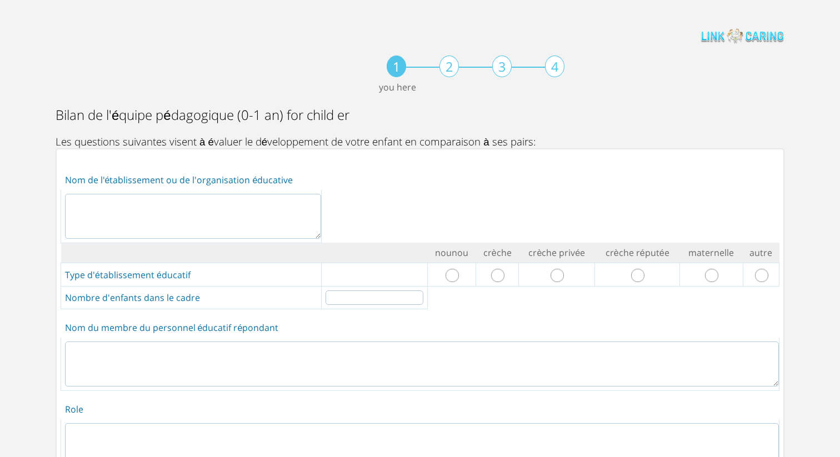
click at [288, 211] on textarea at bounding box center [193, 216] width 256 height 45
type textarea "ג"
type textarea "df"
click at [446, 271] on input "radio" at bounding box center [452, 275] width 13 height 13
radio input "true"
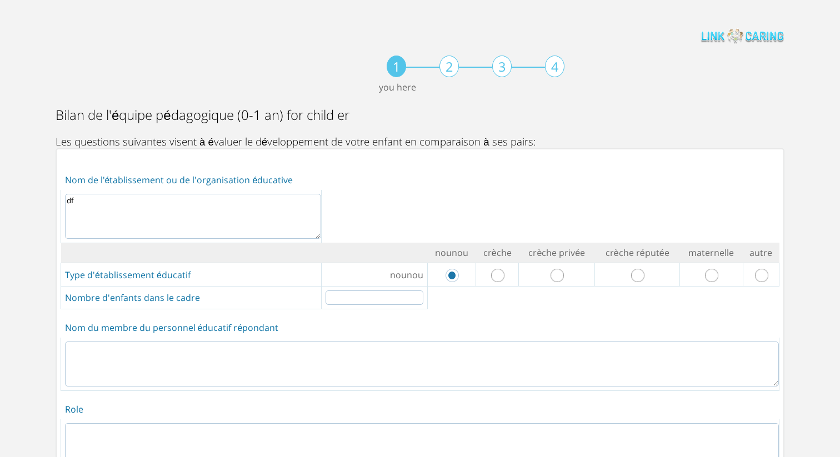
click at [367, 297] on input "number" at bounding box center [375, 298] width 98 height 14
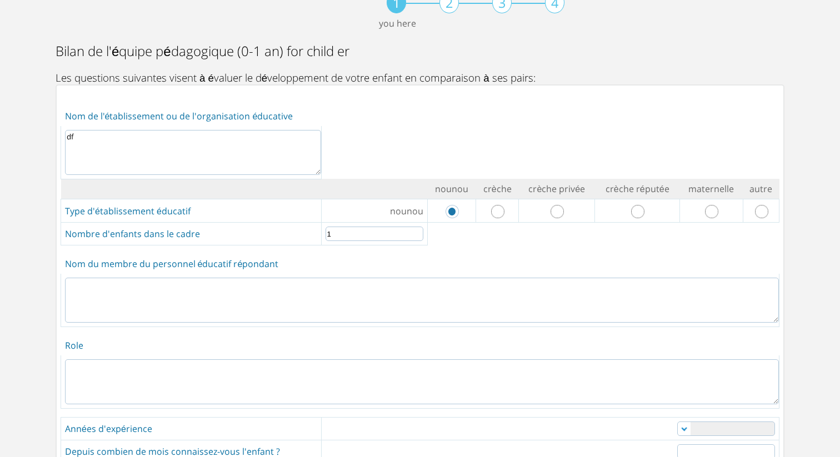
scroll to position [66, 0]
type input "1"
click at [353, 287] on textarea at bounding box center [422, 298] width 714 height 45
type textarea "s"
click at [328, 365] on textarea at bounding box center [422, 380] width 714 height 45
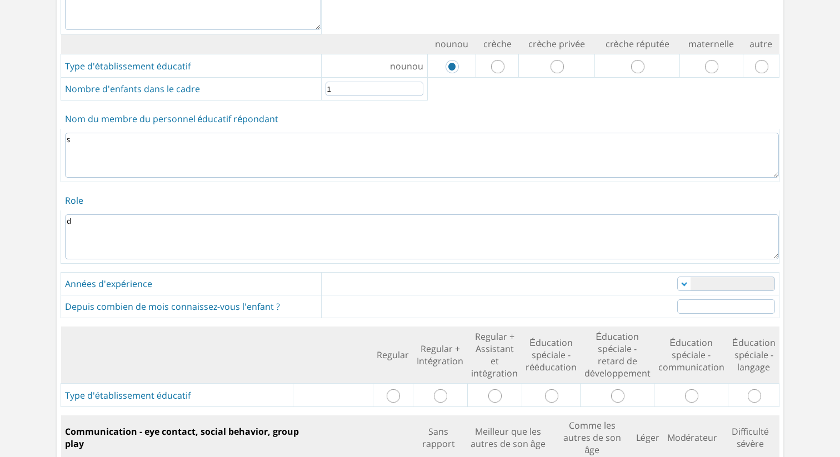
scroll to position [212, 0]
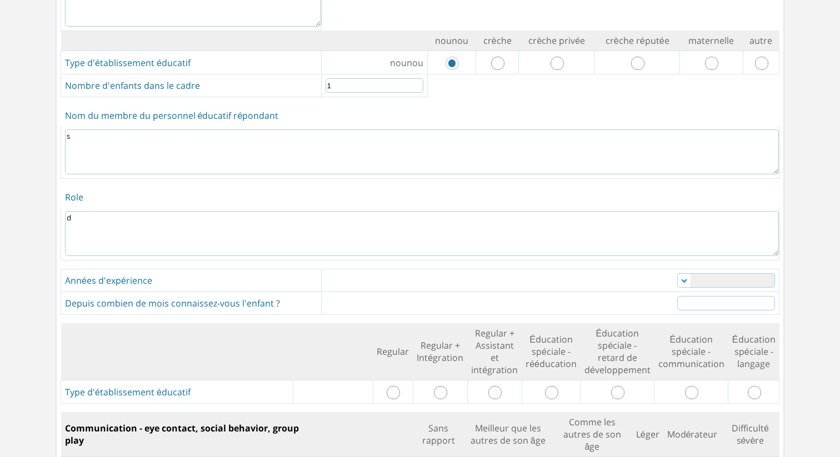
type textarea "d"
click at [737, 282] on select "0-1 1-3 3-5 5-10 over 10" at bounding box center [726, 280] width 98 height 14
select select "0"
click at [677, 273] on select "0-1 1-3 3-5 5-10 over 10" at bounding box center [726, 280] width 98 height 14
click at [731, 298] on input "number" at bounding box center [726, 303] width 98 height 14
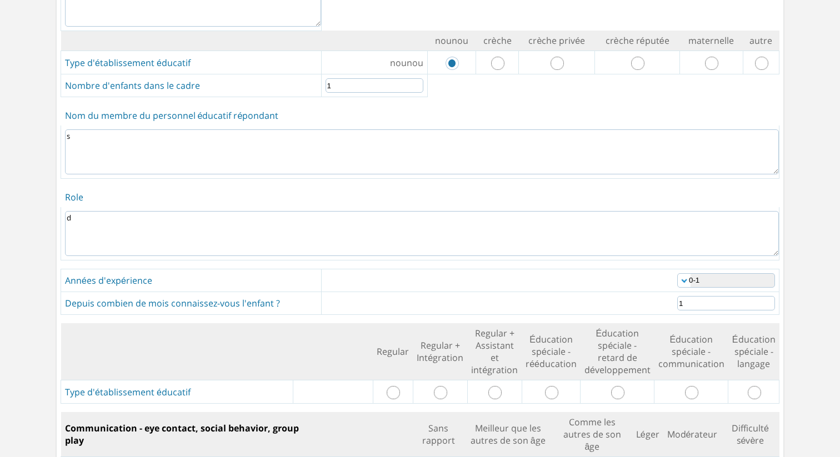
type input "1"
click at [769, 300] on input "1" at bounding box center [726, 303] width 98 height 14
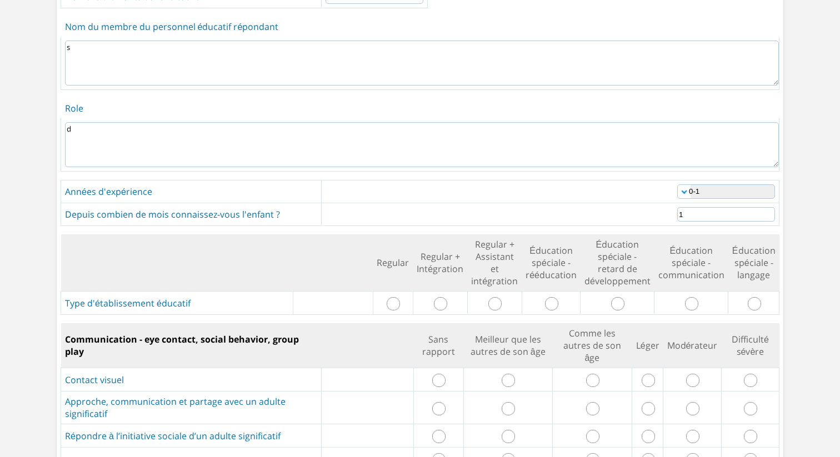
scroll to position [331, 0]
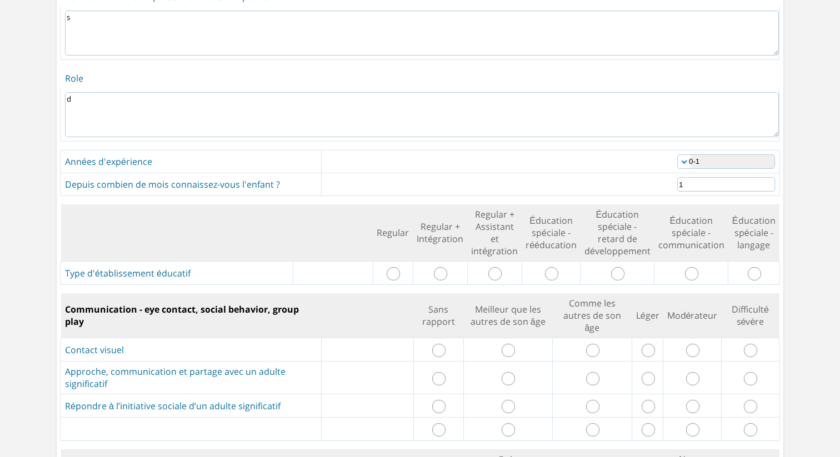
click at [397, 273] on input "radio" at bounding box center [393, 273] width 13 height 13
radio input "true"
drag, startPoint x: 435, startPoint y: 346, endPoint x: 466, endPoint y: 351, distance: 31.5
click at [440, 346] on input "radio" at bounding box center [438, 350] width 13 height 13
radio input "true"
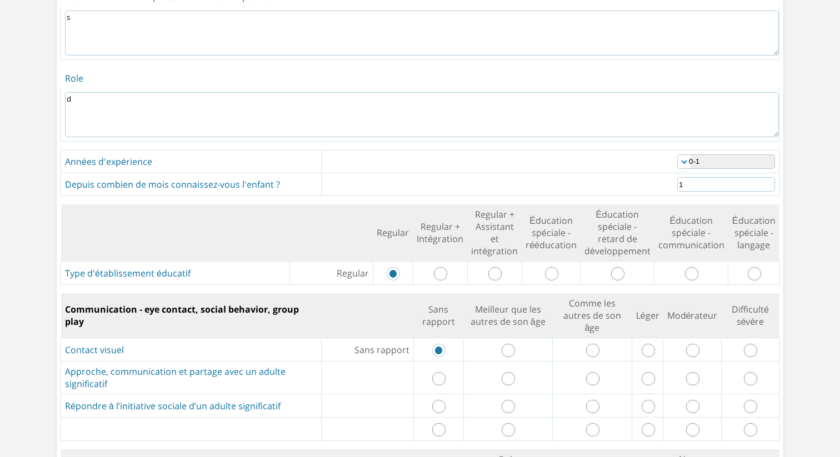
click at [518, 373] on td at bounding box center [507, 378] width 89 height 33
drag, startPoint x: 506, startPoint y: 380, endPoint x: 520, endPoint y: 380, distance: 13.9
click at [516, 380] on td at bounding box center [507, 378] width 89 height 33
drag, startPoint x: 592, startPoint y: 404, endPoint x: 541, endPoint y: 396, distance: 51.2
click at [570, 398] on td at bounding box center [591, 406] width 79 height 23
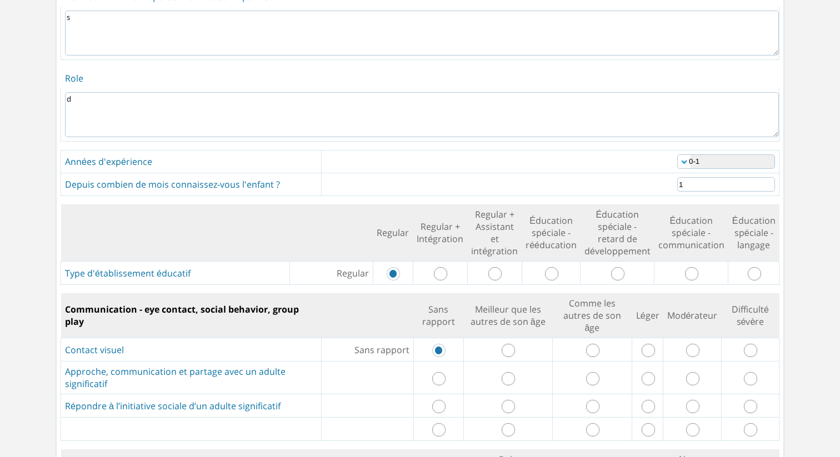
drag, startPoint x: 512, startPoint y: 377, endPoint x: 540, endPoint y: 383, distance: 29.1
click at [515, 376] on td at bounding box center [507, 378] width 89 height 33
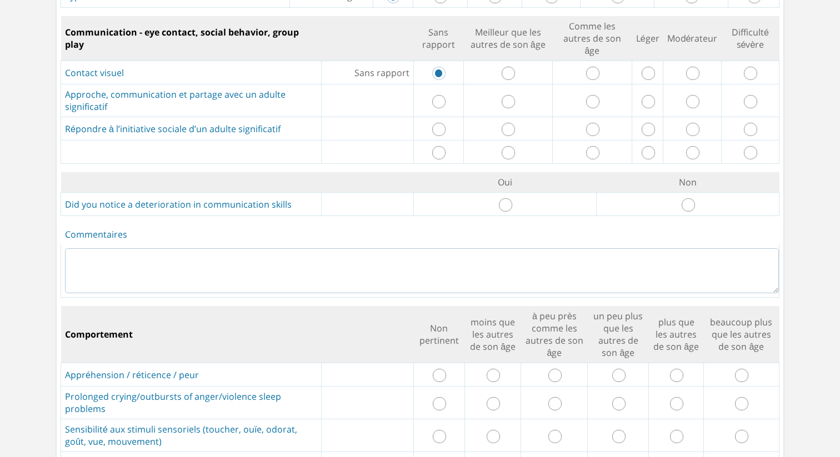
scroll to position [612, 0]
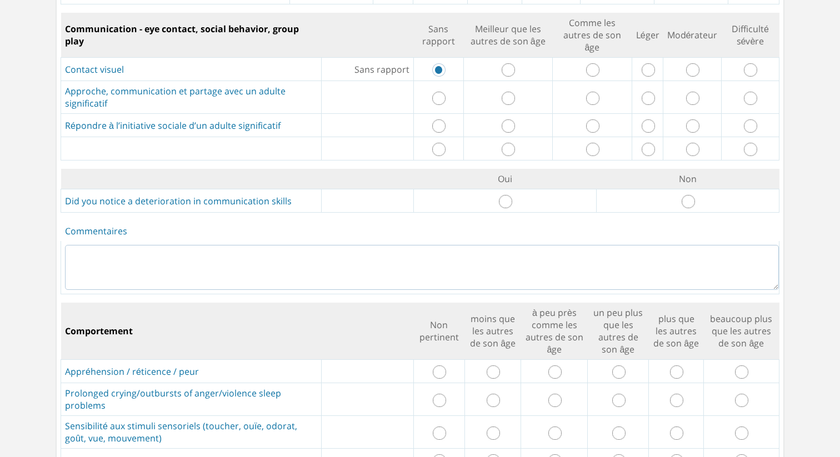
click at [508, 97] on input "radio" at bounding box center [508, 98] width 13 height 13
radio input "true"
drag, startPoint x: 505, startPoint y: 116, endPoint x: 513, endPoint y: 121, distance: 9.7
click at [507, 119] on input "radio" at bounding box center [508, 125] width 13 height 13
radio input "true"
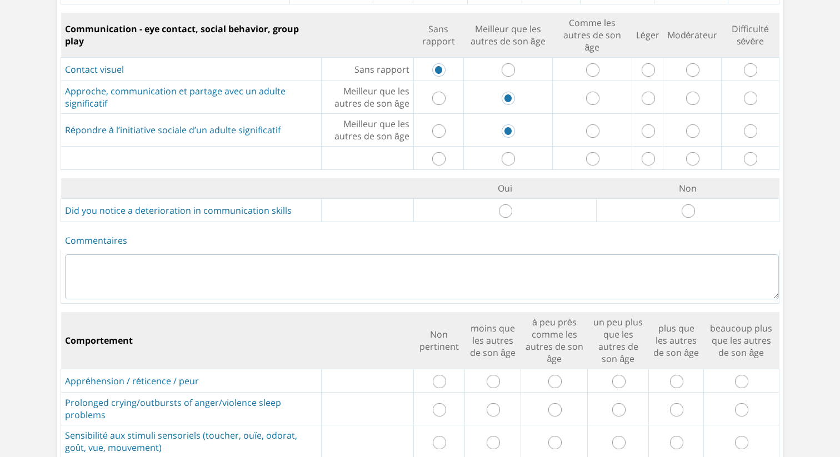
click at [511, 153] on input "radio" at bounding box center [508, 158] width 13 height 13
radio input "true"
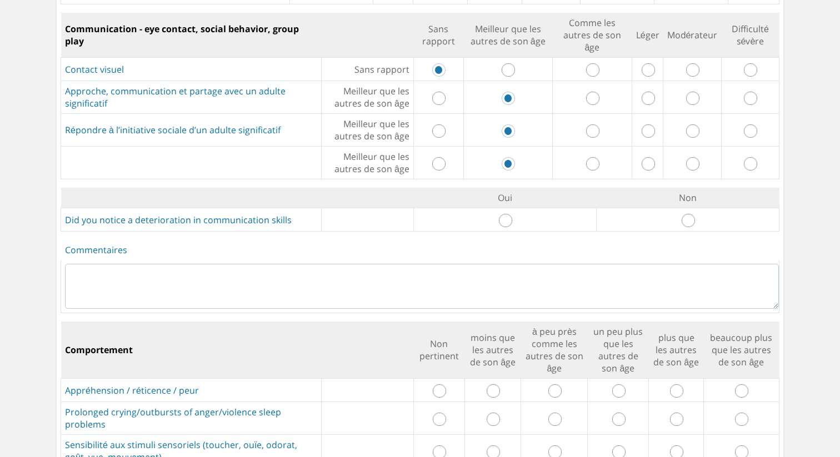
click at [504, 214] on input "radio" at bounding box center [505, 220] width 13 height 13
radio input "true"
click at [491, 273] on textarea at bounding box center [422, 286] width 714 height 45
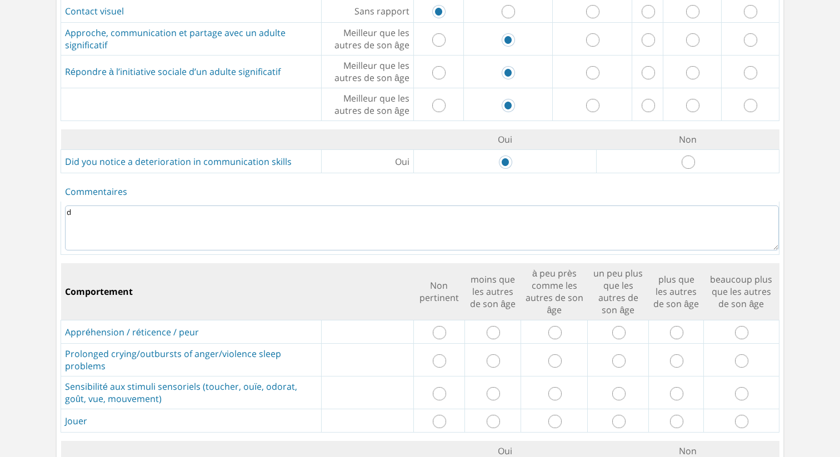
scroll to position [675, 0]
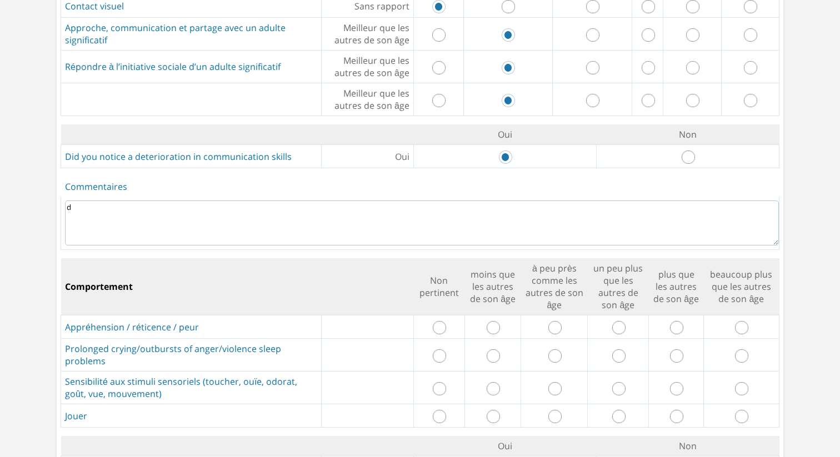
type textarea "d"
drag, startPoint x: 495, startPoint y: 320, endPoint x: 502, endPoint y: 311, distance: 11.0
click at [495, 321] on input "radio" at bounding box center [493, 327] width 13 height 13
radio input "true"
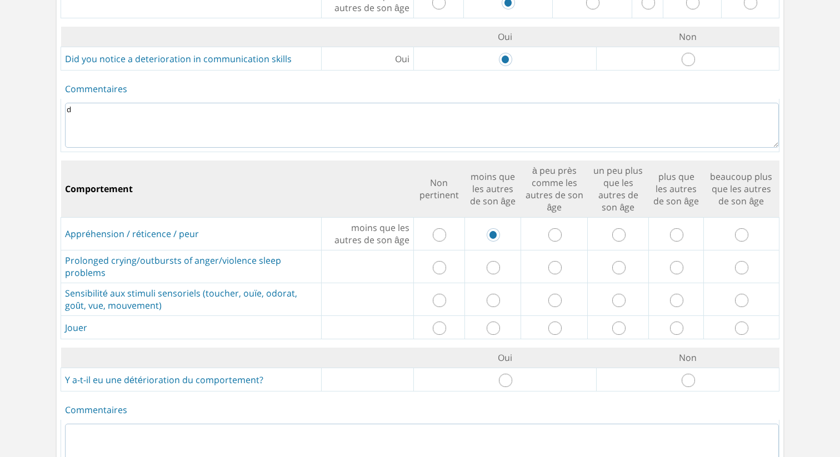
scroll to position [789, 0]
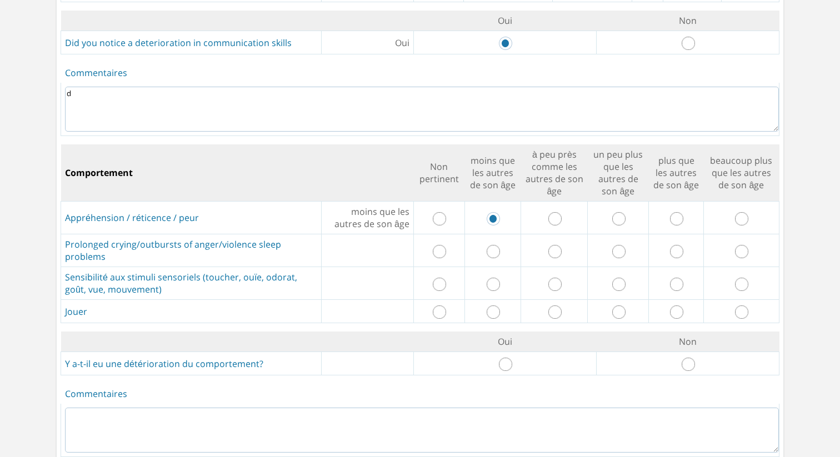
drag, startPoint x: 495, startPoint y: 243, endPoint x: 481, endPoint y: 253, distance: 16.7
click at [495, 245] on input "radio" at bounding box center [493, 251] width 13 height 13
radio input "true"
click at [445, 278] on input "radio" at bounding box center [439, 284] width 13 height 13
radio input "true"
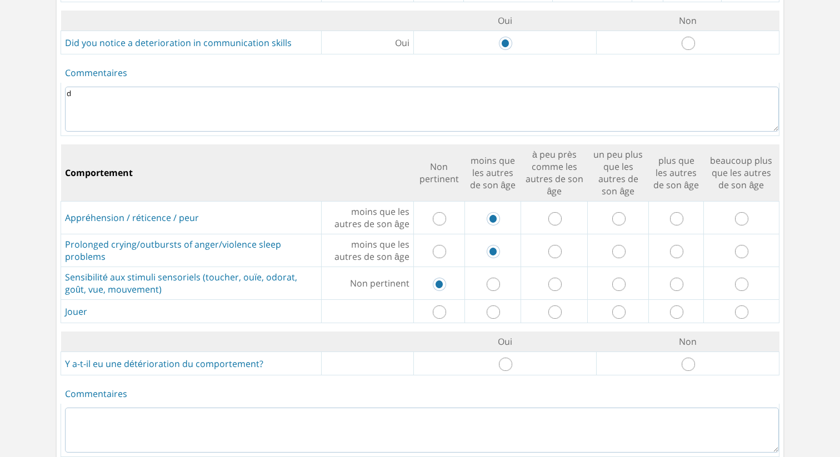
click at [556, 307] on input "radio" at bounding box center [554, 312] width 13 height 13
radio input "true"
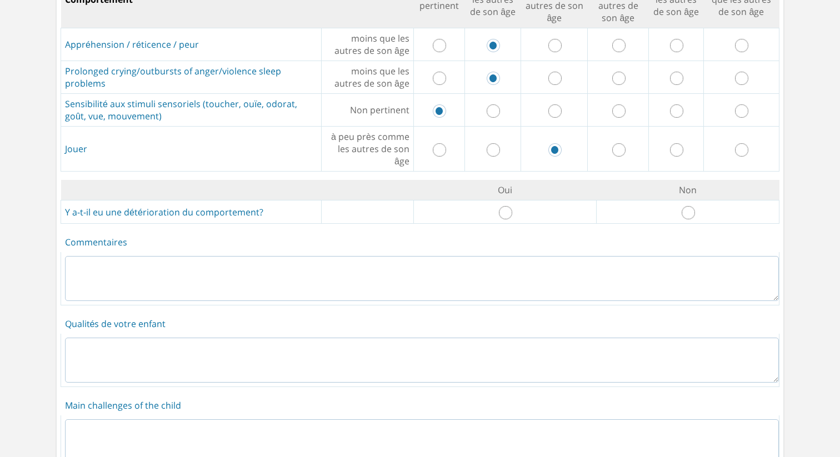
scroll to position [977, 0]
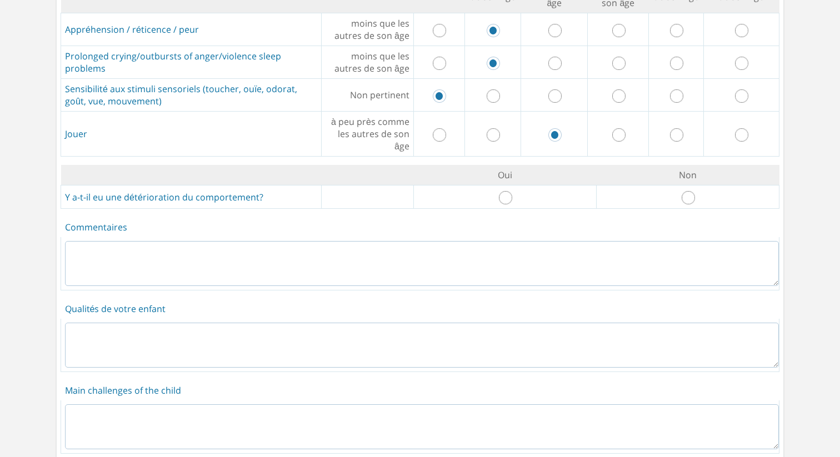
drag, startPoint x: 507, startPoint y: 191, endPoint x: 517, endPoint y: 200, distance: 13.8
click at [507, 191] on input "radio" at bounding box center [505, 197] width 13 height 13
radio input "true"
drag, startPoint x: 528, startPoint y: 244, endPoint x: 529, endPoint y: 257, distance: 12.2
click at [528, 244] on textarea at bounding box center [422, 263] width 714 height 45
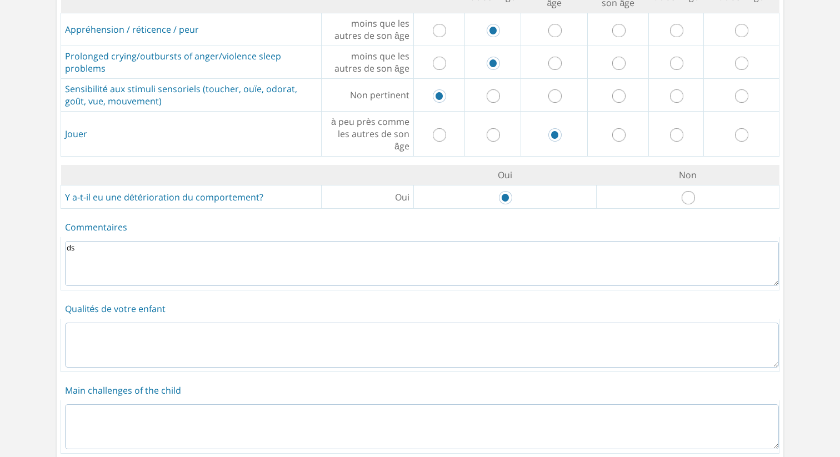
type textarea "ds"
click at [466, 323] on textarea at bounding box center [422, 345] width 714 height 45
type textarea "d"
click at [428, 406] on textarea at bounding box center [422, 427] width 714 height 45
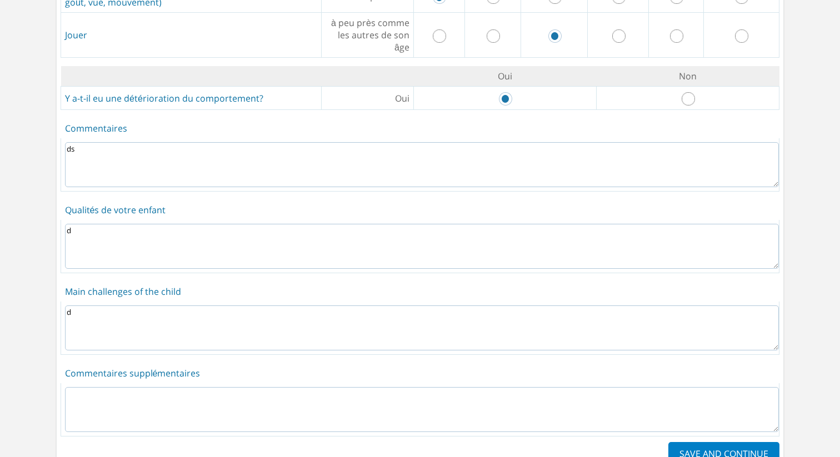
scroll to position [1126, 0]
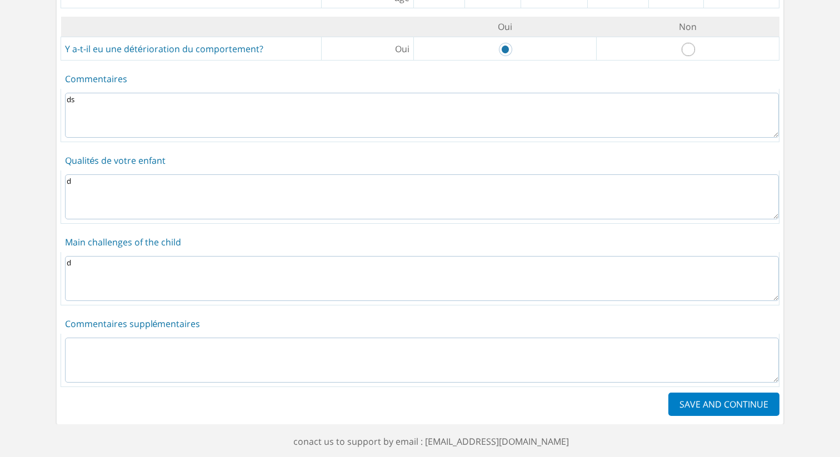
type textarea "d"
click at [723, 393] on label "SAVE AND CONTINUE" at bounding box center [723, 404] width 111 height 23
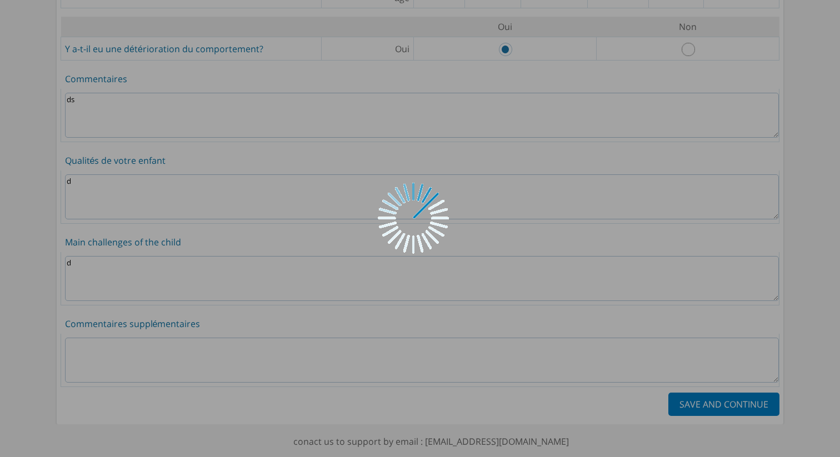
scroll to position [0, 0]
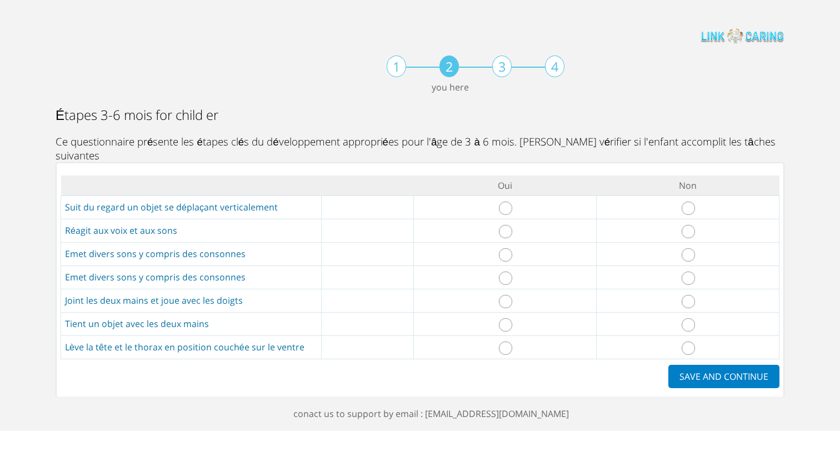
click at [508, 202] on input "radio" at bounding box center [505, 208] width 13 height 13
radio input "true"
drag, startPoint x: 508, startPoint y: 222, endPoint x: 501, endPoint y: 251, distance: 30.3
click at [508, 225] on input "radio" at bounding box center [505, 231] width 13 height 13
radio input "true"
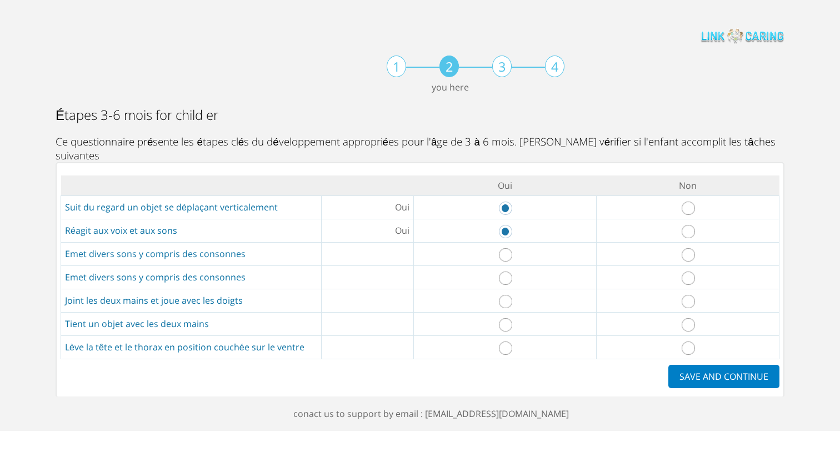
drag, startPoint x: 504, startPoint y: 244, endPoint x: 508, endPoint y: 256, distance: 13.0
click at [507, 248] on input "radio" at bounding box center [505, 254] width 13 height 13
radio input "true"
drag, startPoint x: 508, startPoint y: 262, endPoint x: 512, endPoint y: 291, distance: 29.1
click at [509, 272] on input "radio" at bounding box center [505, 278] width 13 height 13
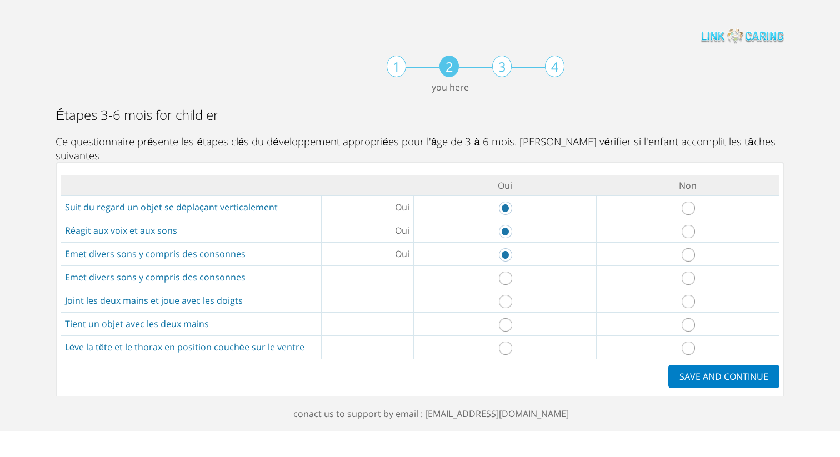
radio input "true"
click at [512, 295] on input "radio" at bounding box center [505, 301] width 13 height 13
radio input "true"
click at [506, 318] on input "radio" at bounding box center [505, 324] width 13 height 13
radio input "true"
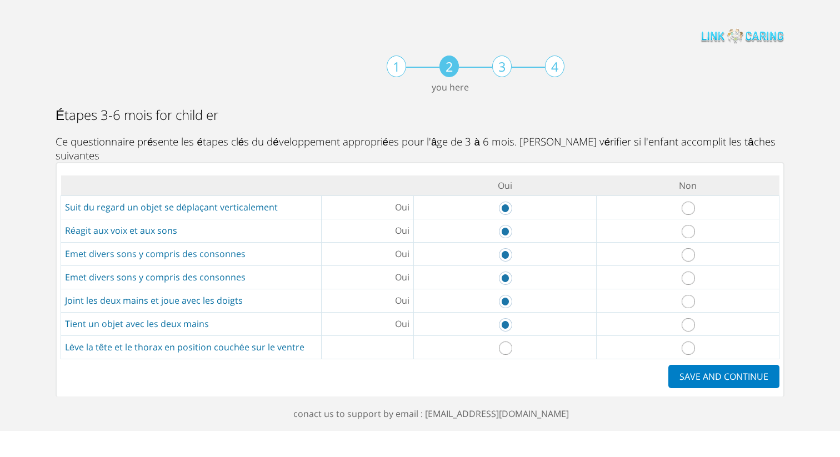
click at [511, 342] on input "radio" at bounding box center [505, 348] width 13 height 13
radio input "true"
click at [728, 365] on label "SAVE AND CONTINUE" at bounding box center [723, 376] width 111 height 23
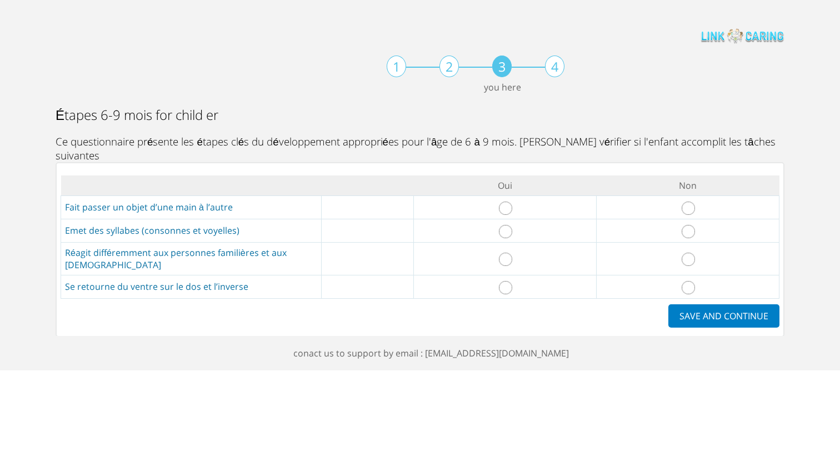
click at [686, 202] on input "radio" at bounding box center [688, 208] width 13 height 13
radio input "true"
drag, startPoint x: 506, startPoint y: 220, endPoint x: 572, endPoint y: 237, distance: 68.7
click at [507, 225] on input "radio" at bounding box center [505, 231] width 13 height 13
radio input "true"
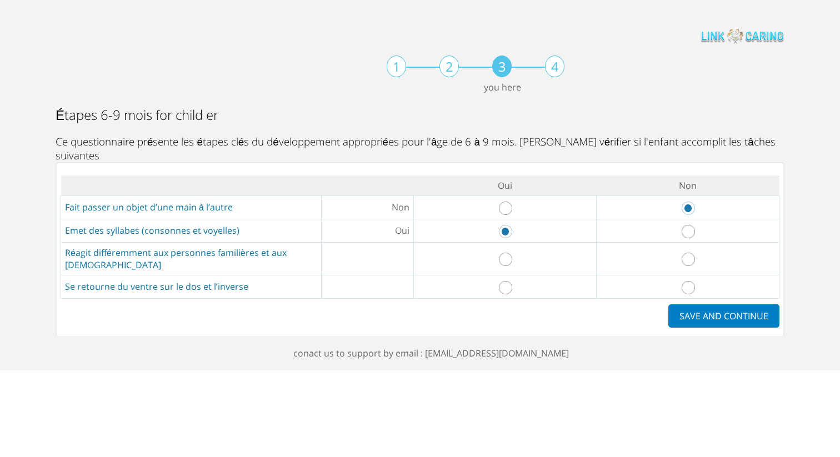
click at [684, 253] on input "radio" at bounding box center [688, 259] width 13 height 13
radio input "true"
drag, startPoint x: 506, startPoint y: 273, endPoint x: 613, endPoint y: 275, distance: 107.8
click at [508, 281] on input "radio" at bounding box center [505, 287] width 13 height 13
radio input "true"
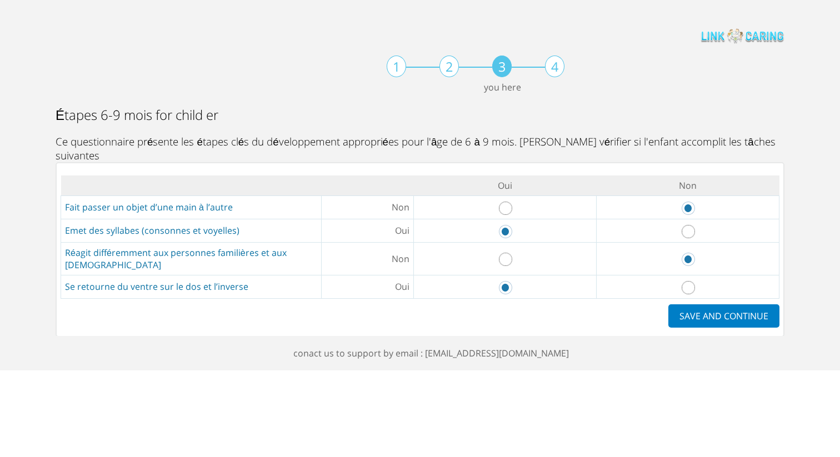
drag, startPoint x: 779, startPoint y: 289, endPoint x: 746, endPoint y: 310, distance: 39.5
click at [780, 289] on div "Oui Non Fait passer un objet d’une main à l’autre Non Emet des syllabes (conson…" at bounding box center [420, 249] width 729 height 175
click at [744, 311] on label "SAVE AND CONTINUE" at bounding box center [723, 316] width 111 height 23
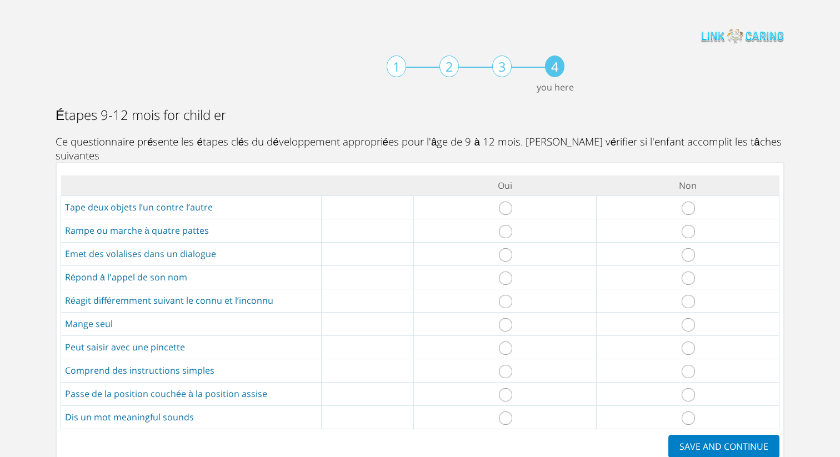
click at [699, 213] on td at bounding box center [687, 207] width 183 height 23
drag, startPoint x: 692, startPoint y: 211, endPoint x: 691, endPoint y: 228, distance: 17.3
click at [692, 211] on input "radio" at bounding box center [688, 208] width 13 height 13
radio input "true"
drag, startPoint x: 692, startPoint y: 233, endPoint x: 676, endPoint y: 271, distance: 40.9
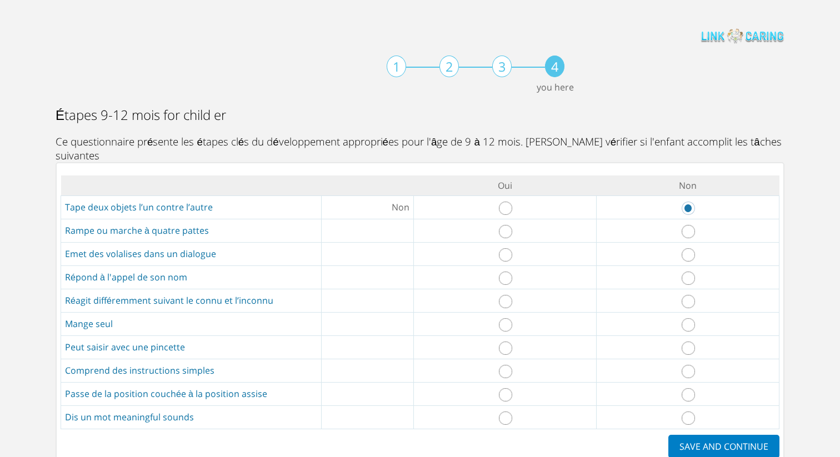
click at [692, 233] on input "radio" at bounding box center [688, 231] width 13 height 13
radio input "true"
drag, startPoint x: 688, startPoint y: 261, endPoint x: 685, endPoint y: 288, distance: 27.4
click at [689, 263] on td at bounding box center [687, 253] width 183 height 23
click at [691, 278] on input "radio" at bounding box center [688, 278] width 13 height 13
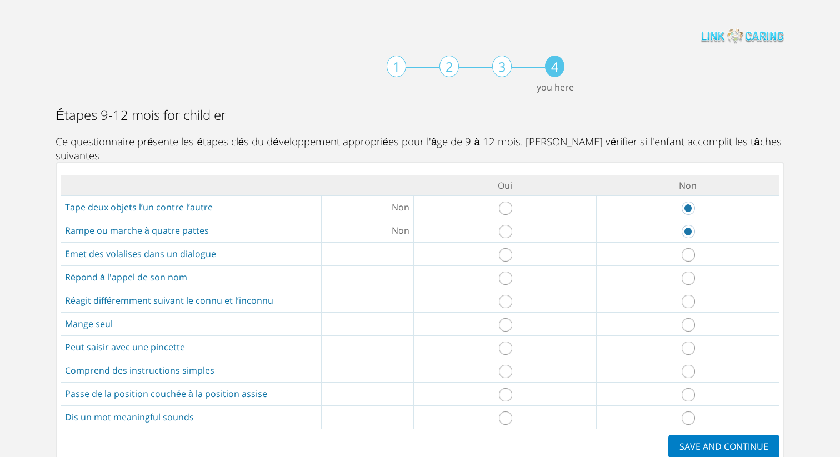
radio input "true"
click at [686, 255] on input "radio" at bounding box center [688, 254] width 13 height 13
radio input "true"
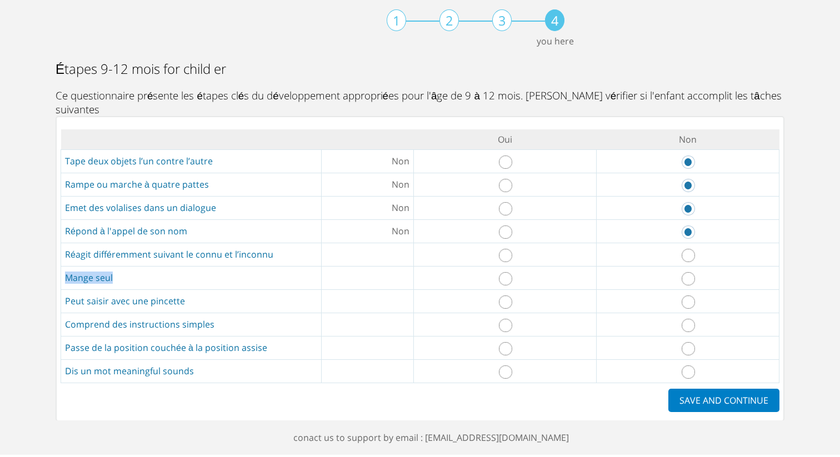
click at [666, 281] on tbody "Oui Non Tape deux objets l’un contre l’autre Non Rampe ou marche à quatre patte…" at bounding box center [420, 256] width 718 height 254
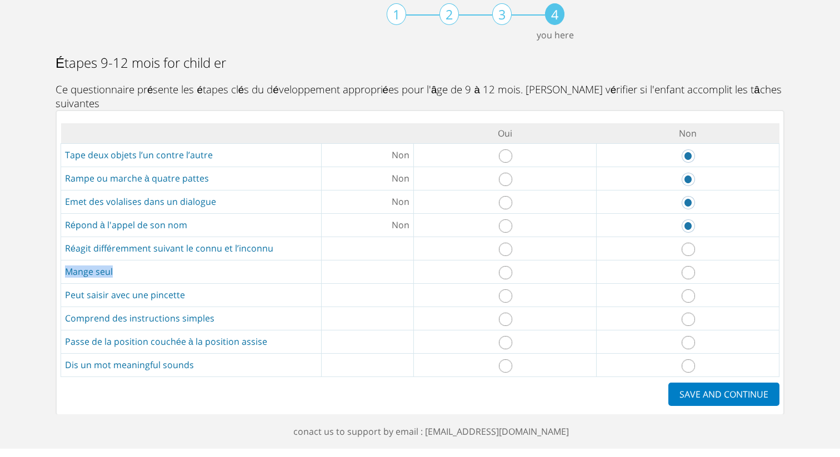
drag, startPoint x: 507, startPoint y: 249, endPoint x: 508, endPoint y: 283, distance: 33.9
click at [509, 251] on input "radio" at bounding box center [505, 249] width 13 height 13
radio input "true"
click at [511, 276] on input "radio" at bounding box center [505, 272] width 13 height 13
radio input "true"
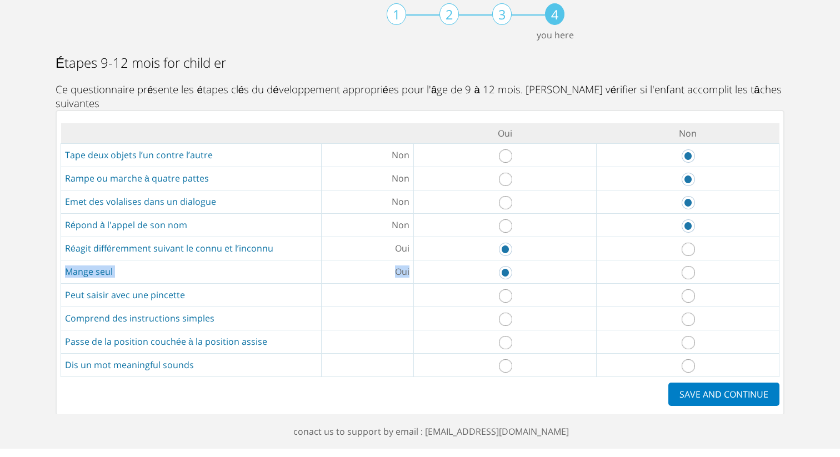
click at [507, 301] on input "radio" at bounding box center [505, 295] width 13 height 13
radio input "true"
click at [508, 318] on input "radio" at bounding box center [505, 319] width 13 height 13
radio input "true"
drag, startPoint x: 504, startPoint y: 342, endPoint x: 608, endPoint y: 367, distance: 106.9
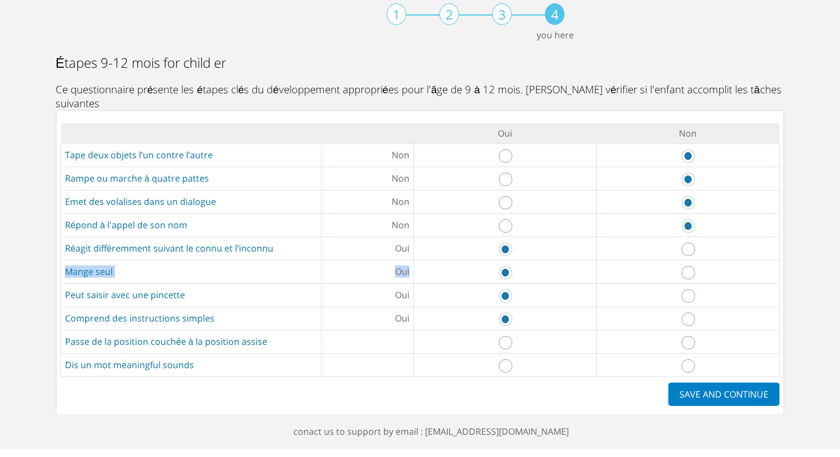
click at [508, 342] on input "radio" at bounding box center [505, 342] width 13 height 13
radio input "true"
click at [693, 368] on input "radio" at bounding box center [688, 366] width 13 height 13
radio input "true"
click at [709, 391] on label "SAVE AND CONTINUE" at bounding box center [723, 394] width 111 height 23
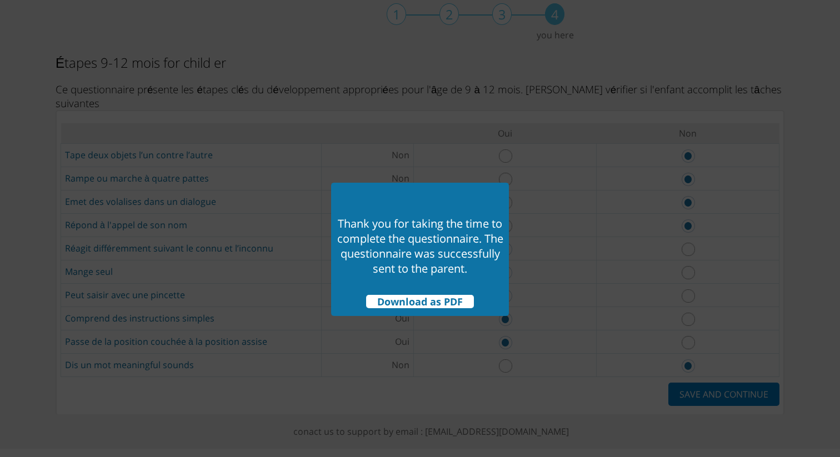
click at [434, 303] on span "Download as PDF" at bounding box center [420, 301] width 108 height 13
